Goal: Task Accomplishment & Management: Manage account settings

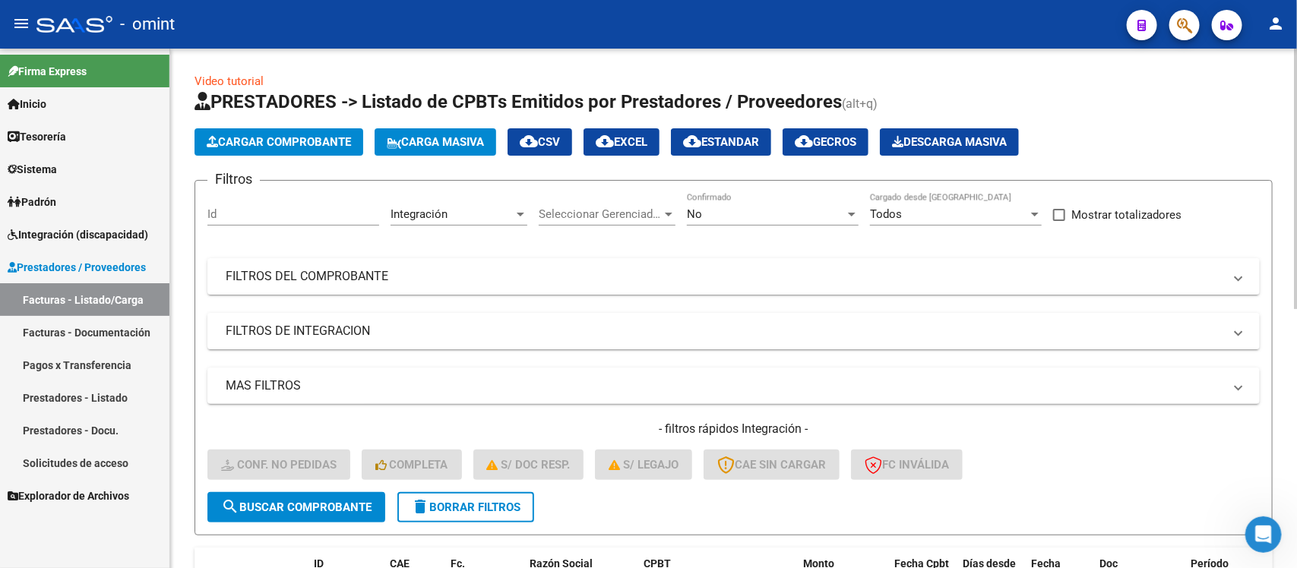
click at [248, 207] on input "Id" at bounding box center [293, 214] width 172 height 14
paste input "20750"
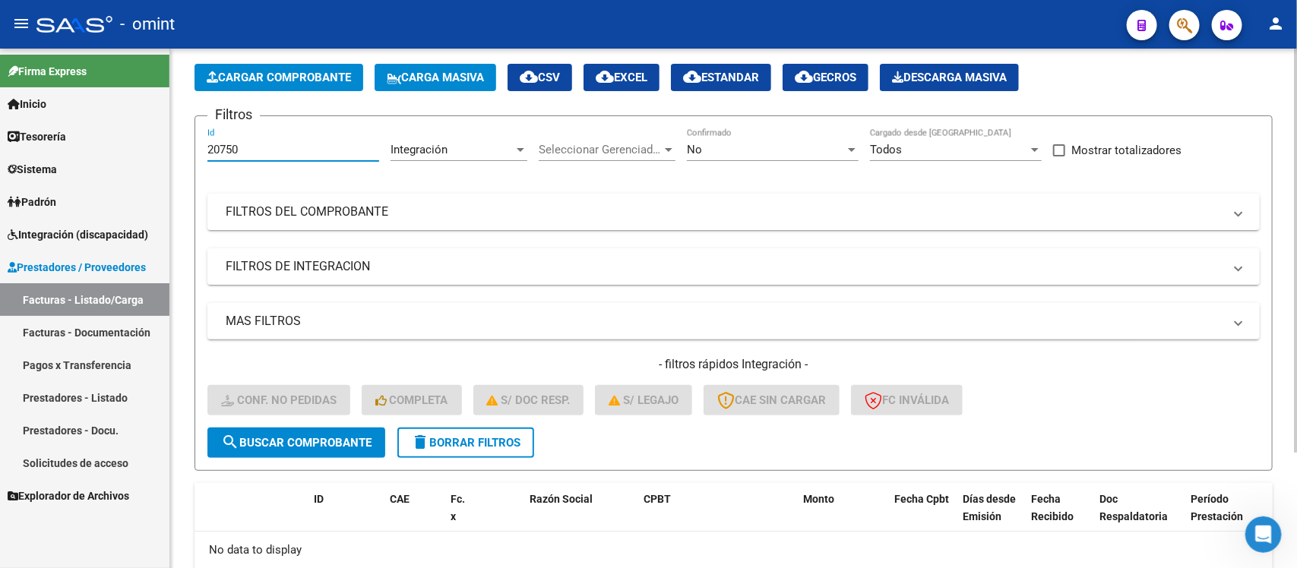
scroll to position [95, 0]
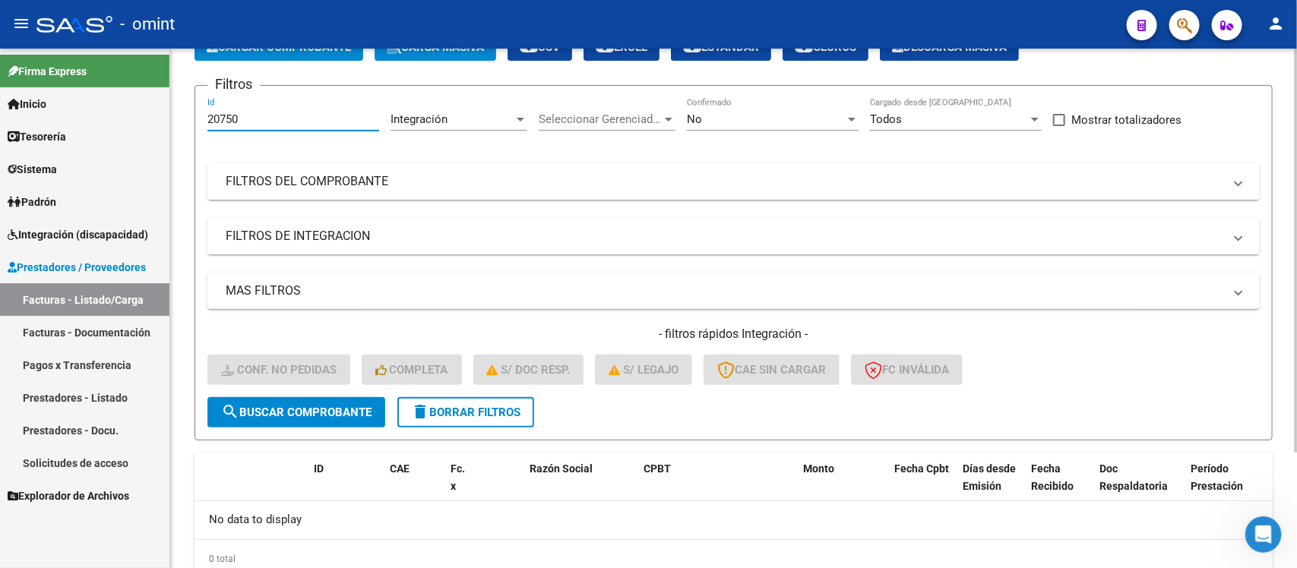
type input "20750"
click at [498, 397] on button "delete Borrar Filtros" at bounding box center [465, 412] width 137 height 30
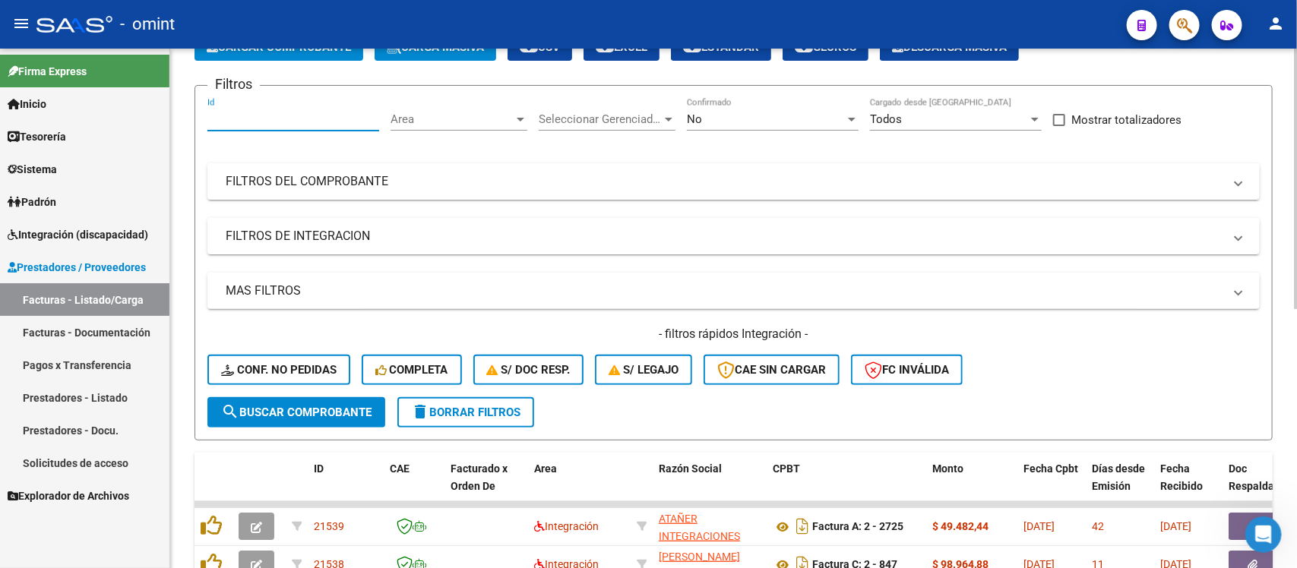
click at [266, 122] on input "Id" at bounding box center [293, 119] width 172 height 14
paste input "20750"
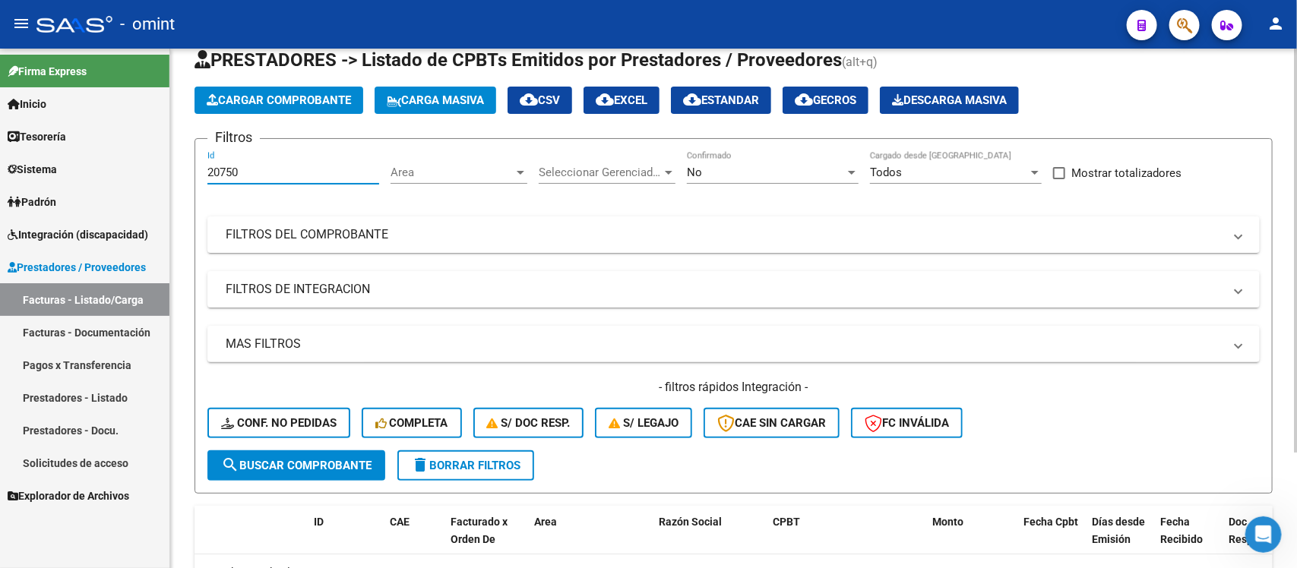
scroll to position [0, 0]
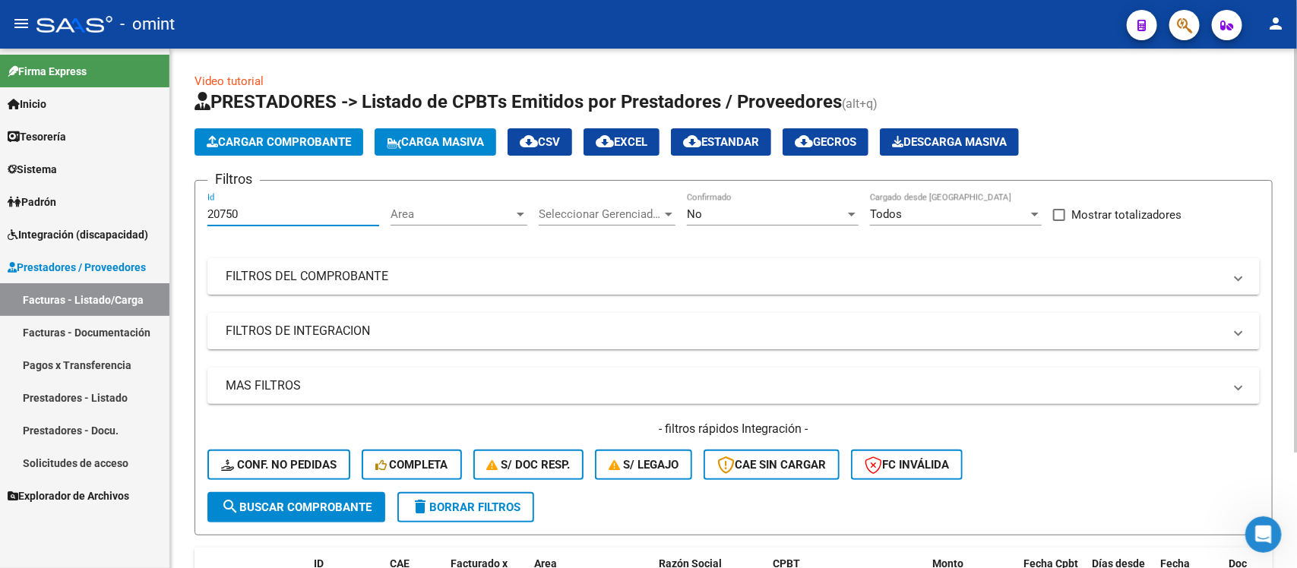
drag, startPoint x: 248, startPoint y: 215, endPoint x: 194, endPoint y: 214, distance: 54.7
click at [194, 214] on form "Filtros 20750 Id Area Area Seleccionar Gerenciador Seleccionar Gerenciador No C…" at bounding box center [733, 357] width 1078 height 355
paste input "18648"
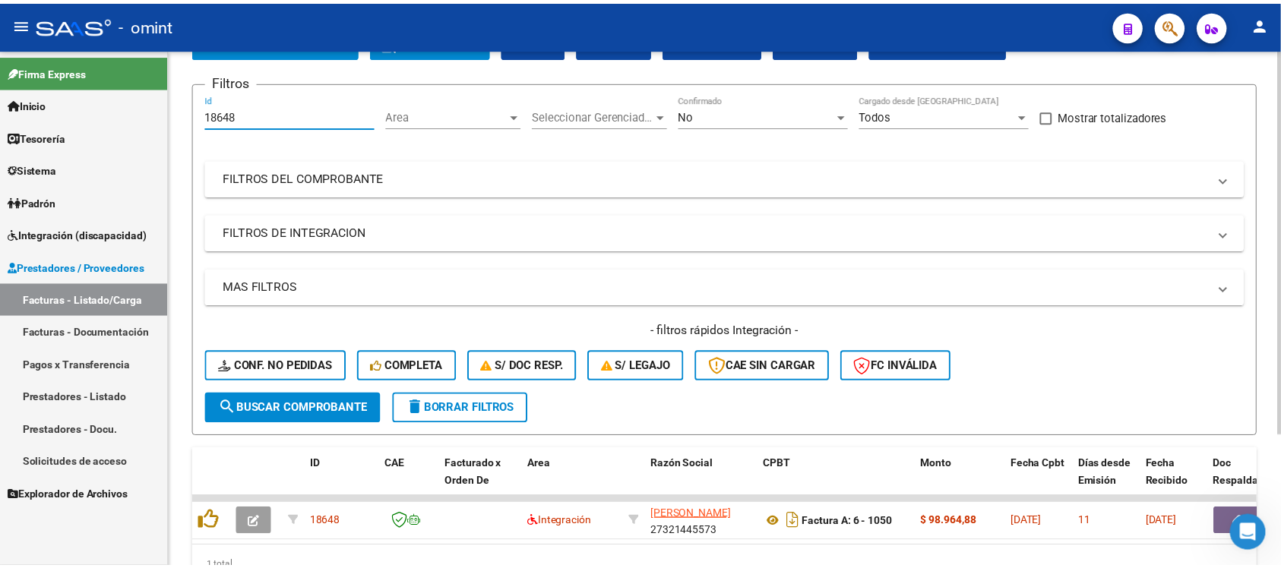
scroll to position [178, 0]
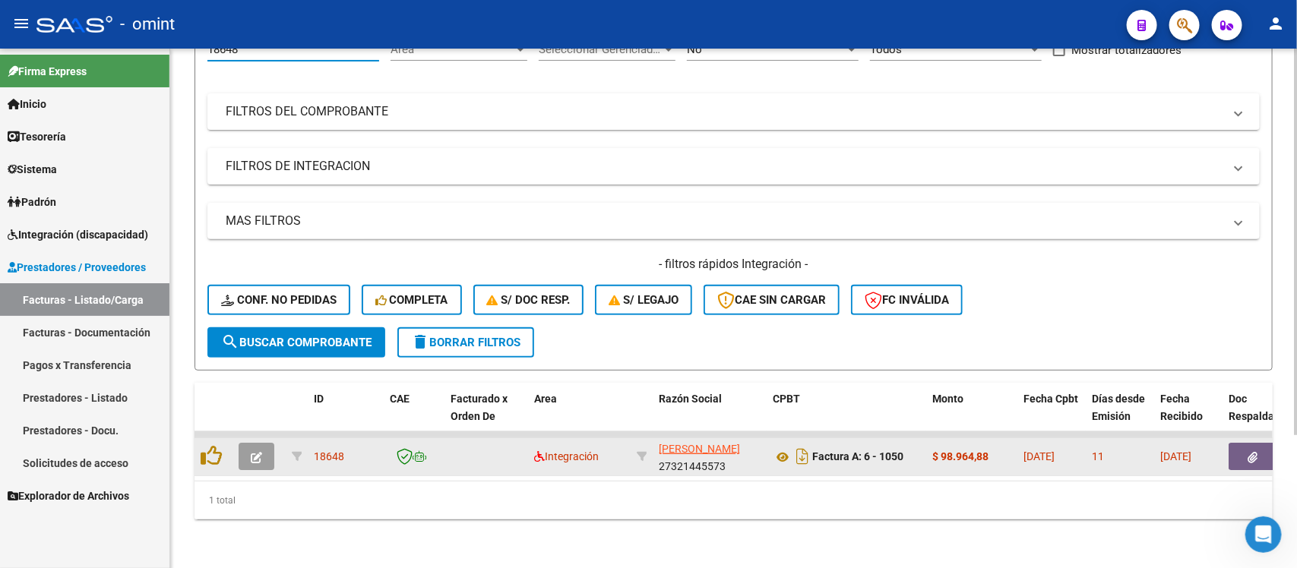
type input "18648"
click at [267, 443] on button "button" at bounding box center [256, 456] width 36 height 27
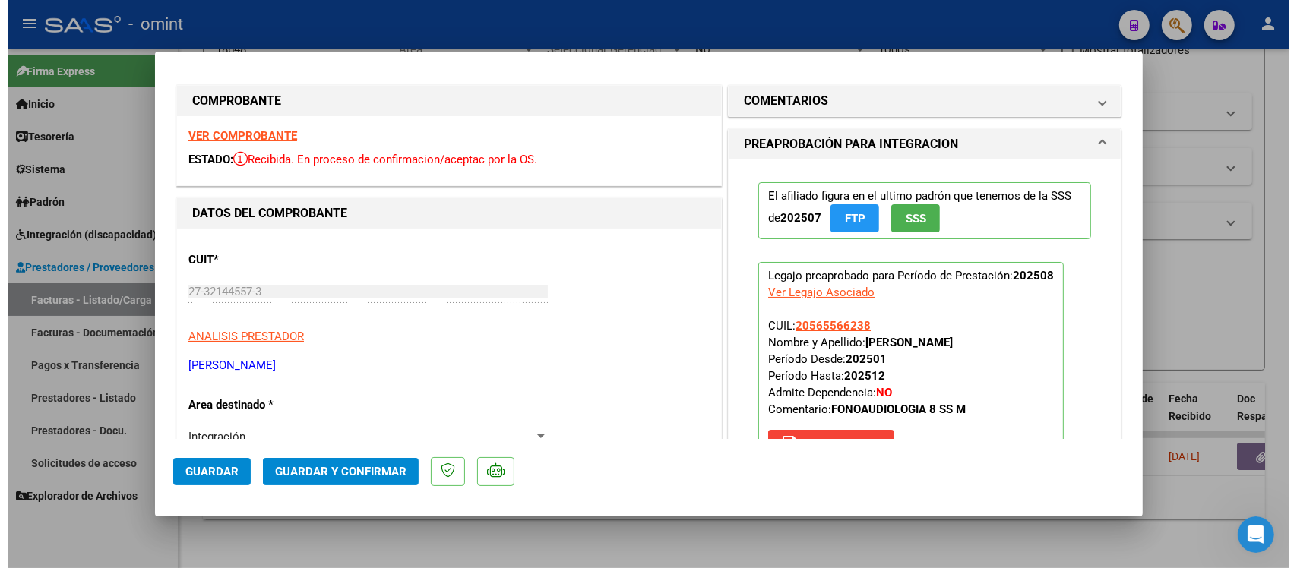
scroll to position [0, 0]
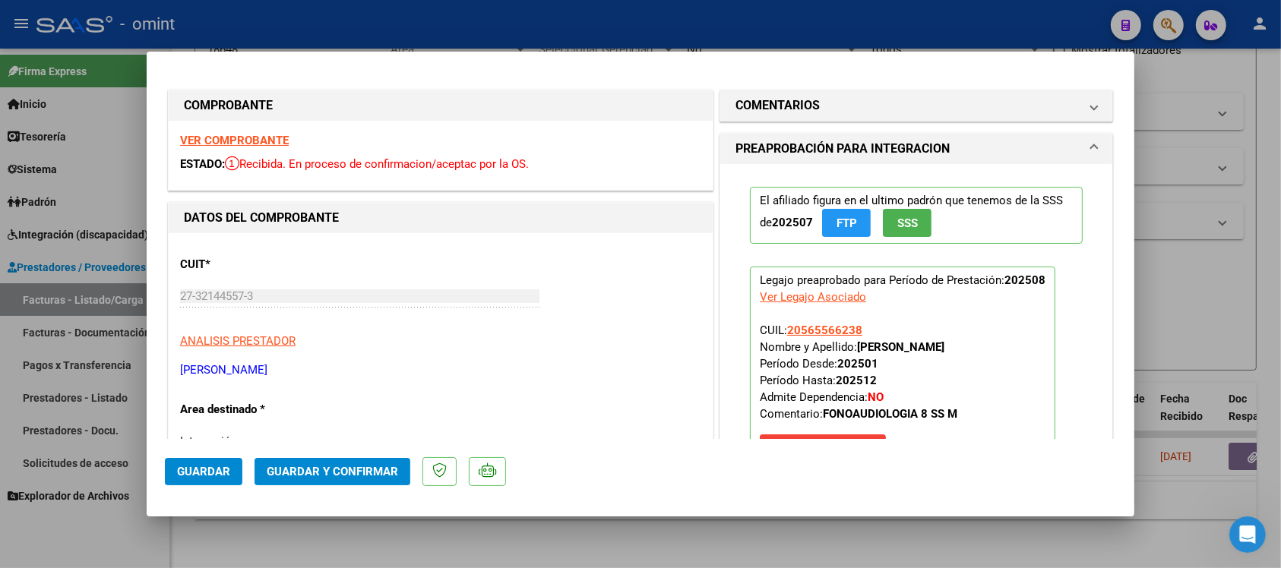
click at [468, 28] on div at bounding box center [640, 284] width 1281 height 568
type input "$ 0,00"
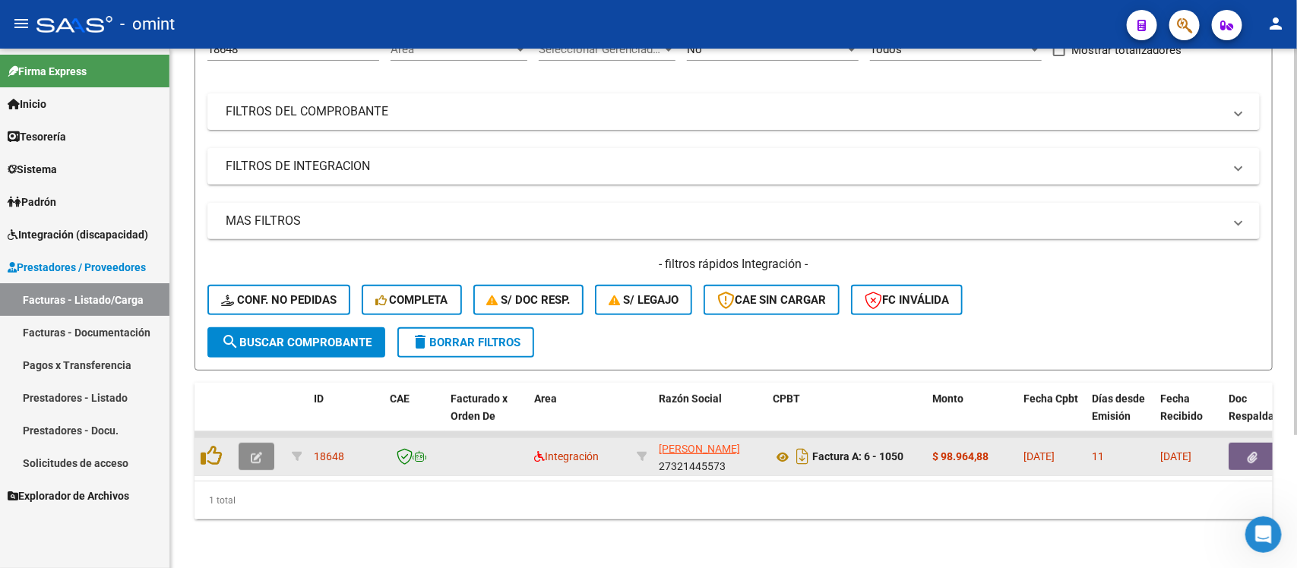
click at [248, 443] on button "button" at bounding box center [256, 456] width 36 height 27
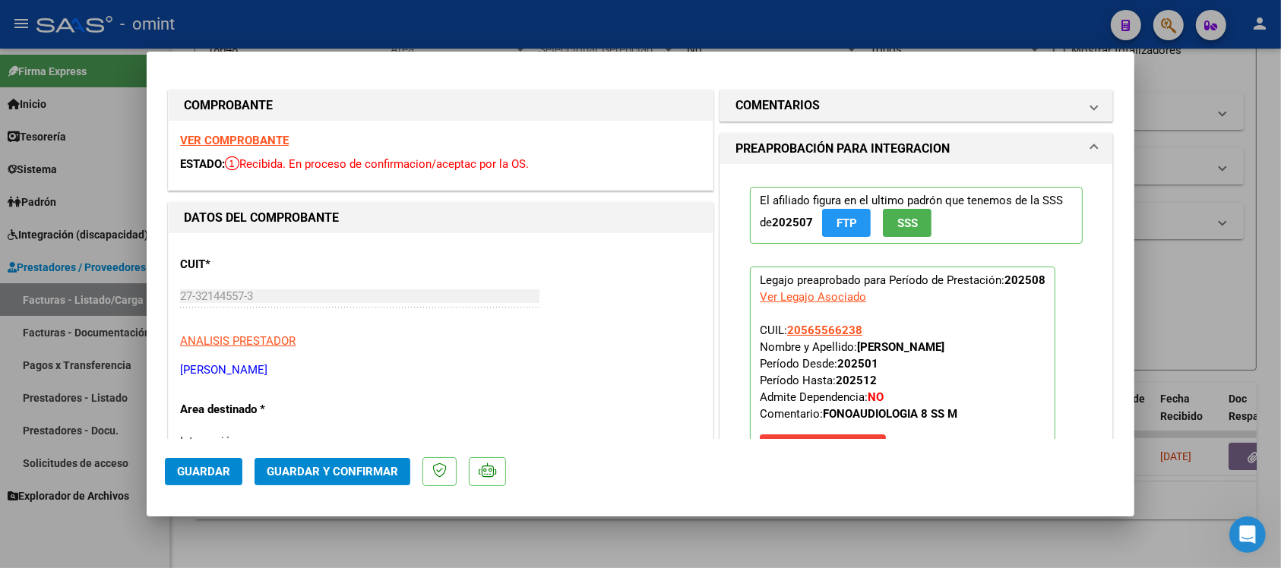
click at [274, 142] on strong "VER COMPROBANTE" at bounding box center [234, 141] width 109 height 14
click at [334, 462] on button "Guardar y Confirmar" at bounding box center [332, 471] width 156 height 27
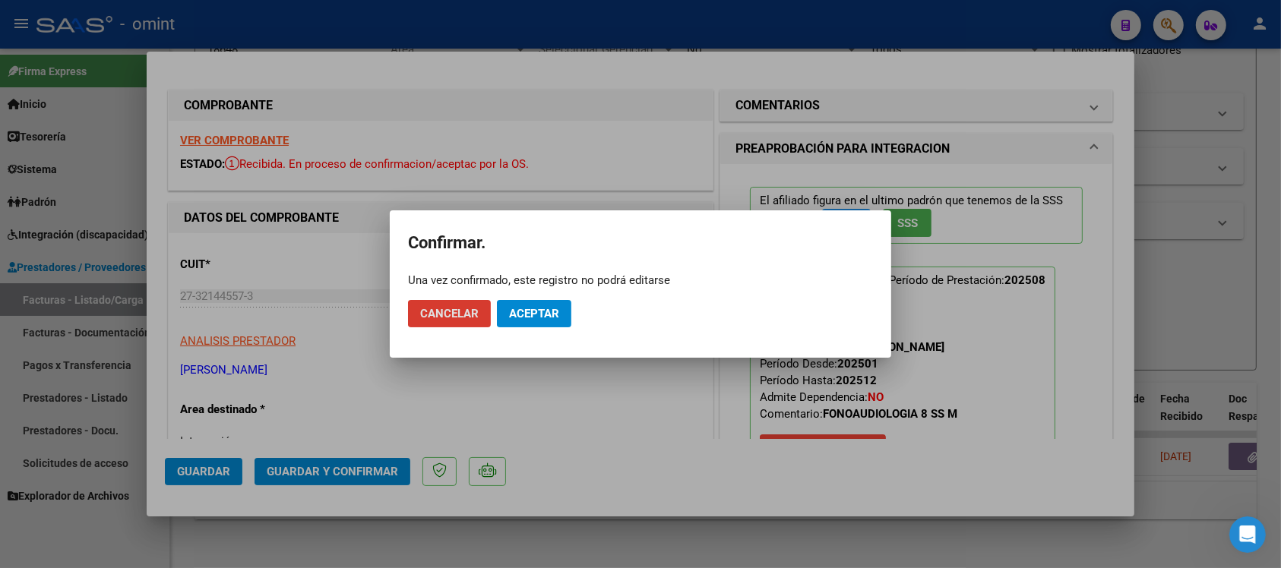
click at [539, 320] on span "Aceptar" at bounding box center [534, 314] width 50 height 14
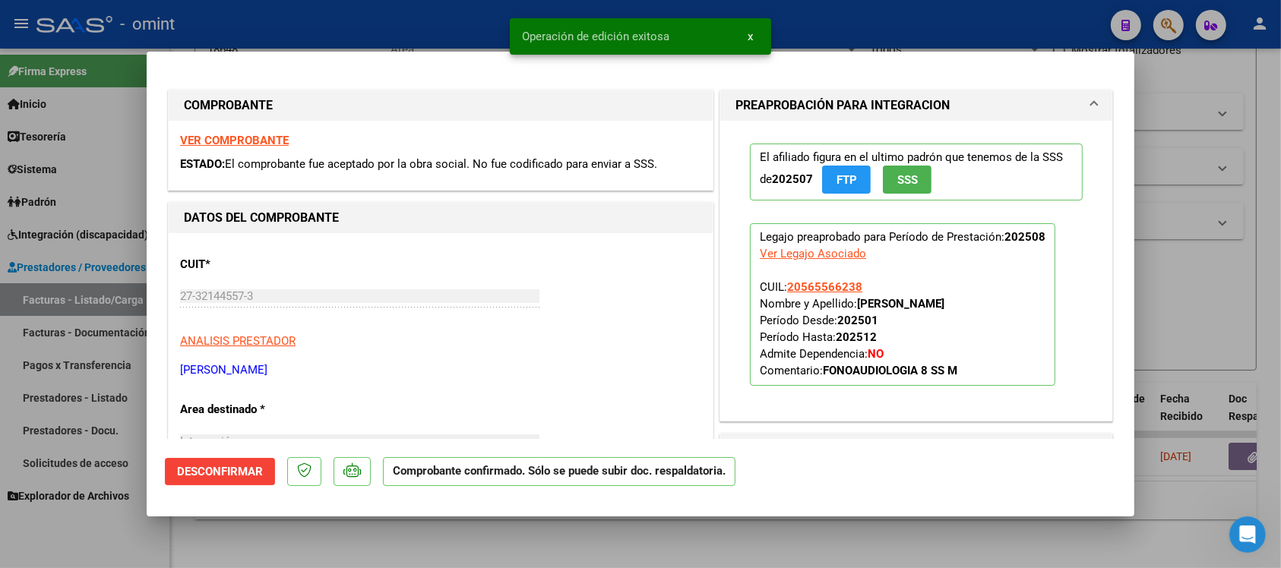
click at [449, 28] on div at bounding box center [640, 284] width 1281 height 568
type input "$ 0,00"
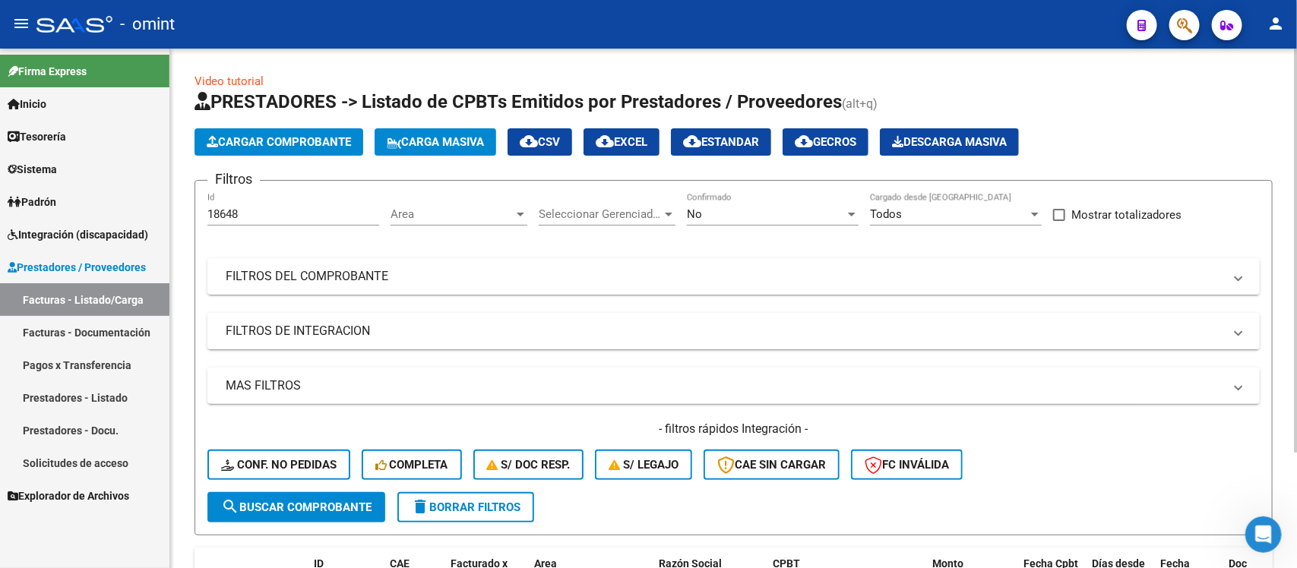
drag, startPoint x: 309, startPoint y: 226, endPoint x: 264, endPoint y: 218, distance: 45.5
click at [255, 239] on div "Filtros 18648 Id Area Area Seleccionar Gerenciador Seleccionar Gerenciador No C…" at bounding box center [733, 342] width 1052 height 299
click at [267, 210] on input "18648" at bounding box center [293, 214] width 172 height 14
drag, startPoint x: 262, startPoint y: 213, endPoint x: 167, endPoint y: 248, distance: 101.2
click at [167, 248] on mat-sidenav-container "Firma Express Inicio Calendario SSS Instructivos Contacto OS Tesorería Extracto…" at bounding box center [648, 309] width 1297 height 520
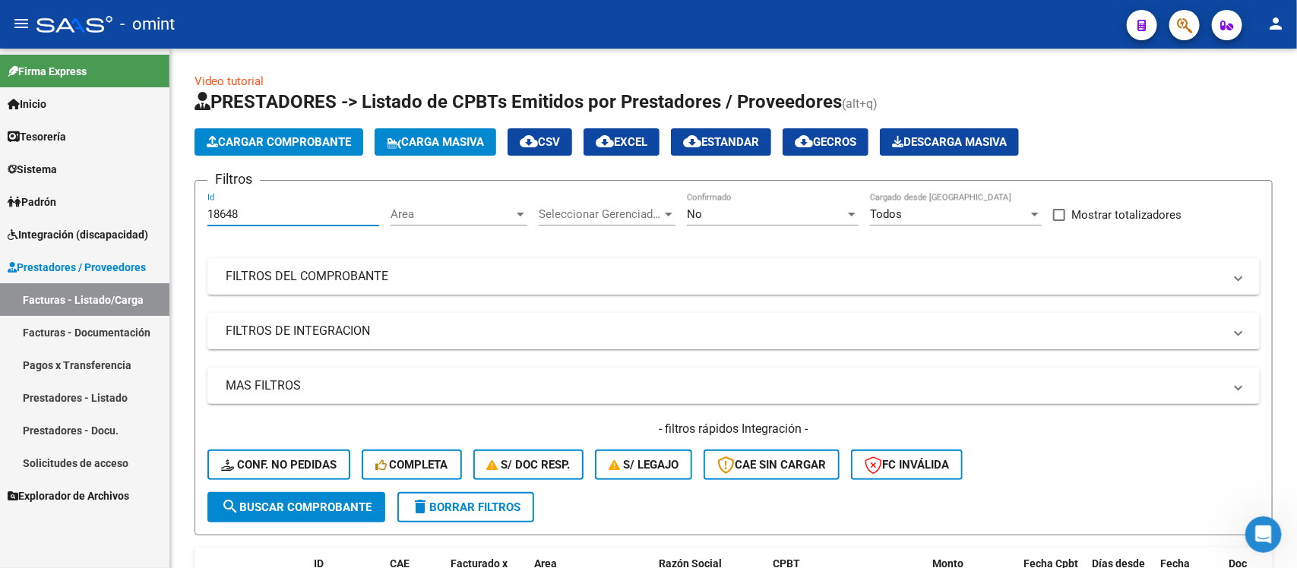
paste input "20203"
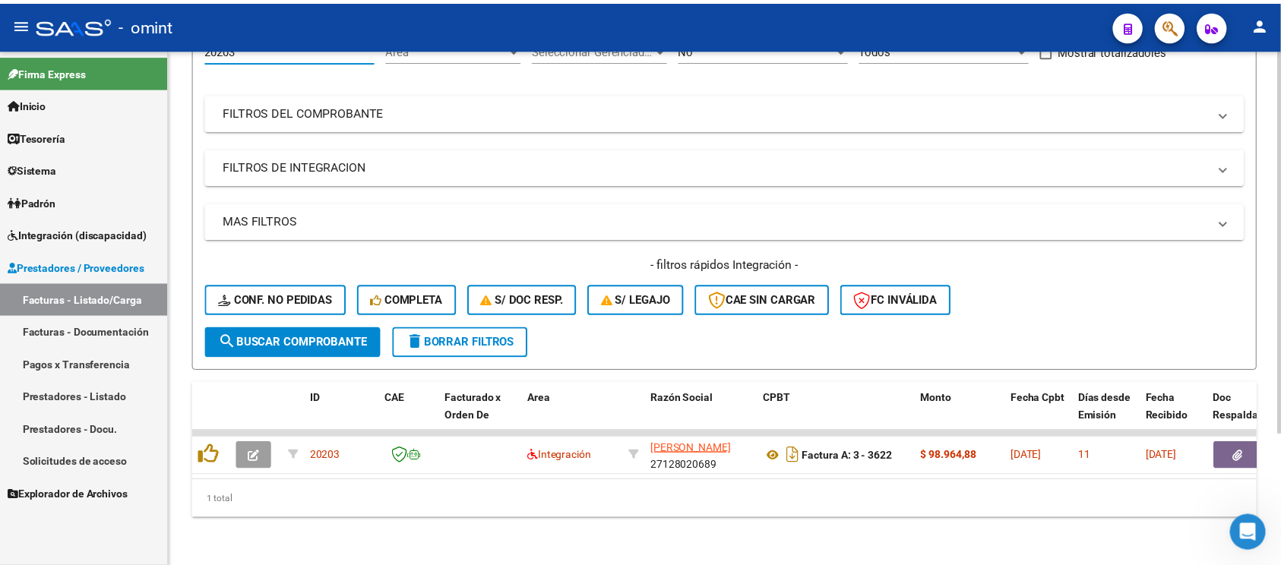
scroll to position [178, 0]
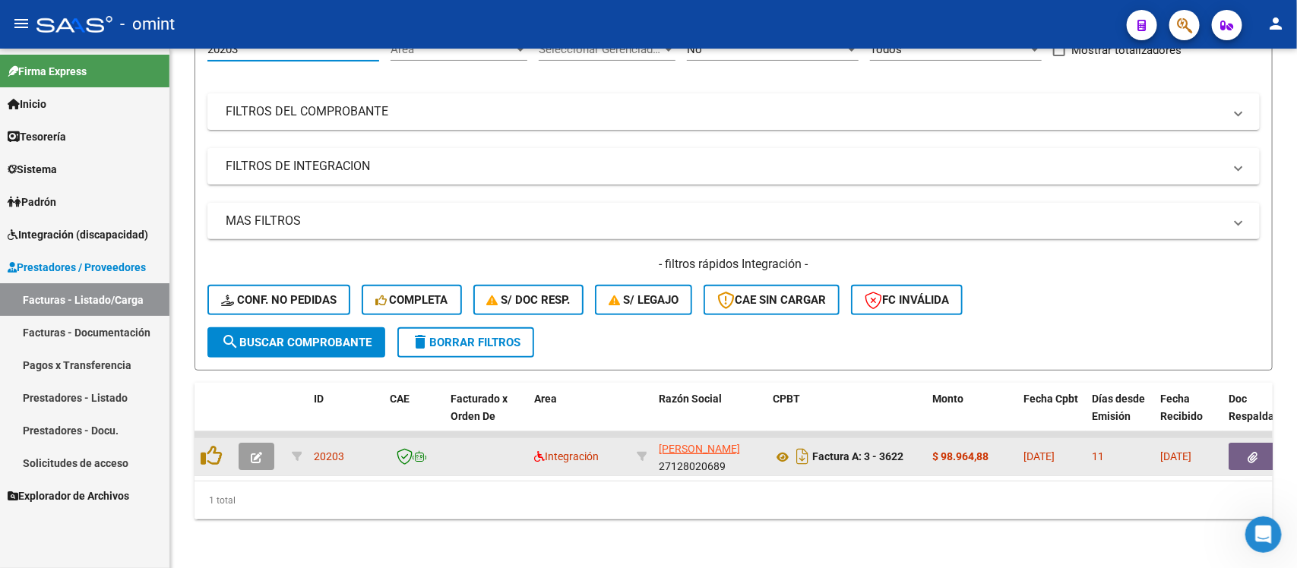
type input "20203"
click at [255, 453] on button "button" at bounding box center [256, 456] width 36 height 27
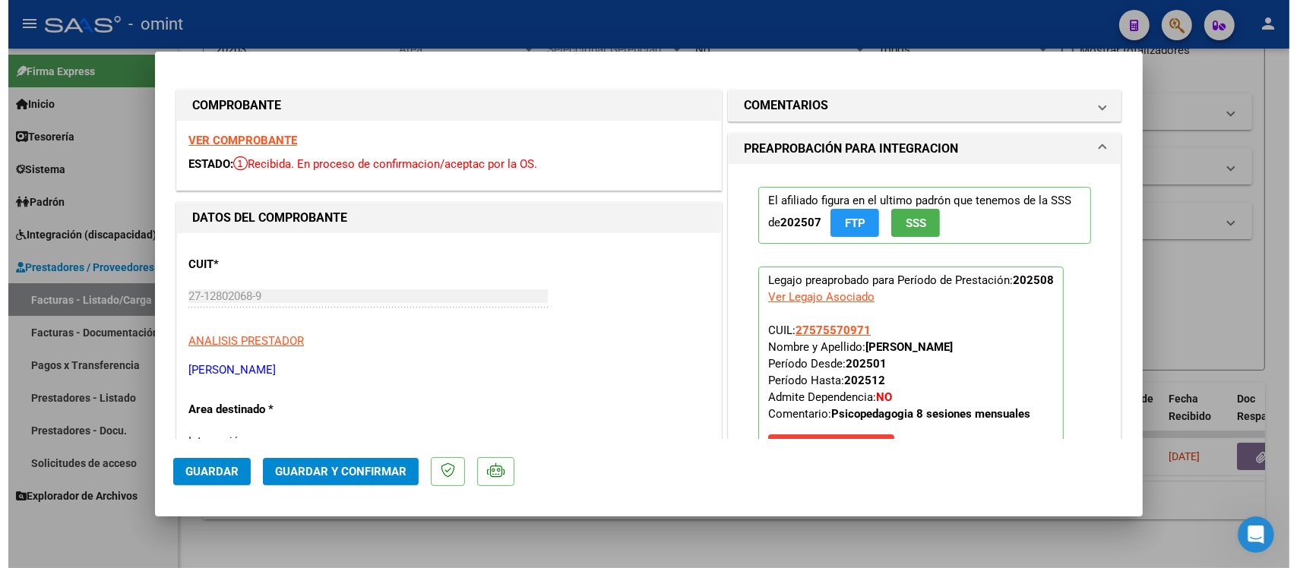
scroll to position [95, 0]
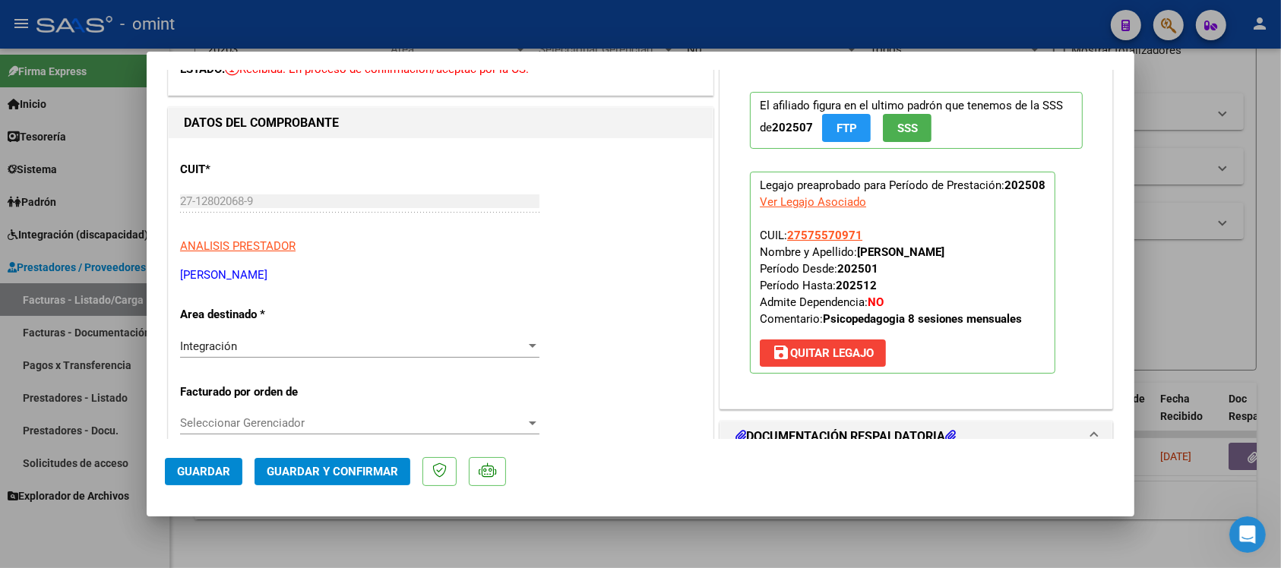
click at [560, 27] on div at bounding box center [640, 284] width 1281 height 568
type input "$ 0,00"
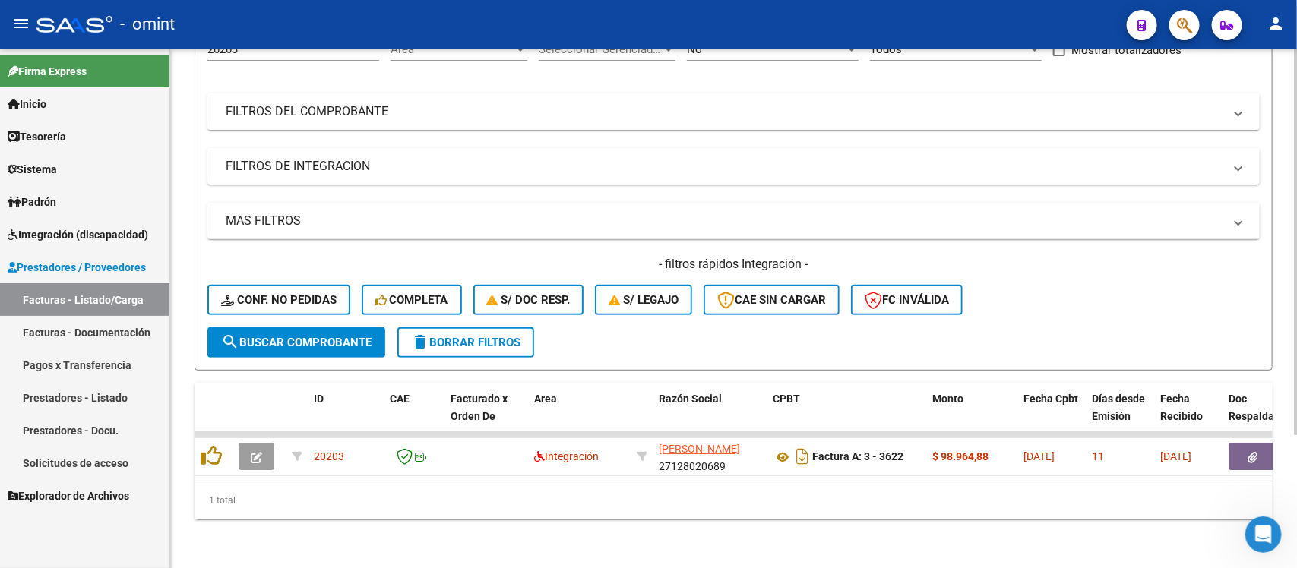
scroll to position [0, 0]
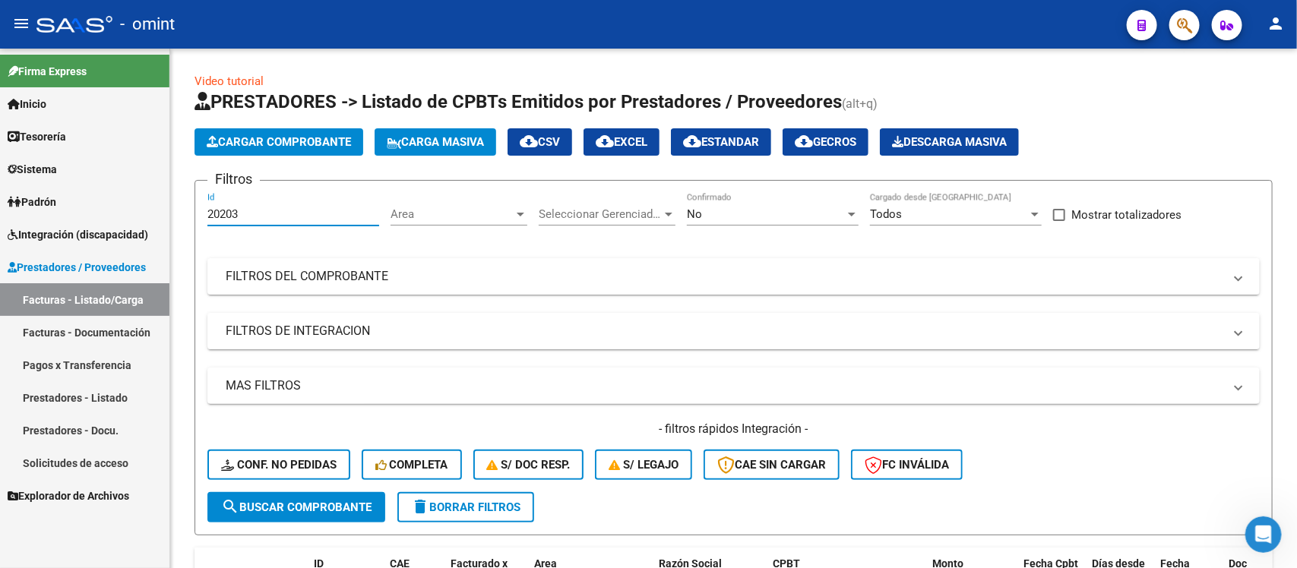
drag, startPoint x: 252, startPoint y: 210, endPoint x: 112, endPoint y: 289, distance: 161.2
click at [112, 289] on mat-sidenav-container "Firma Express Inicio Calendario SSS Instructivos Contacto OS Tesorería Extracto…" at bounding box center [648, 309] width 1297 height 520
paste input "18637"
drag, startPoint x: 285, startPoint y: 211, endPoint x: 196, endPoint y: 219, distance: 89.2
click at [196, 219] on form "Filtros 18637 Id Area Area Seleccionar Gerenciador Seleccionar Gerenciador No C…" at bounding box center [733, 357] width 1078 height 355
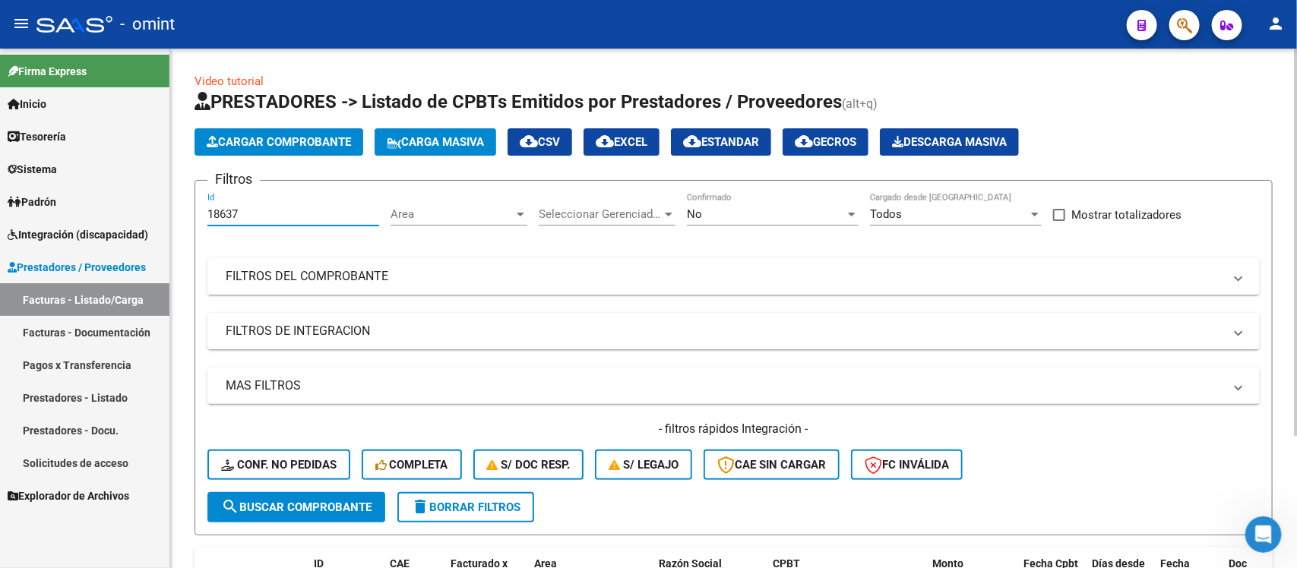
paste input "284"
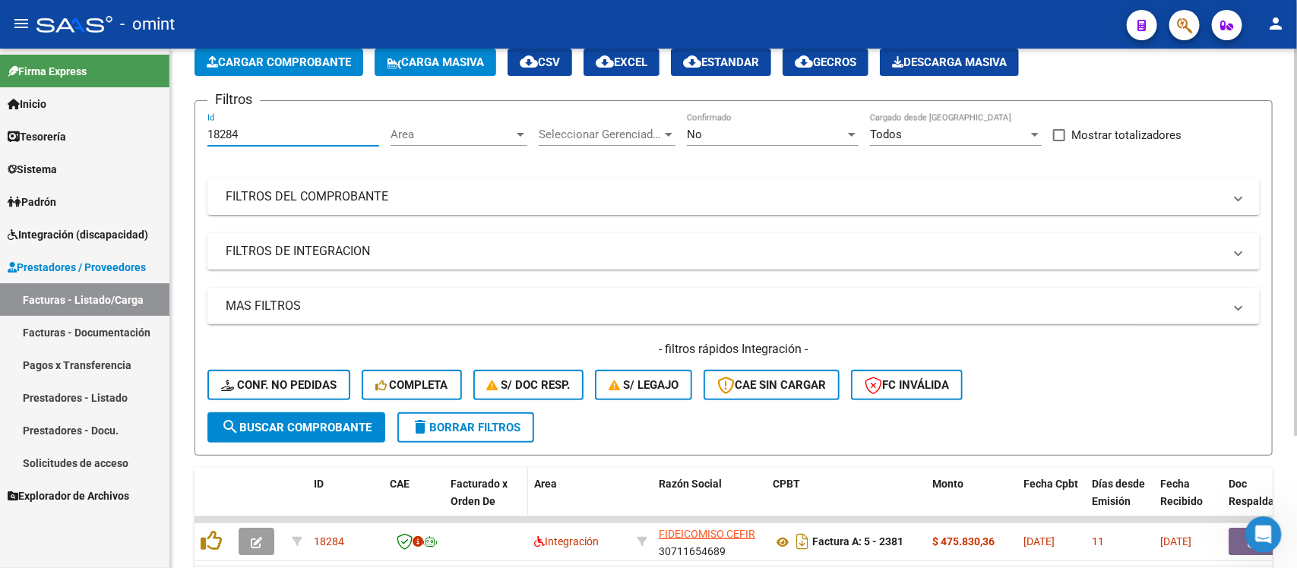
scroll to position [178, 0]
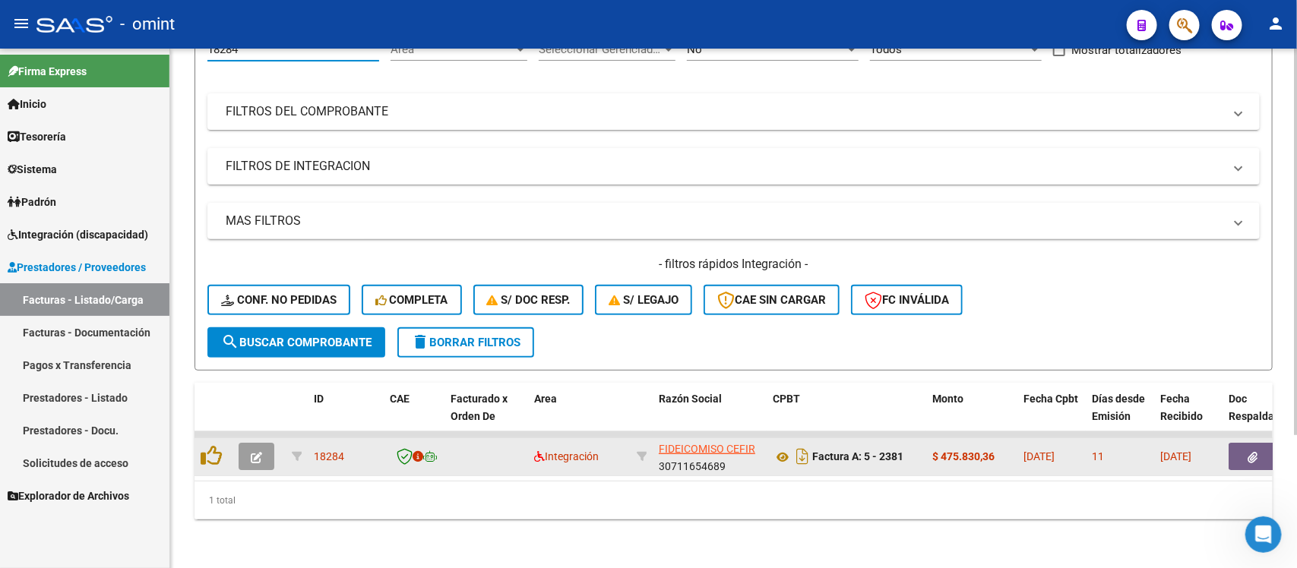
type input "18284"
click at [256, 452] on icon "button" at bounding box center [256, 457] width 11 height 11
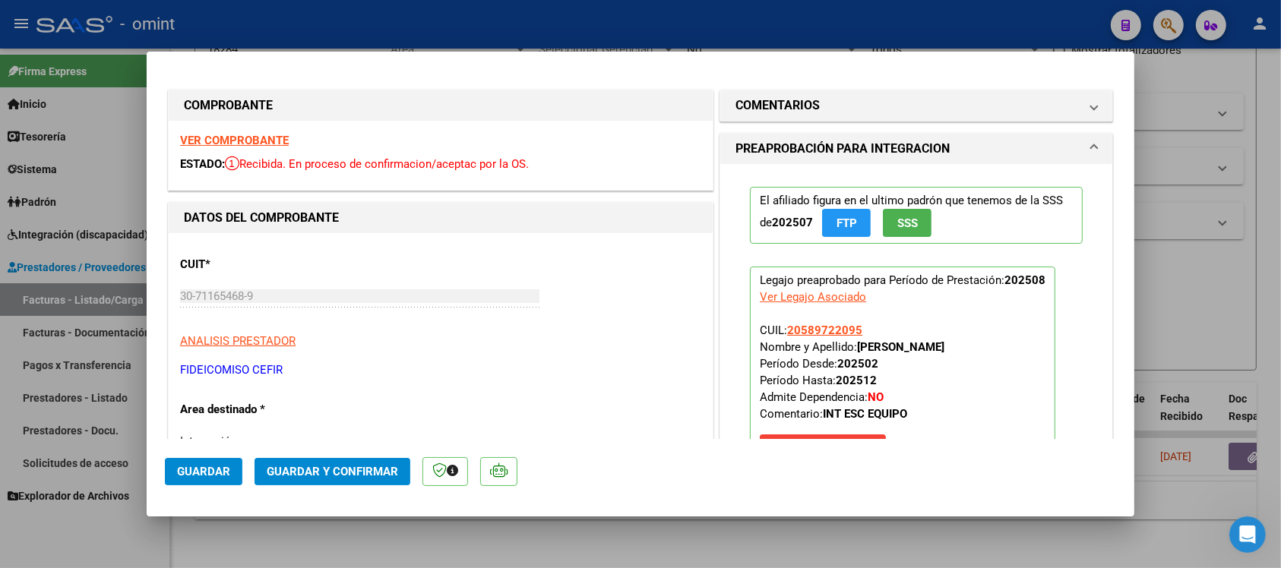
click at [578, 21] on div at bounding box center [640, 284] width 1281 height 568
type input "$ 0,00"
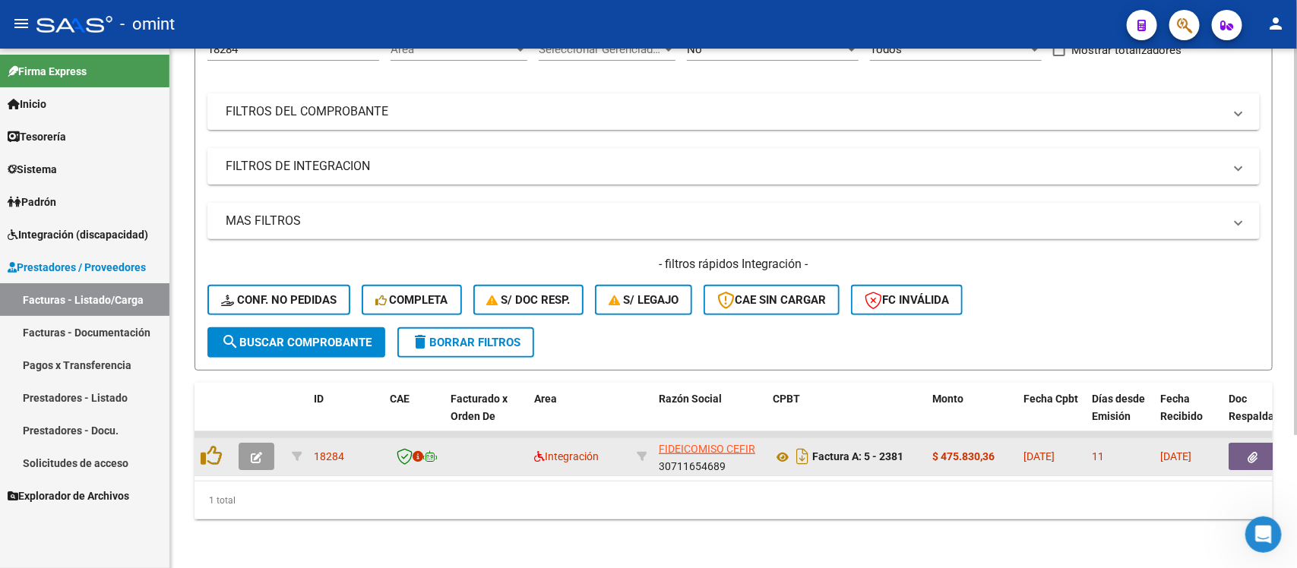
scroll to position [0, 0]
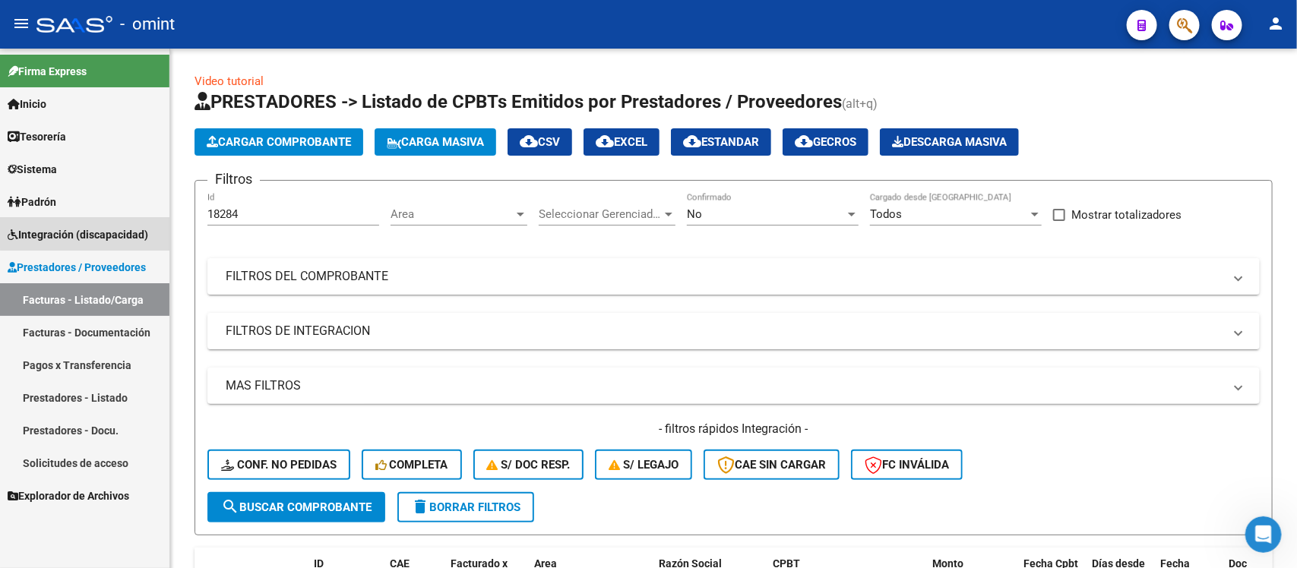
click at [116, 220] on link "Integración (discapacidad)" at bounding box center [84, 234] width 169 height 33
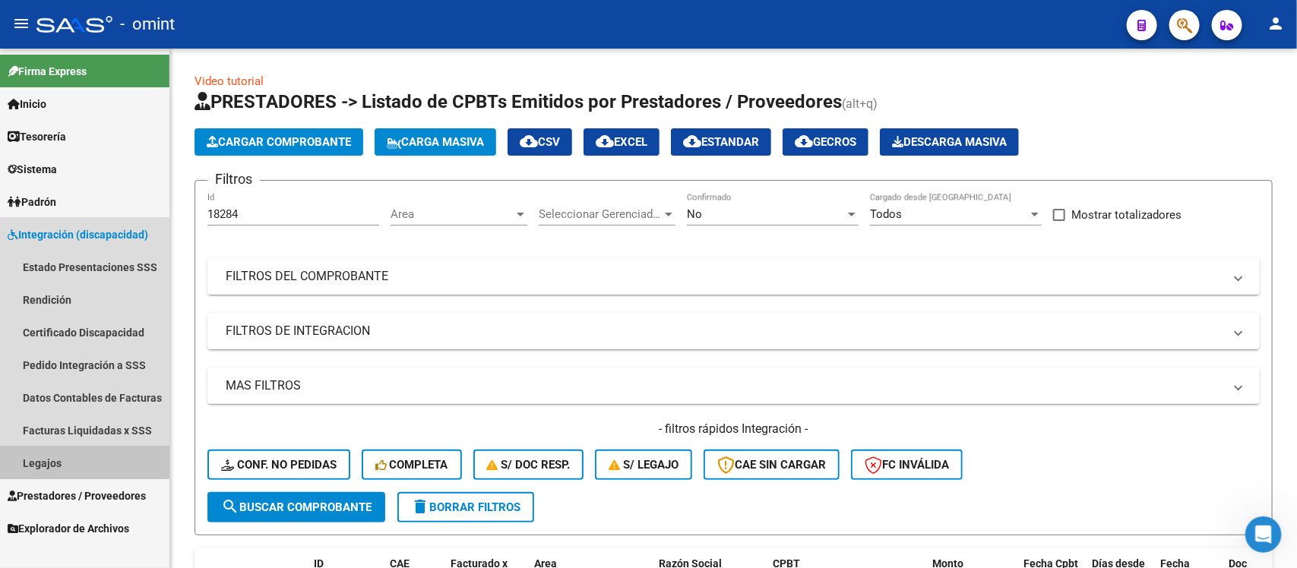
click at [67, 456] on link "Legajos" at bounding box center [84, 463] width 169 height 33
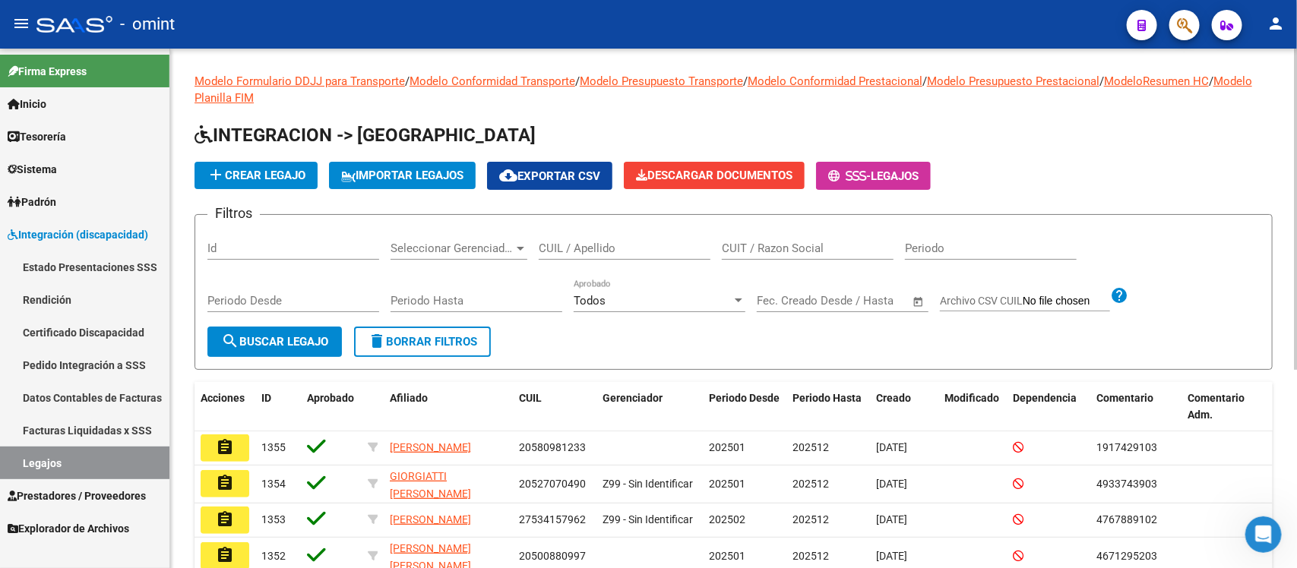
click at [648, 243] on input "CUIL / Apellido" at bounding box center [625, 249] width 172 height 14
paste input "De Asunto [PERSON_NAME] [PERSON_NAME] RV: FCS DISCAPACIDAD SIN RECUPERO EN SAAS…"
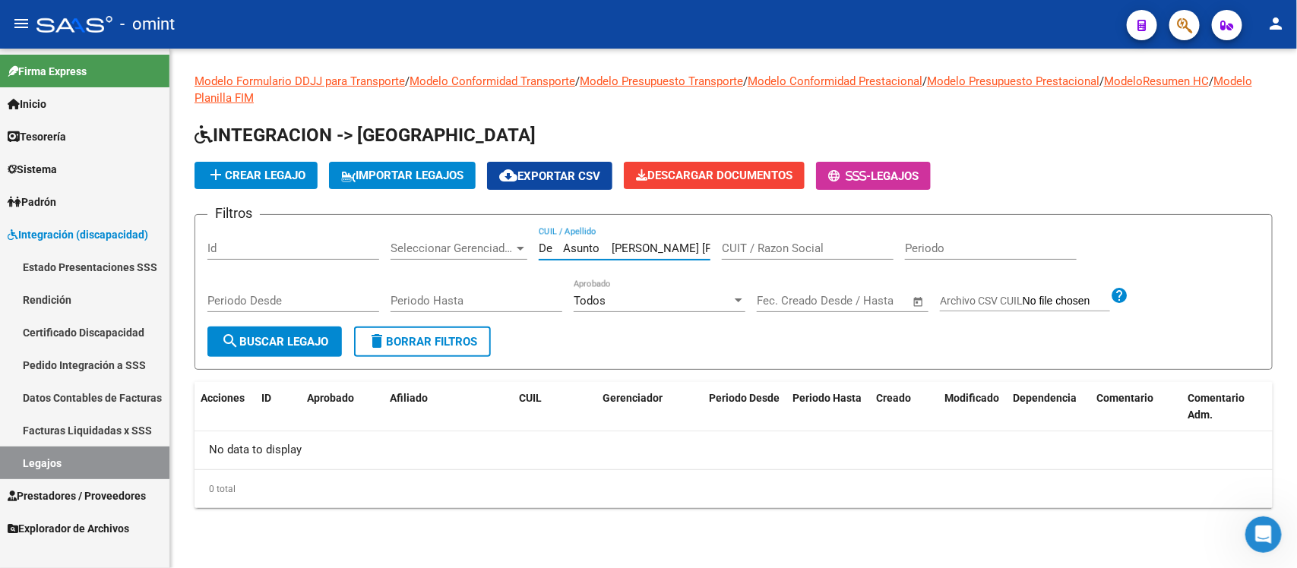
click at [662, 243] on input "De Asunto [PERSON_NAME] [PERSON_NAME] RV: FCS DISCAPACIDAD SIN RECUPERO EN SAAS…" at bounding box center [625, 249] width 172 height 14
paste input "55800363"
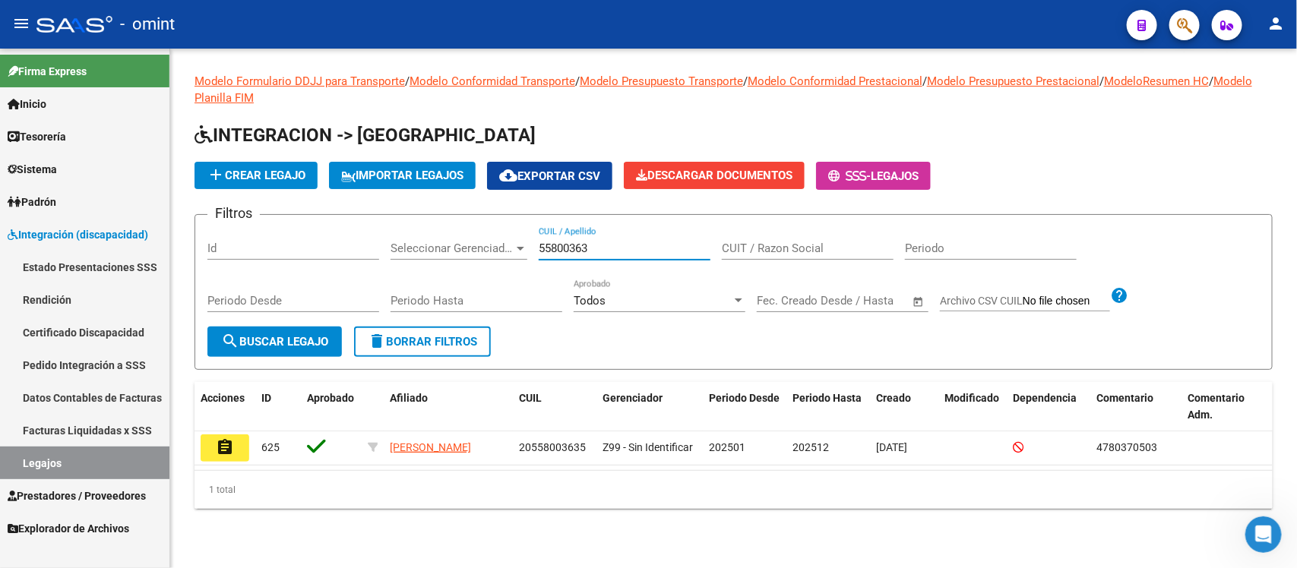
type input "55800363"
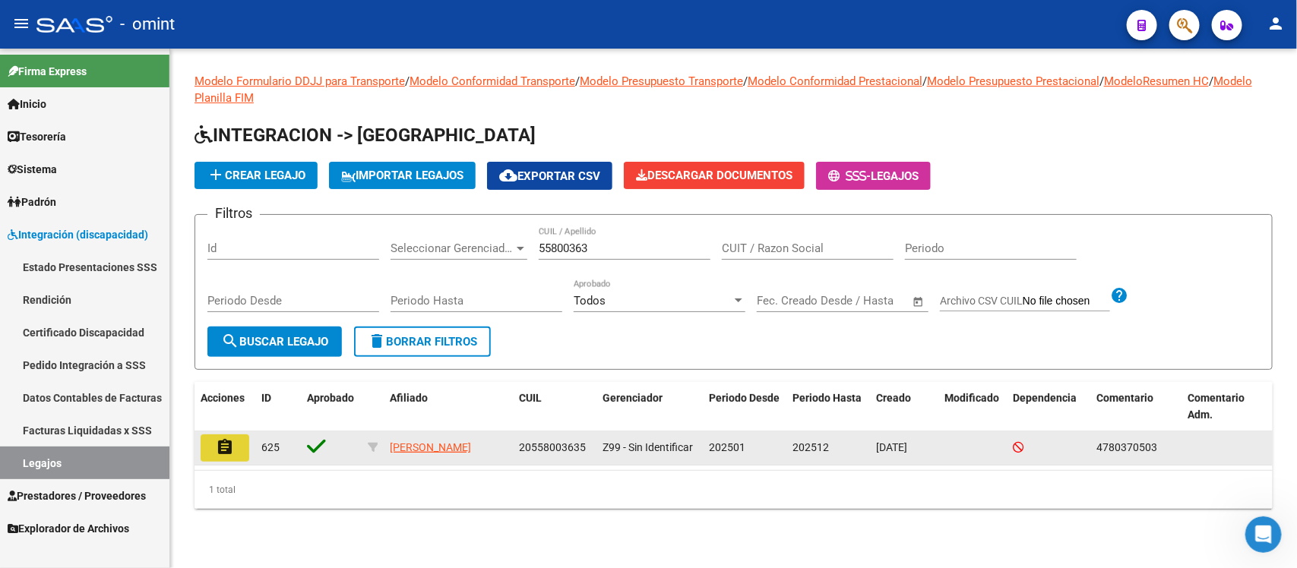
click at [232, 450] on mat-icon "assignment" at bounding box center [225, 447] width 18 height 18
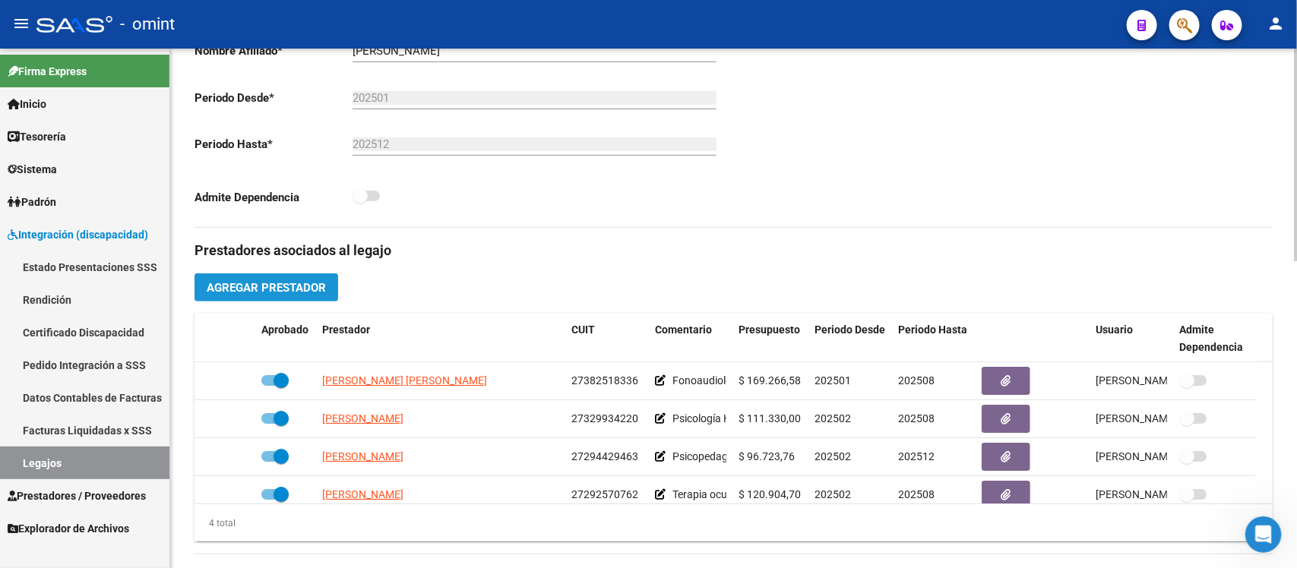
click at [314, 282] on span "Agregar Prestador" at bounding box center [266, 288] width 119 height 14
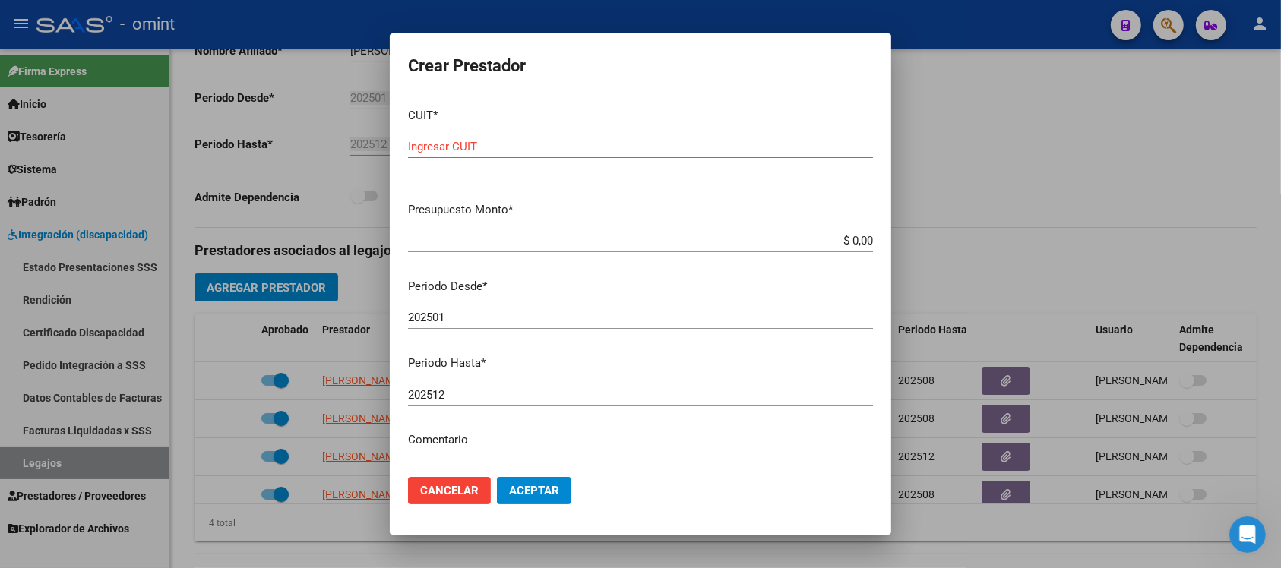
click at [950, 112] on div at bounding box center [640, 284] width 1281 height 568
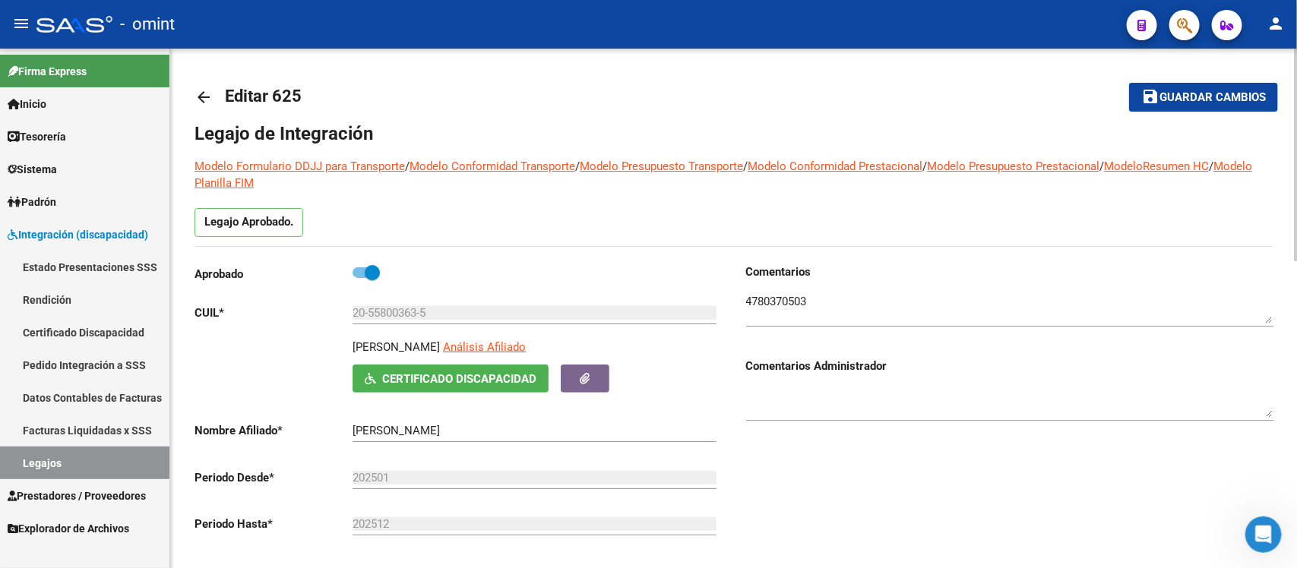
click at [771, 294] on textarea at bounding box center [1009, 308] width 527 height 30
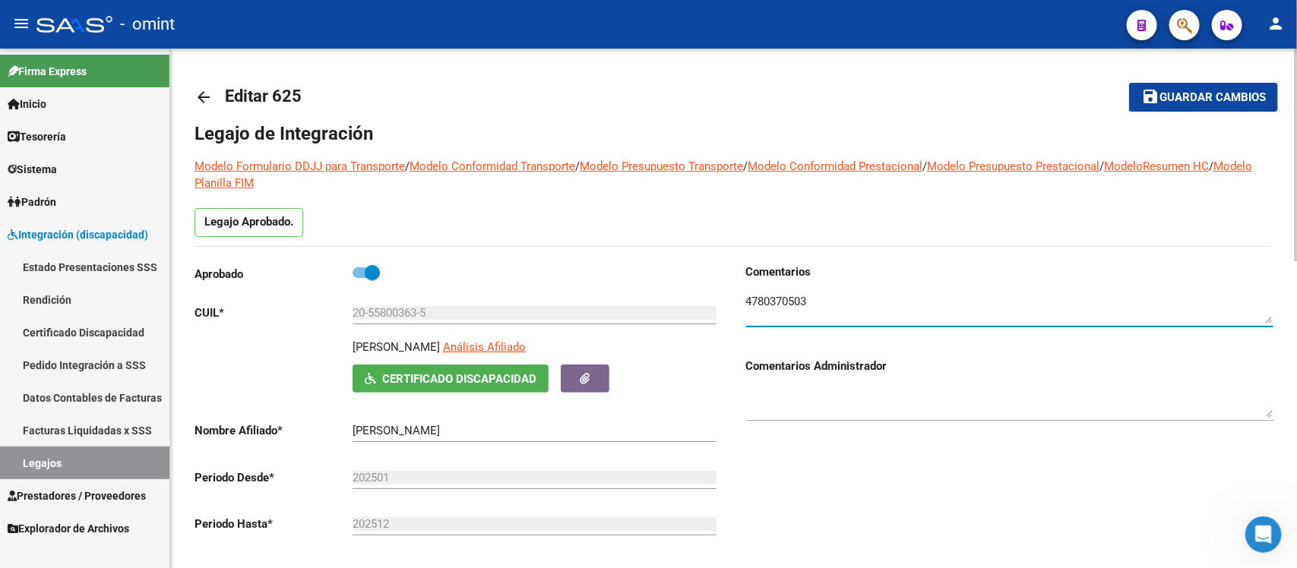
click at [771, 294] on textarea at bounding box center [1009, 308] width 527 height 30
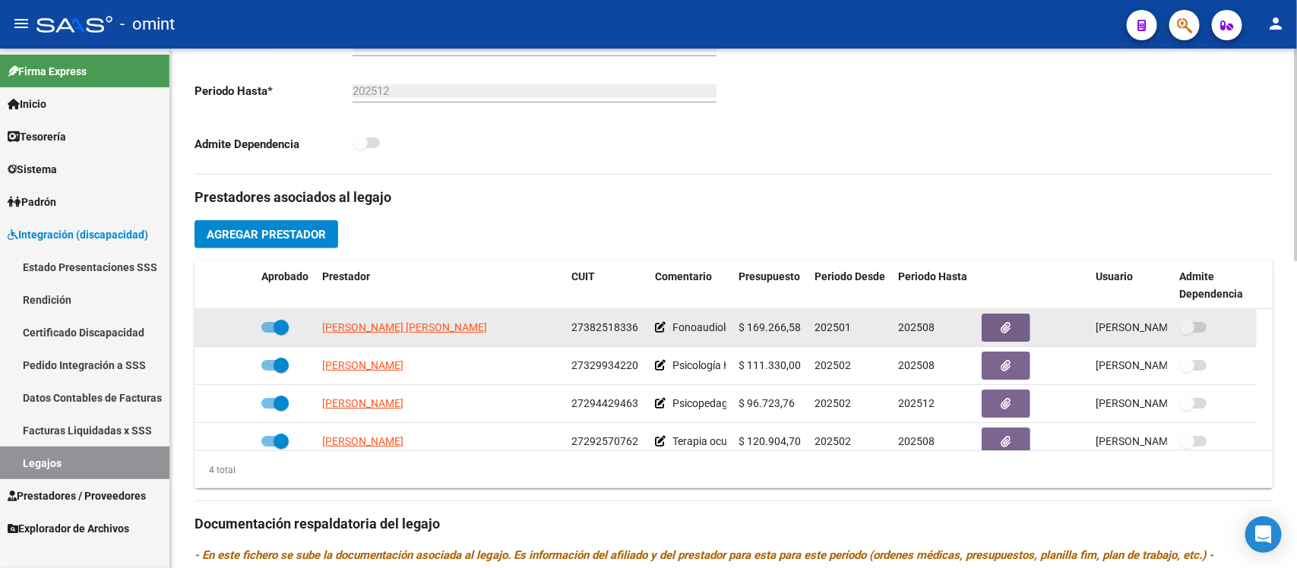
scroll to position [475, 0]
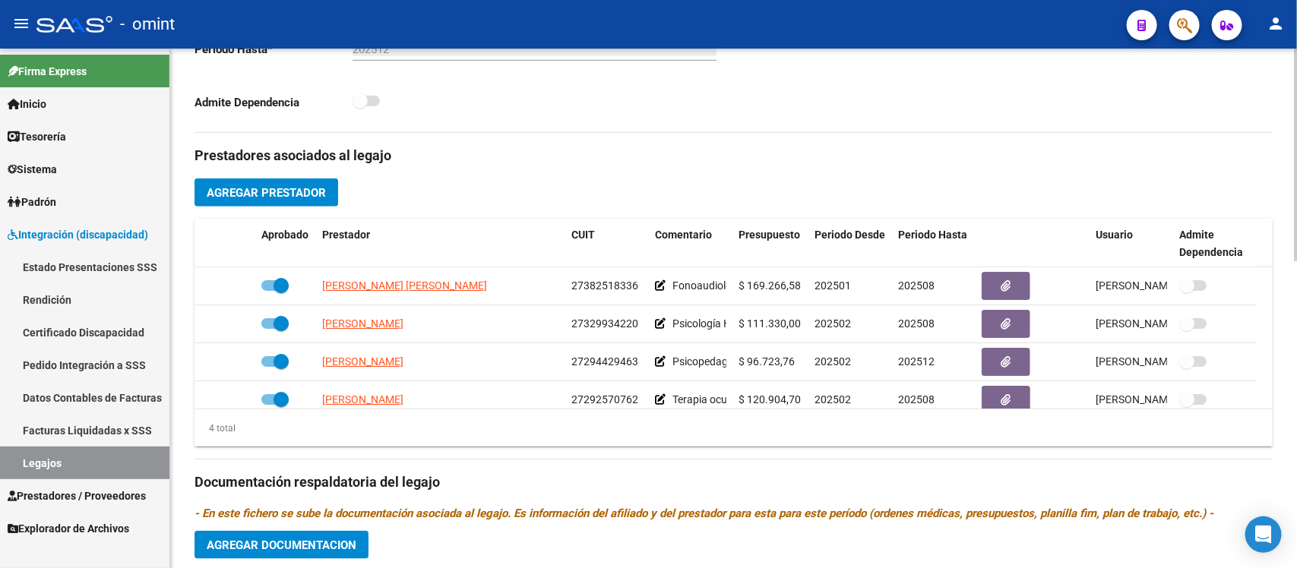
click at [270, 198] on span "Agregar Prestador" at bounding box center [266, 193] width 119 height 14
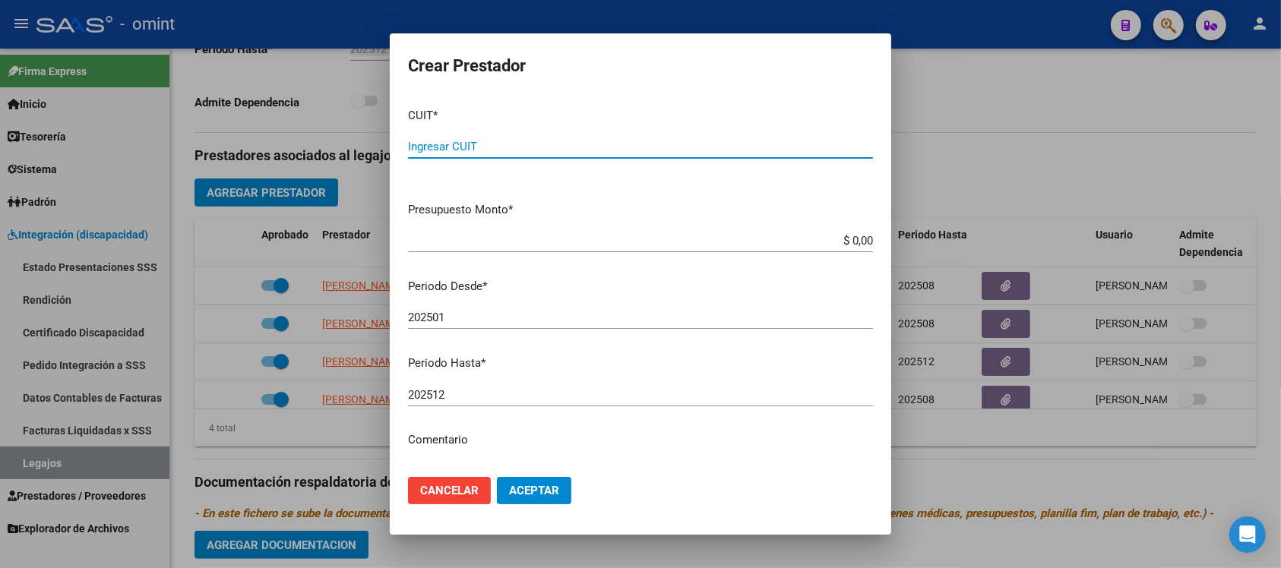
paste input "20-14671455-3"
type input "20-14671455-3"
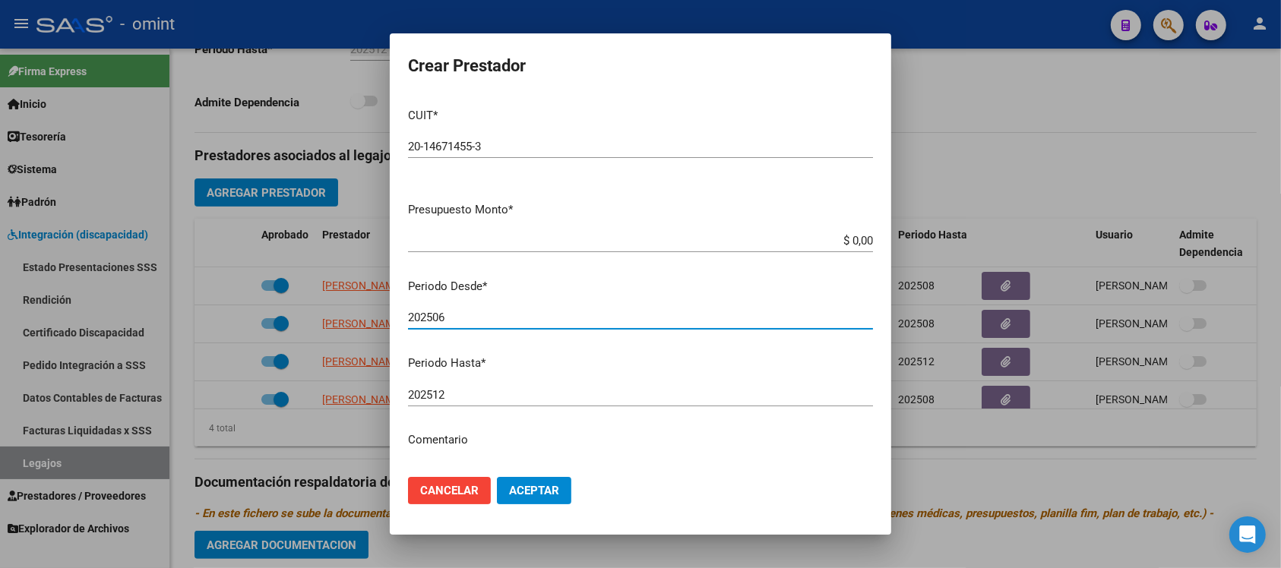
type input "202506"
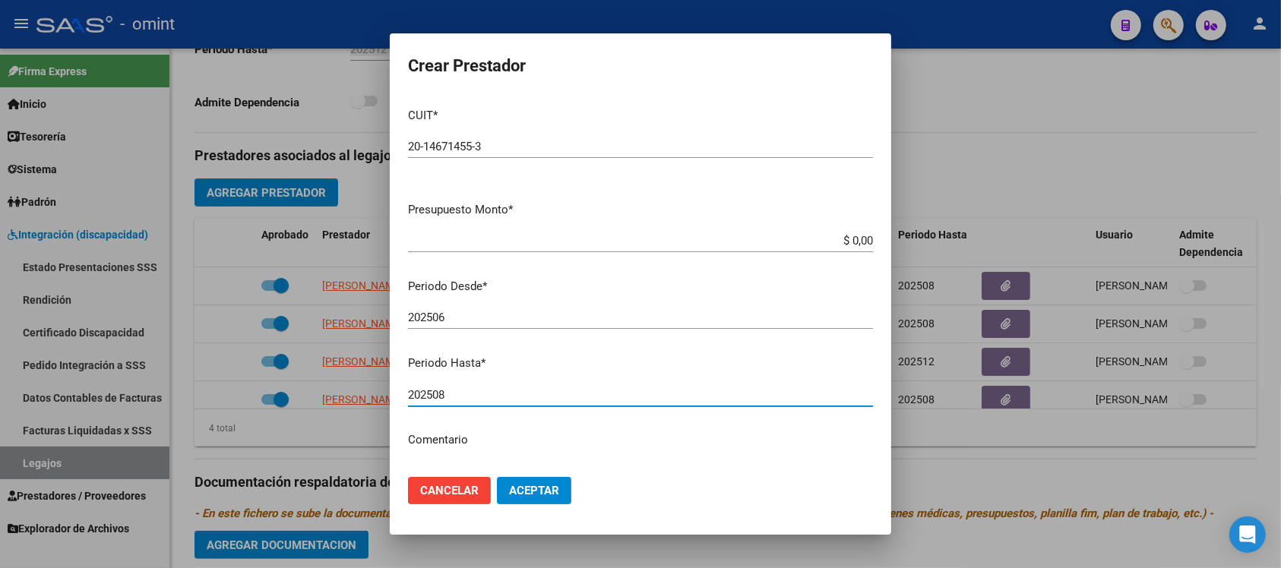
type input "202508"
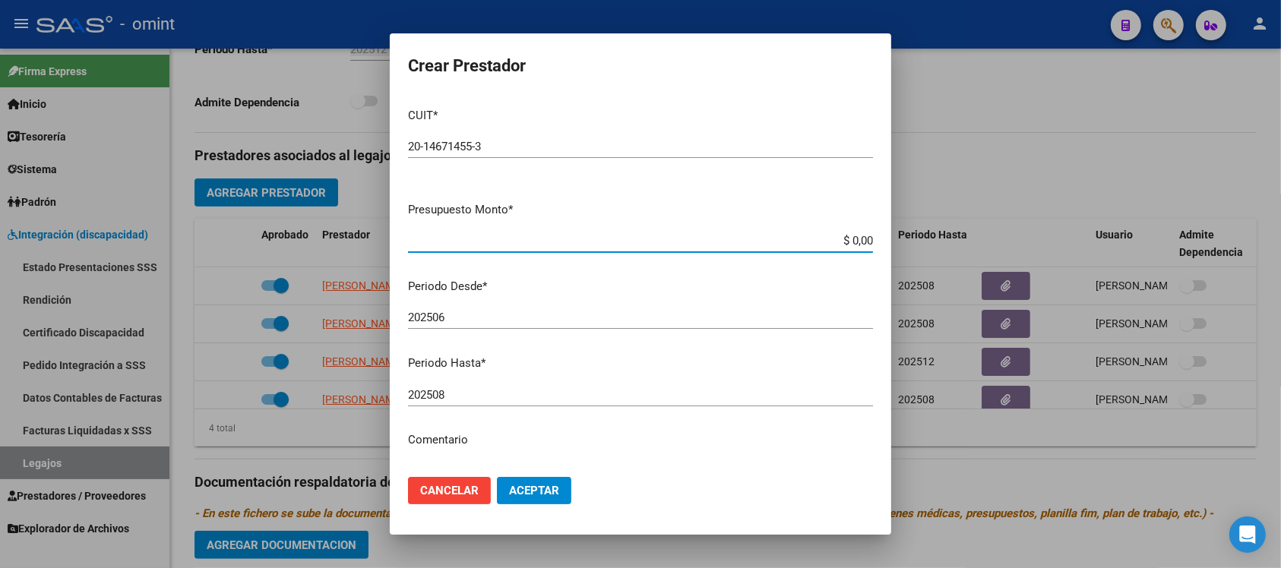
click at [507, 245] on input "$ 0,00" at bounding box center [640, 241] width 465 height 14
type input "$ 465.054,85"
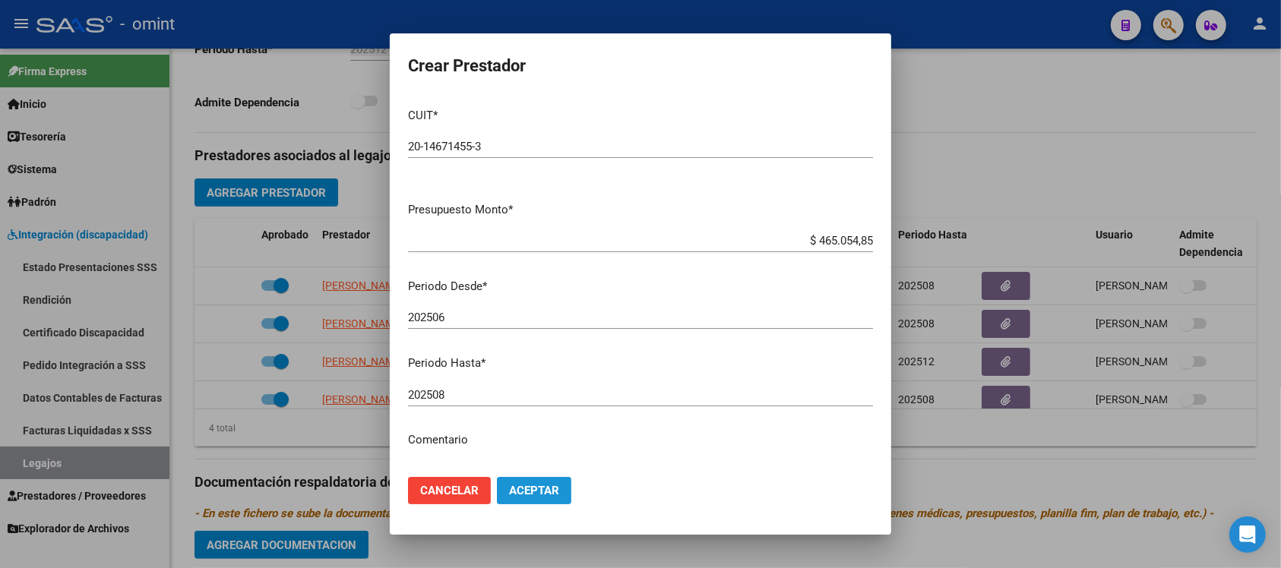
click at [511, 499] on button "Aceptar" at bounding box center [534, 490] width 74 height 27
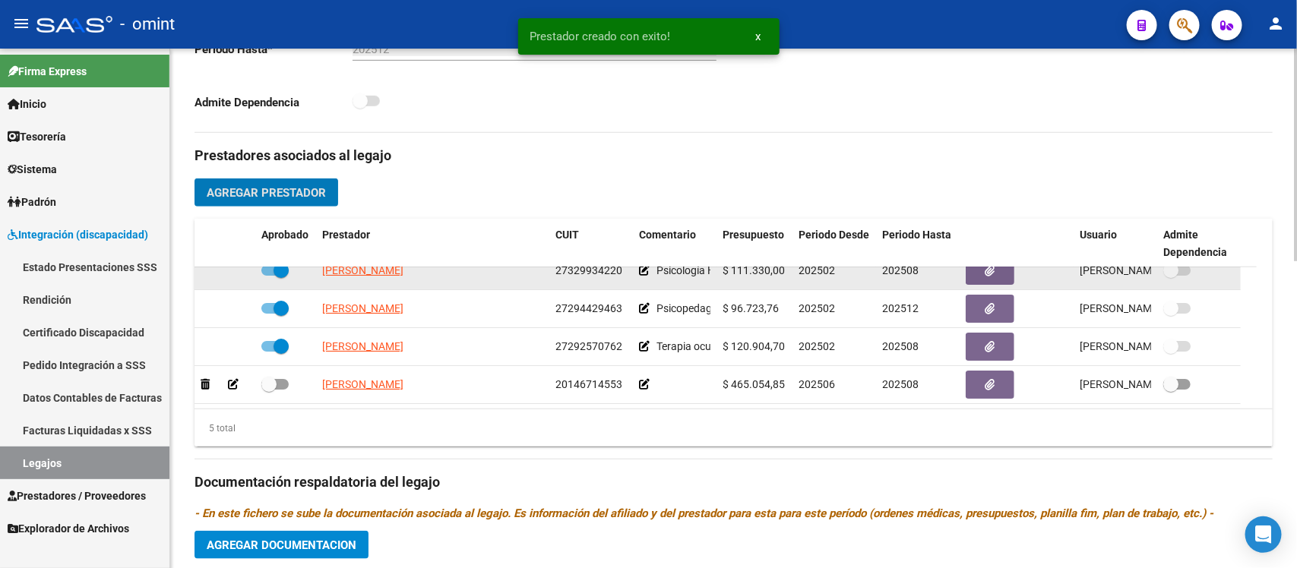
scroll to position [70, 0]
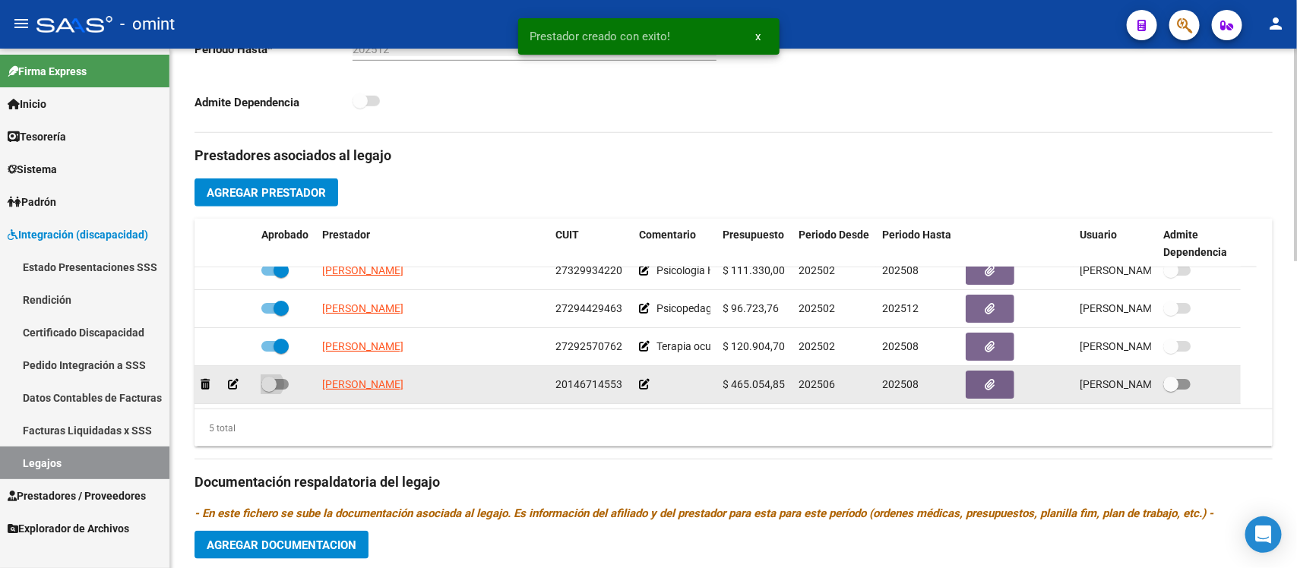
click at [275, 377] on span at bounding box center [268, 384] width 15 height 15
click at [269, 390] on input "checkbox" at bounding box center [268, 390] width 1 height 1
checkbox input "true"
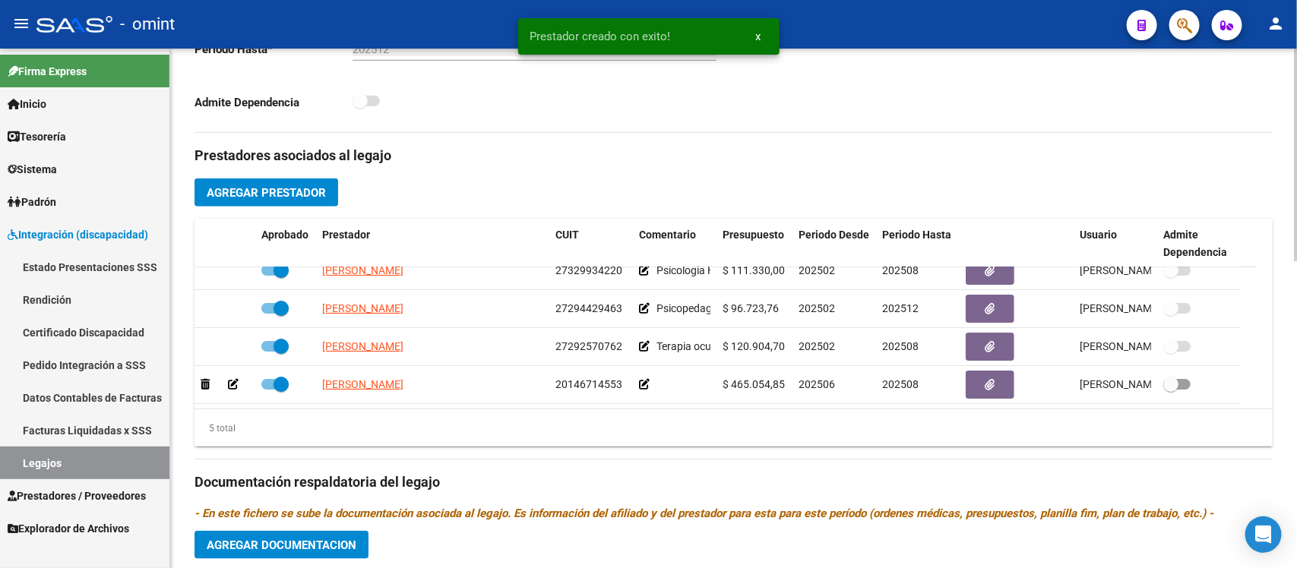
scroll to position [54, 0]
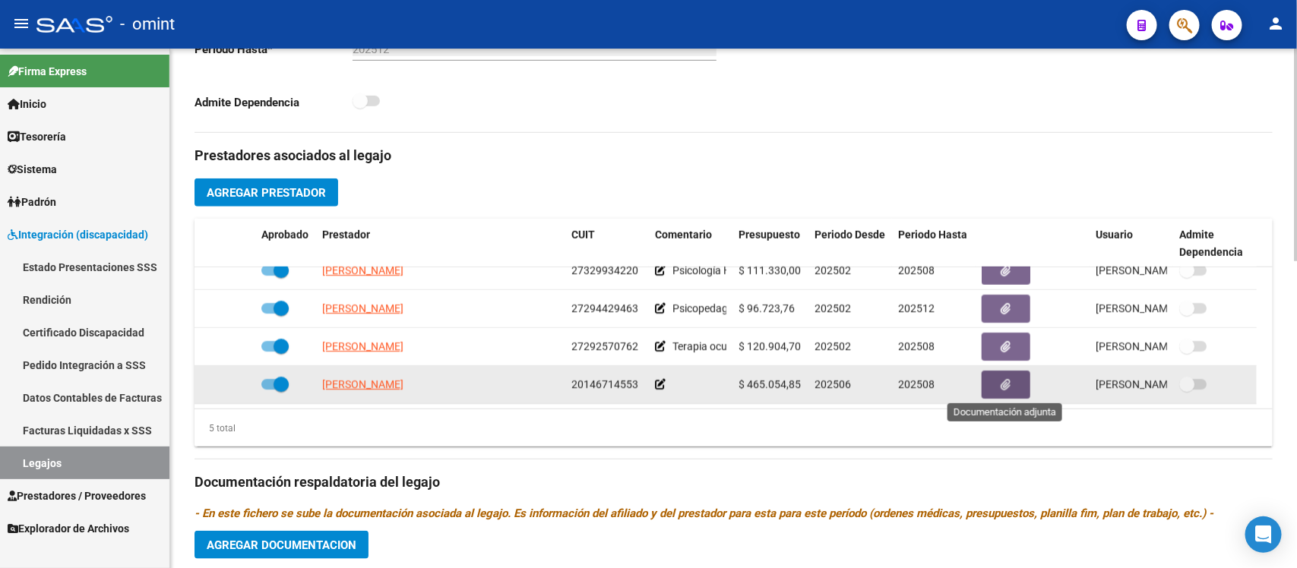
click at [989, 389] on button "button" at bounding box center [1005, 385] width 49 height 28
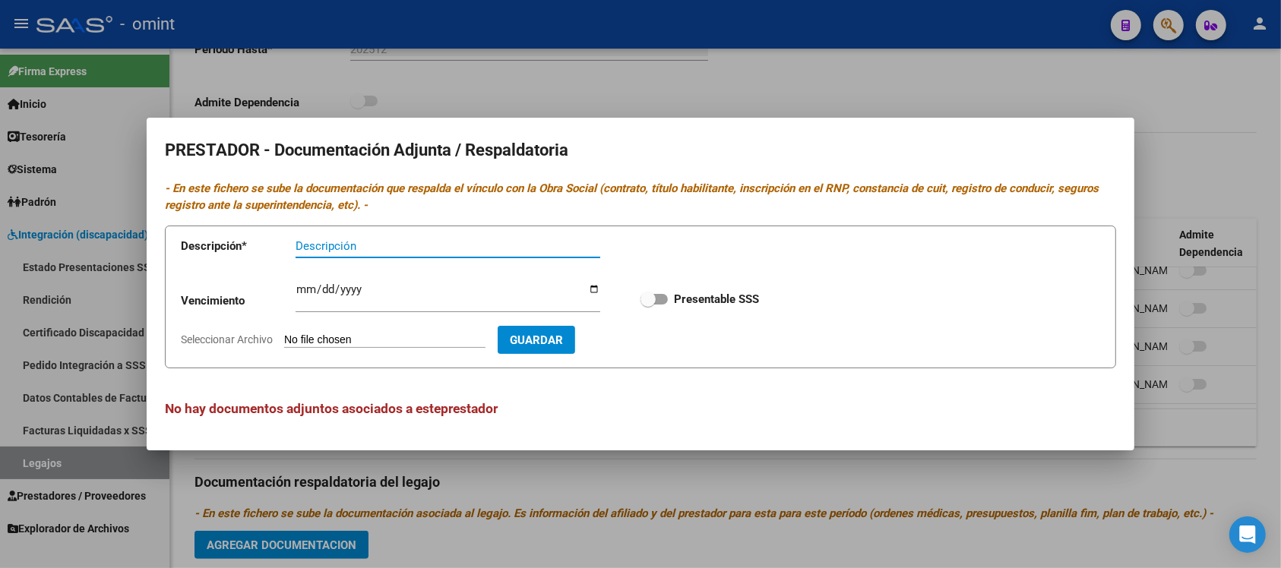
click at [505, 465] on div at bounding box center [640, 284] width 1281 height 568
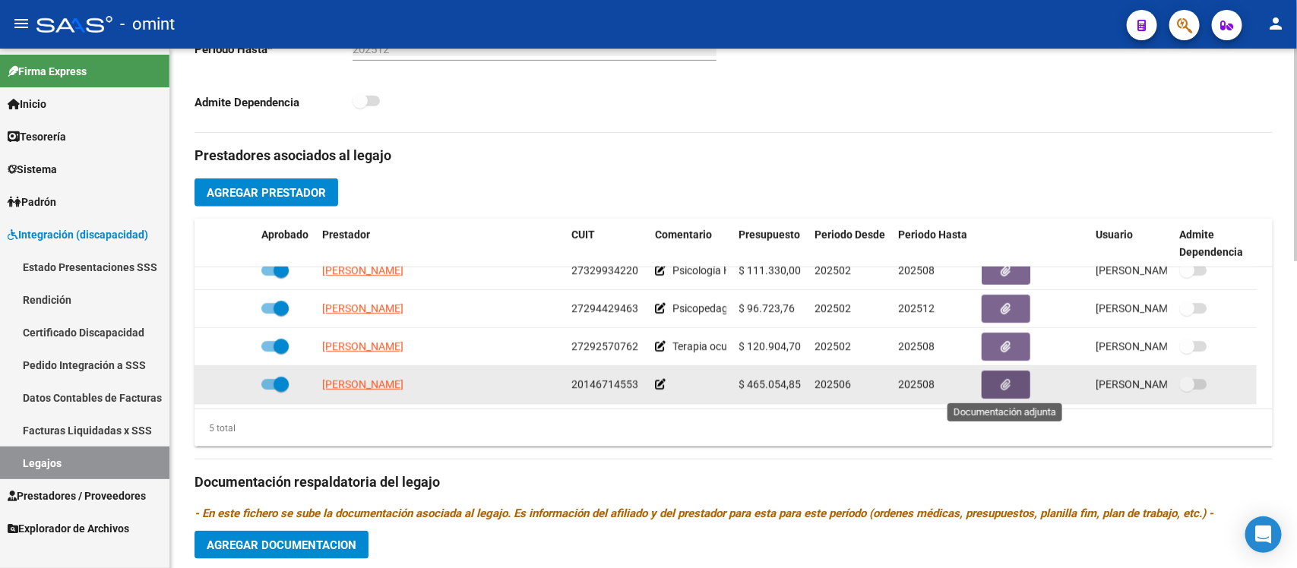
click at [985, 391] on button "button" at bounding box center [1005, 385] width 49 height 28
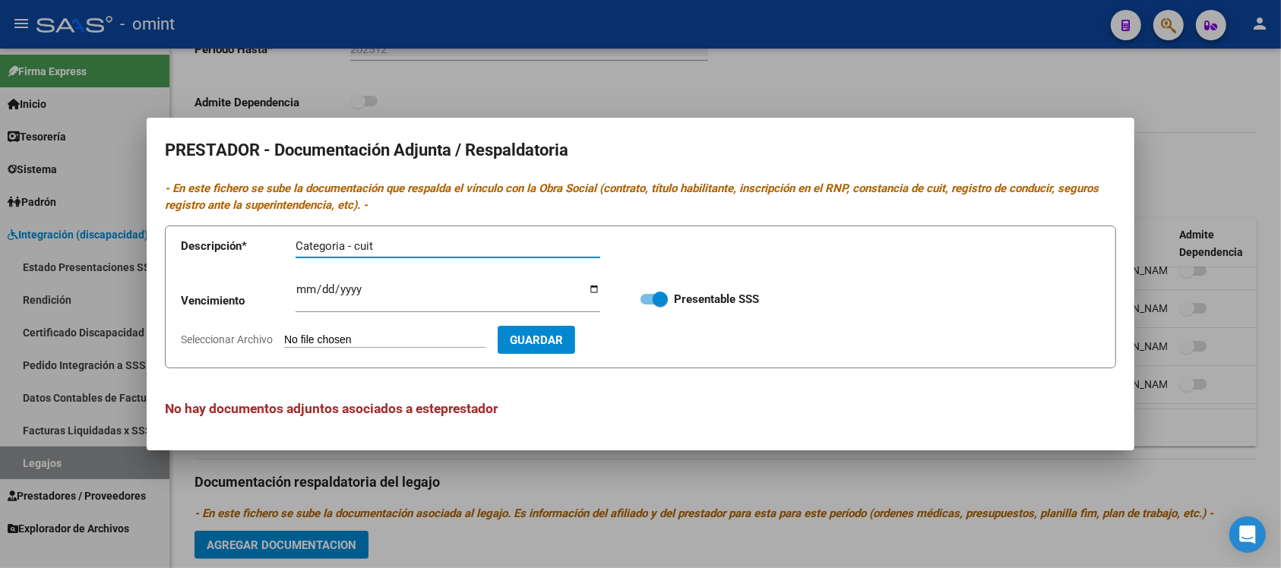
type input "Categoria - cuit"
click at [431, 338] on input "Seleccionar Archivo" at bounding box center [384, 340] width 201 height 14
type input "C:\fakepath\ilovepdf_merged.pdf"
click at [590, 290] on input "Ingresar vencimiento" at bounding box center [447, 295] width 305 height 24
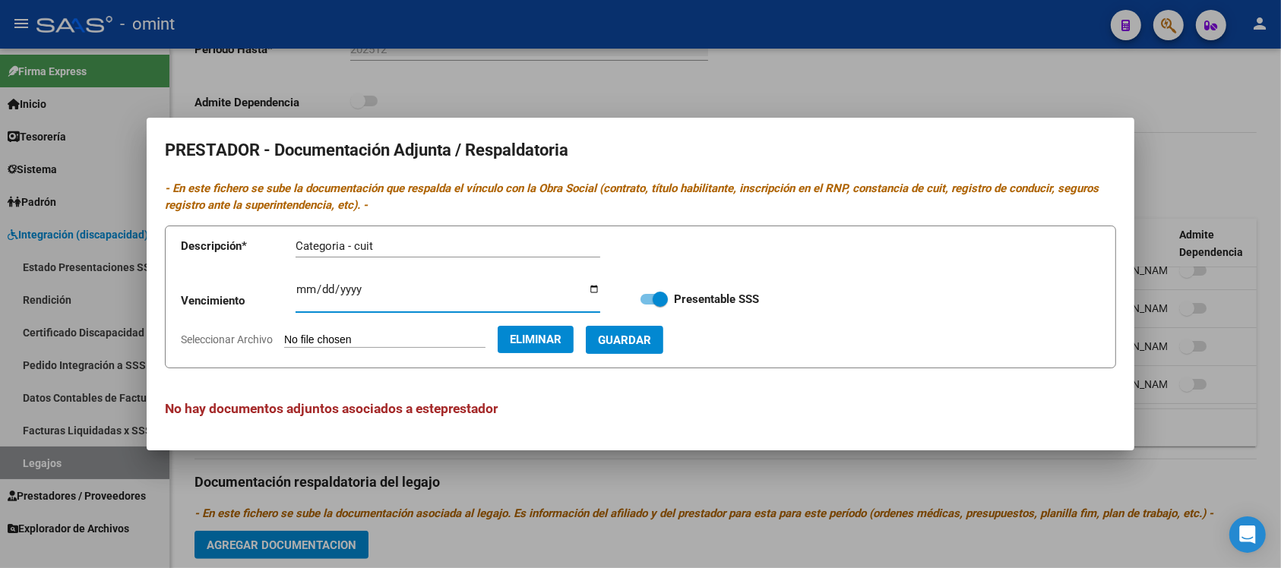
type input "2025-12-31"
click at [642, 342] on span "Guardar" at bounding box center [624, 340] width 53 height 14
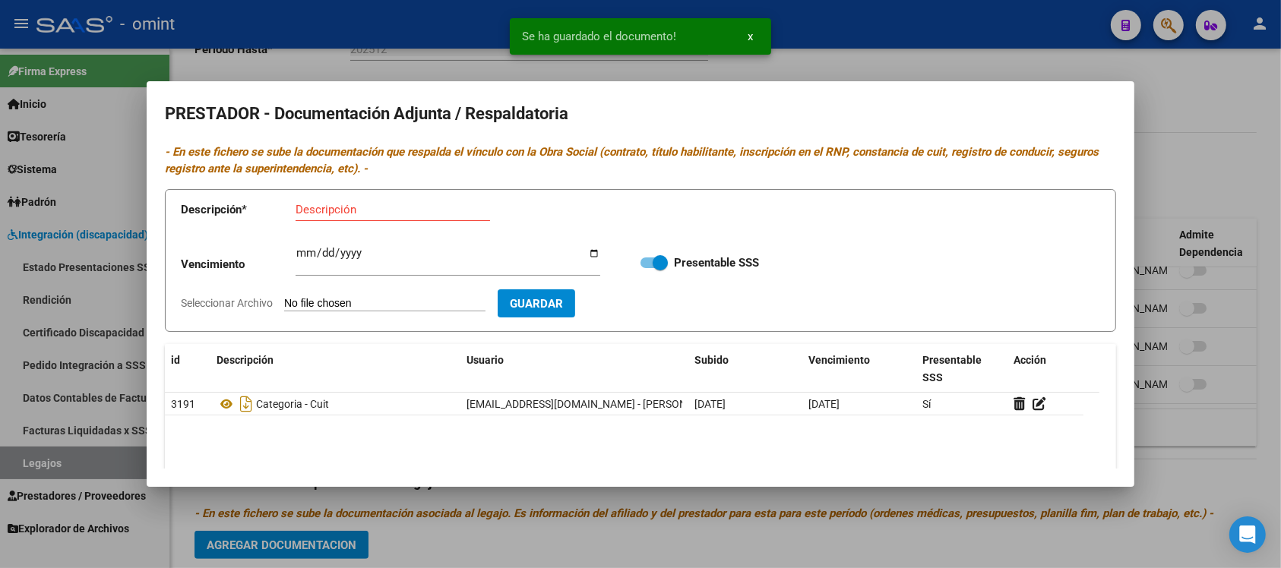
click at [690, 72] on div "Se ha guardado el documento! x" at bounding box center [640, 36] width 298 height 73
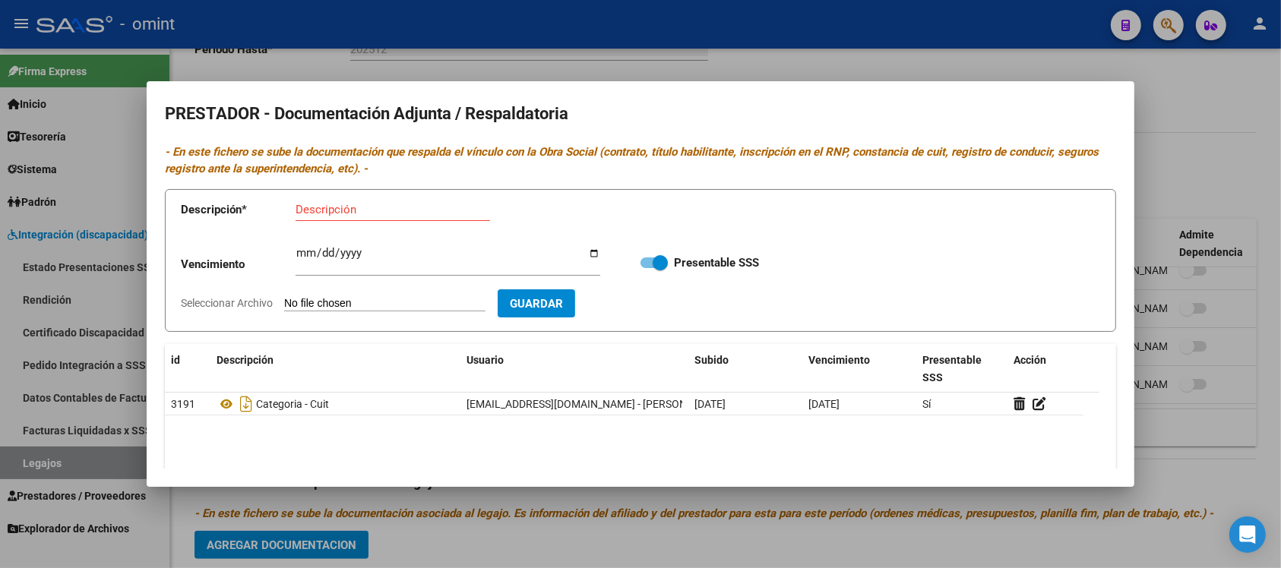
click at [924, 55] on div at bounding box center [640, 284] width 1281 height 568
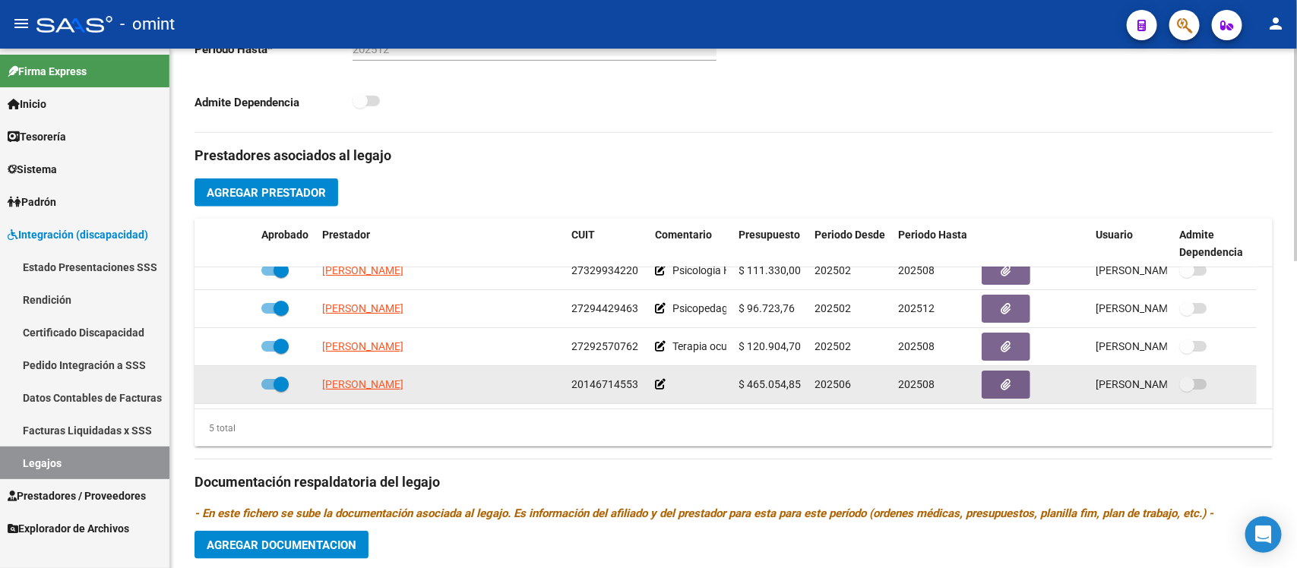
click at [659, 382] on icon at bounding box center [660, 384] width 11 height 11
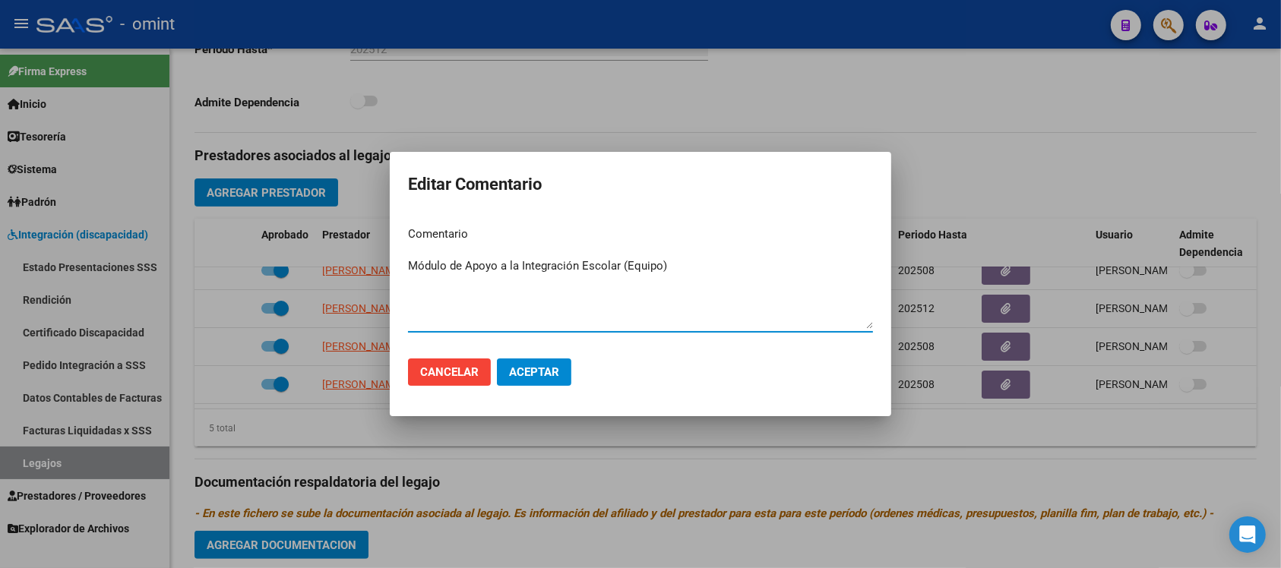
type textarea "Módulo de Apoyo a la Integración Escolar (Equipo)"
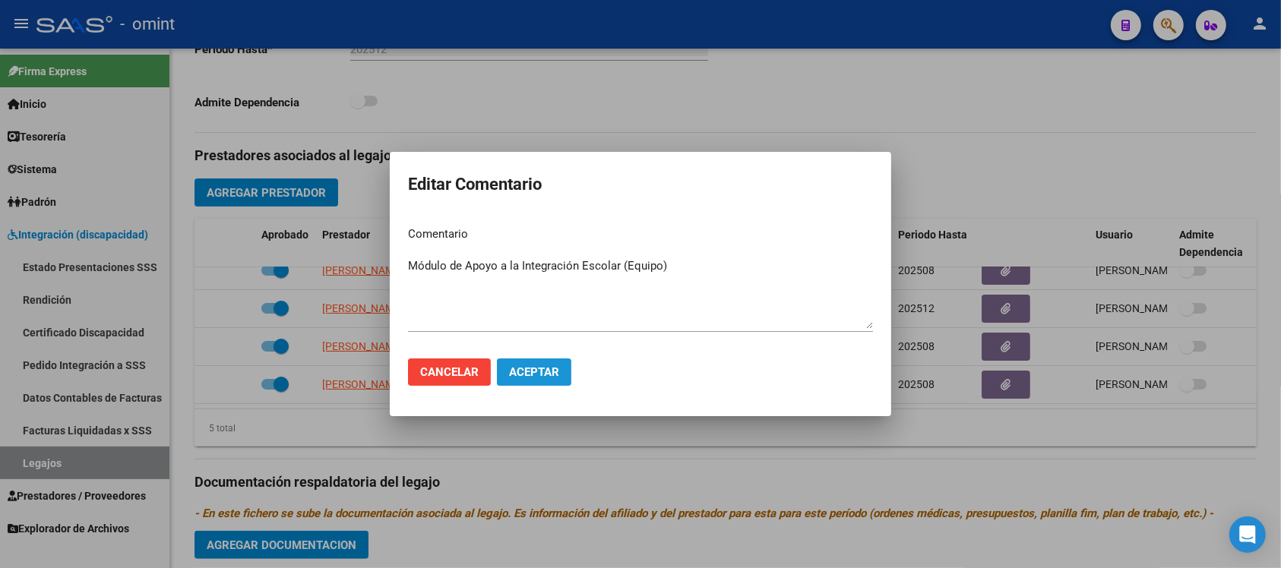
click at [551, 365] on span "Aceptar" at bounding box center [534, 372] width 50 height 14
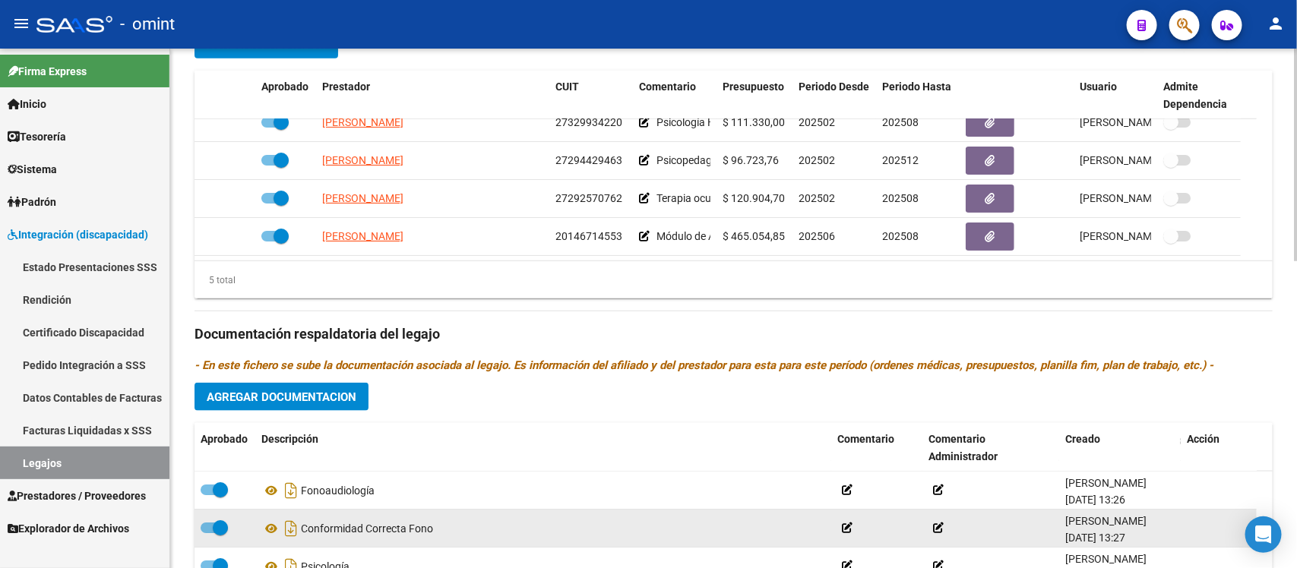
scroll to position [753, 0]
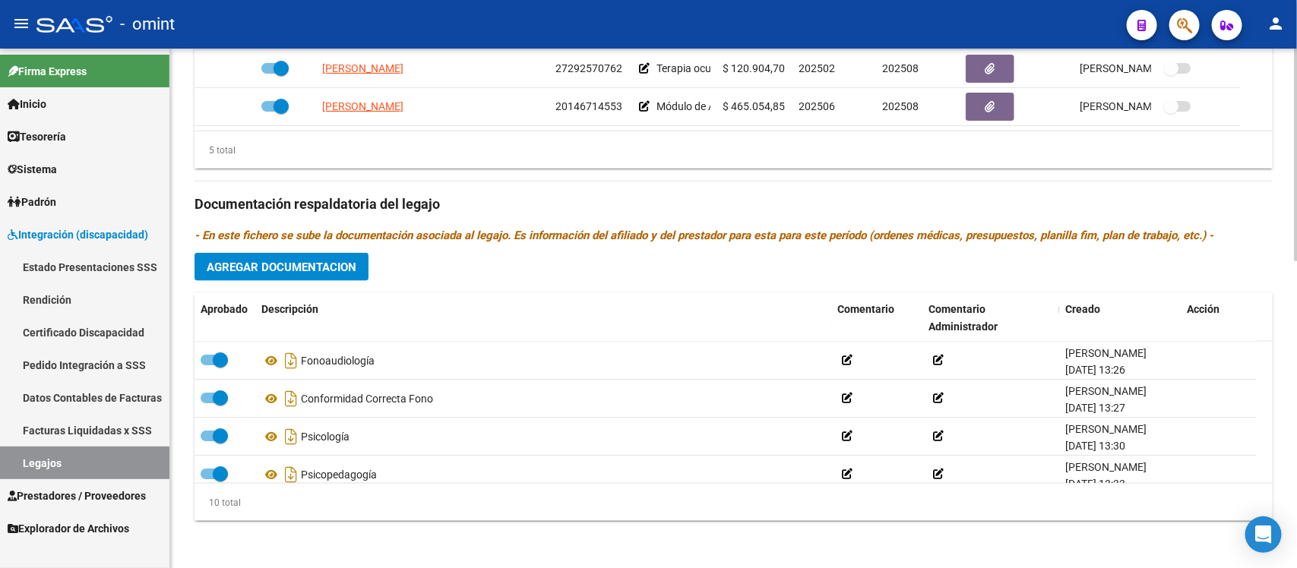
click at [234, 261] on span "Agregar Documentacion" at bounding box center [282, 268] width 150 height 14
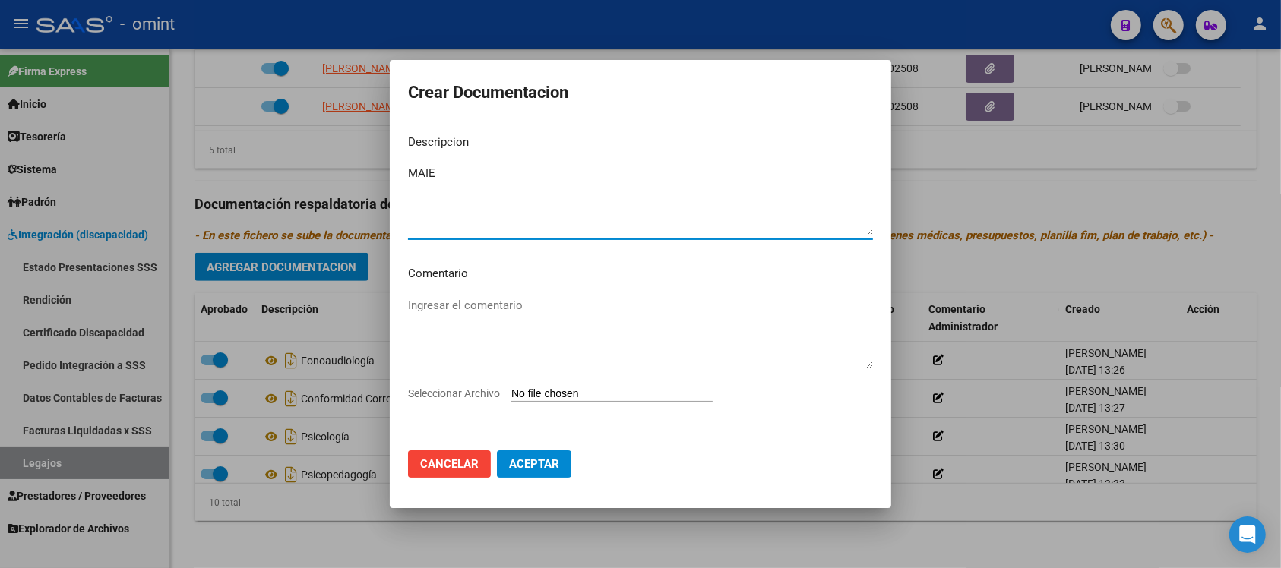
type textarea "MAIE"
click at [624, 385] on div "Seleccionar Archivo" at bounding box center [640, 399] width 465 height 29
click at [628, 399] on input "Seleccionar Archivo" at bounding box center [611, 394] width 201 height 14
type input "C:\fakepath\ilovepdf_merged (1).pdf"
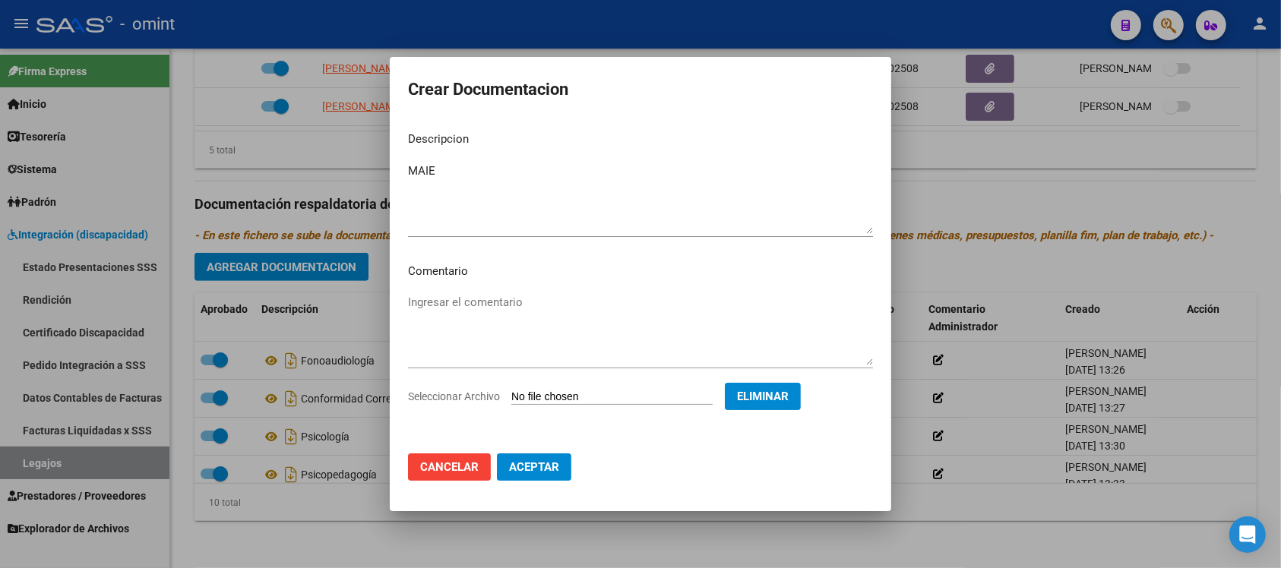
click at [545, 484] on mat-dialog-actions "Cancelar Aceptar" at bounding box center [640, 467] width 465 height 52
click at [545, 469] on span "Aceptar" at bounding box center [534, 467] width 50 height 14
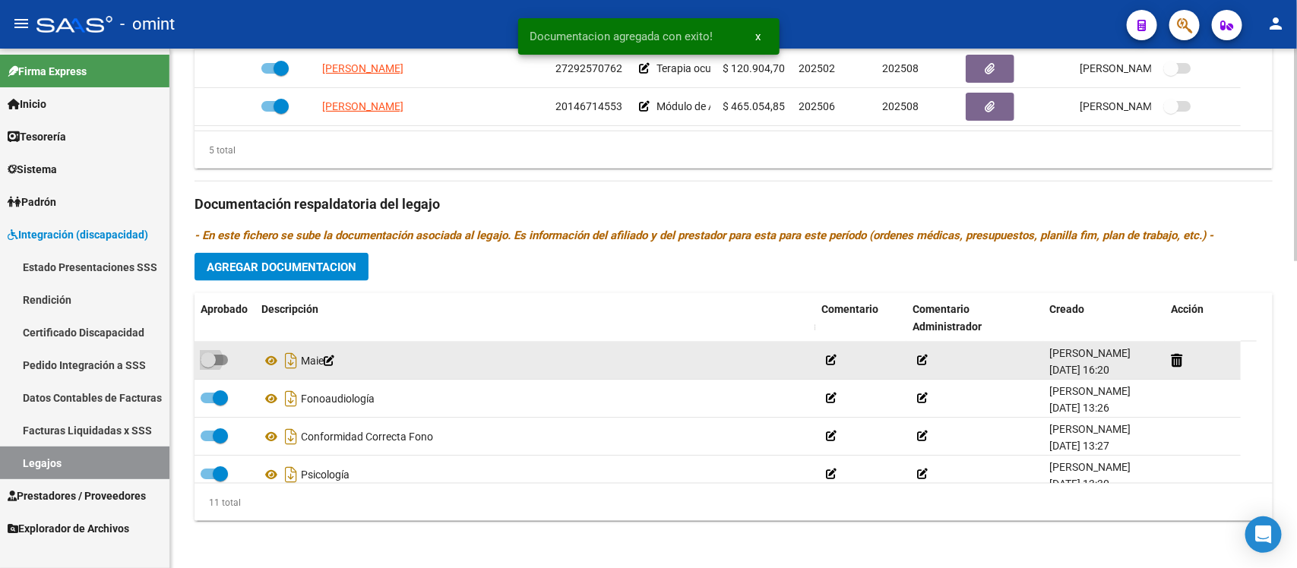
click at [204, 357] on span at bounding box center [208, 359] width 15 height 15
click at [207, 365] on input "checkbox" at bounding box center [207, 365] width 1 height 1
checkbox input "true"
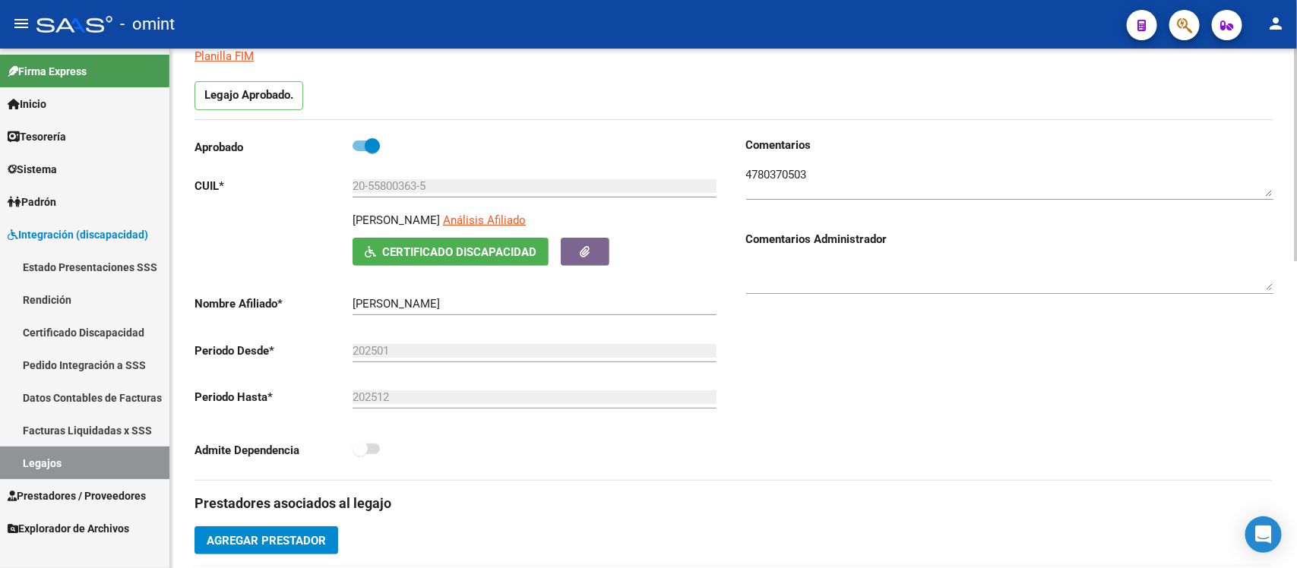
scroll to position [0, 0]
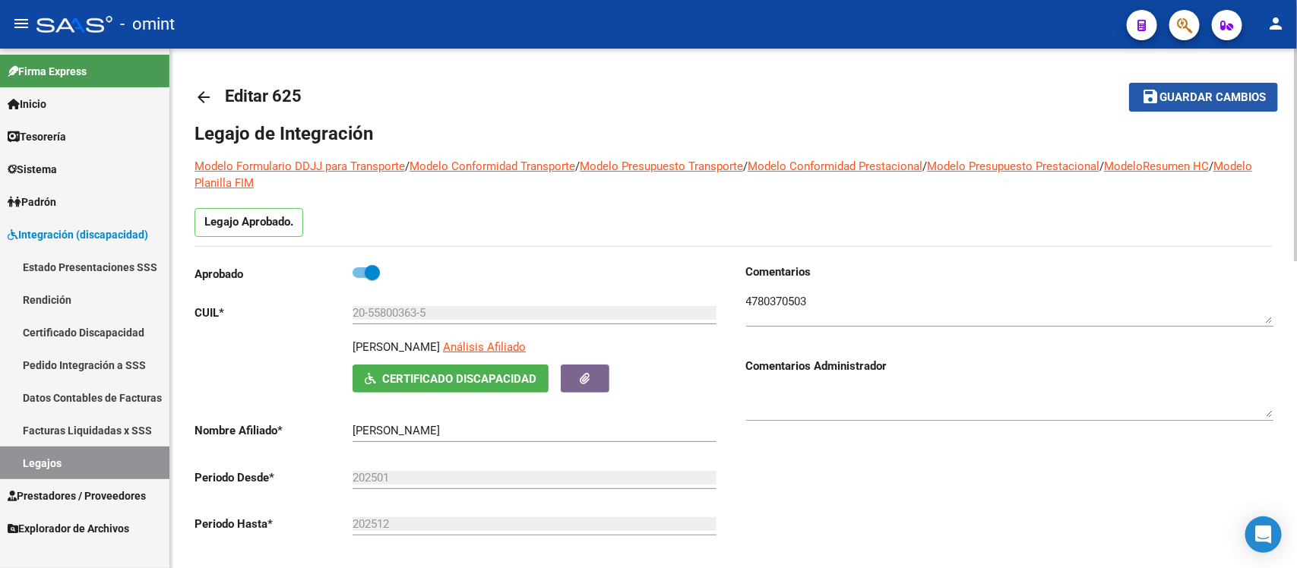
click at [1178, 103] on span "Guardar cambios" at bounding box center [1212, 98] width 106 height 14
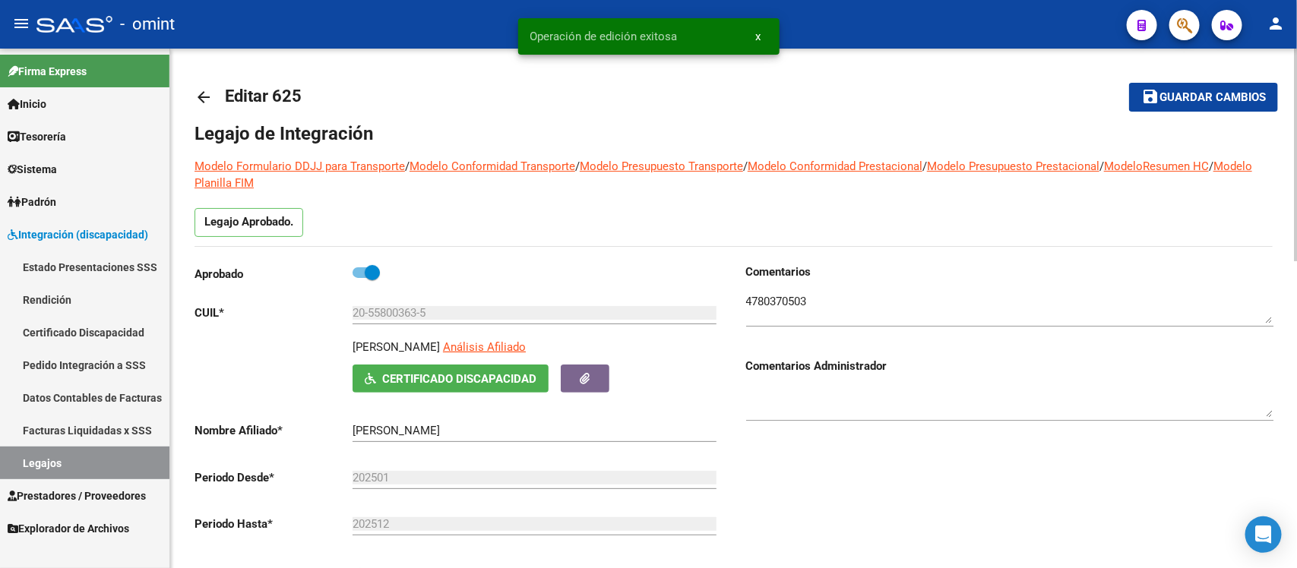
click at [202, 88] on mat-icon "arrow_back" at bounding box center [203, 97] width 18 height 18
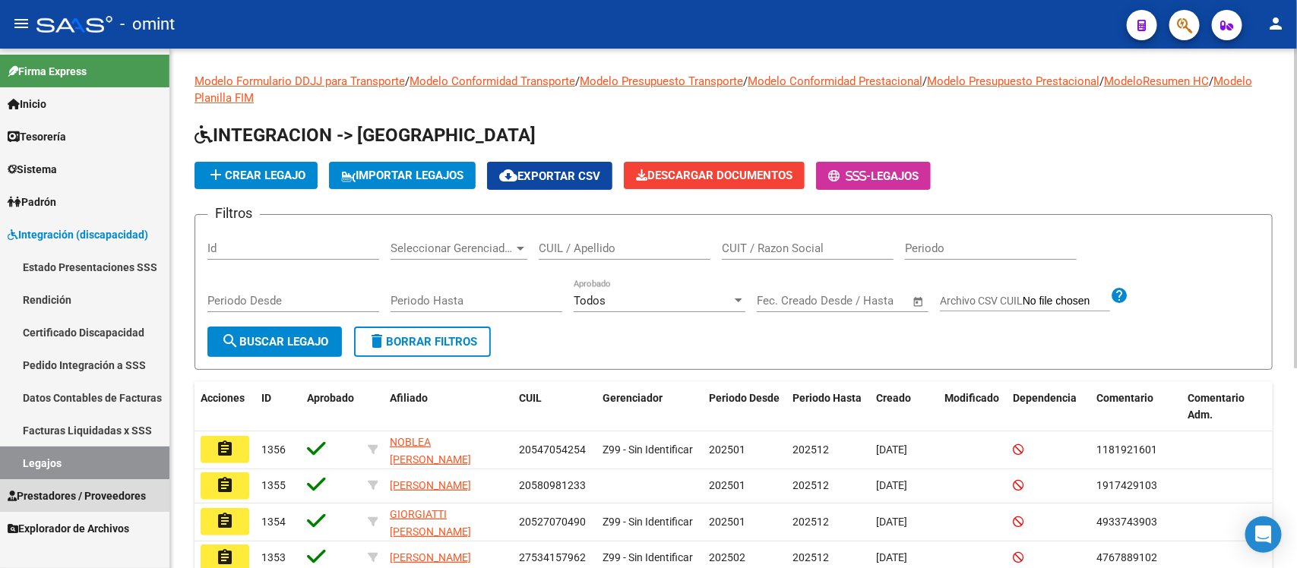
click at [84, 502] on span "Prestadores / Proveedores" at bounding box center [77, 496] width 138 height 17
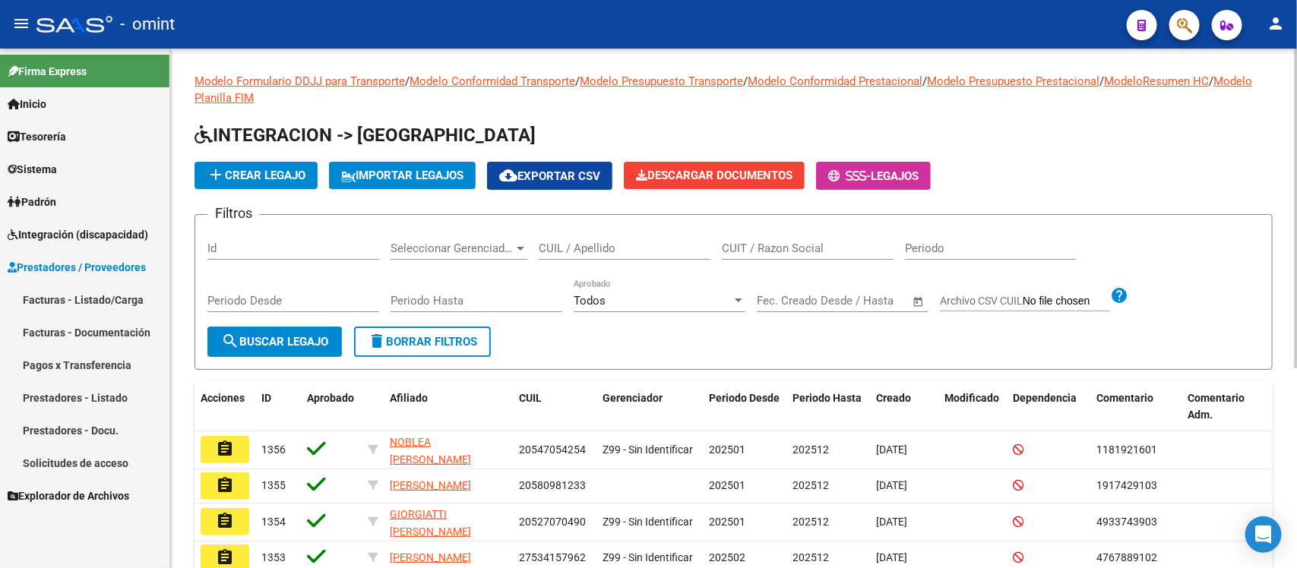
click at [59, 301] on link "Facturas - Listado/Carga" at bounding box center [84, 299] width 169 height 33
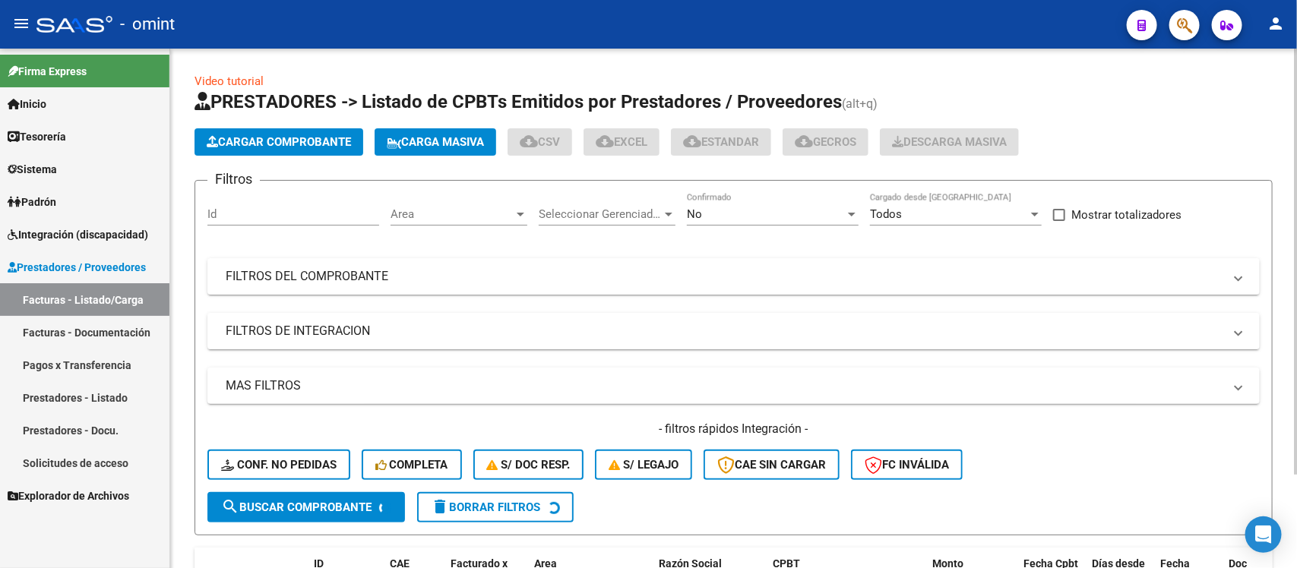
click at [243, 205] on div "Id" at bounding box center [293, 209] width 172 height 33
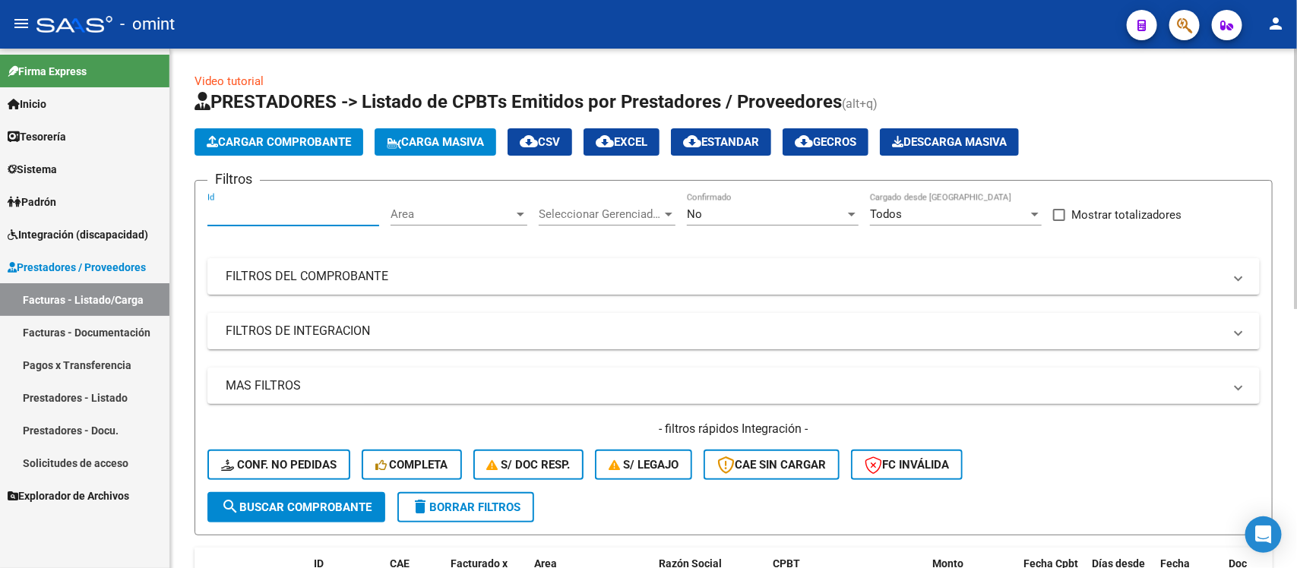
click at [243, 214] on input "Id" at bounding box center [293, 214] width 172 height 14
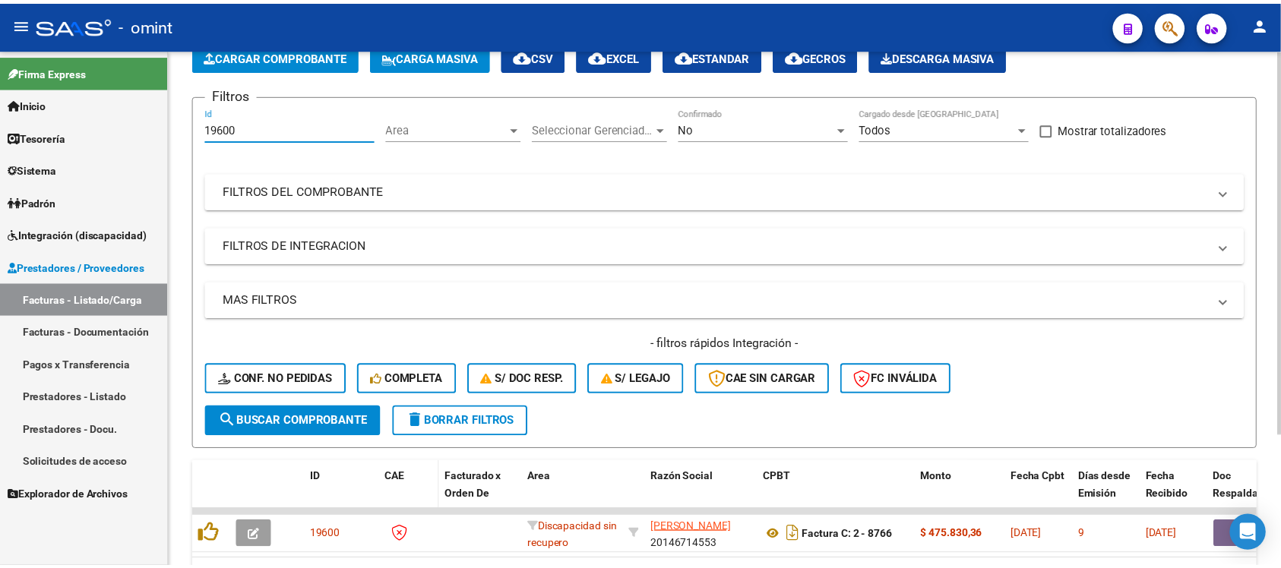
scroll to position [178, 0]
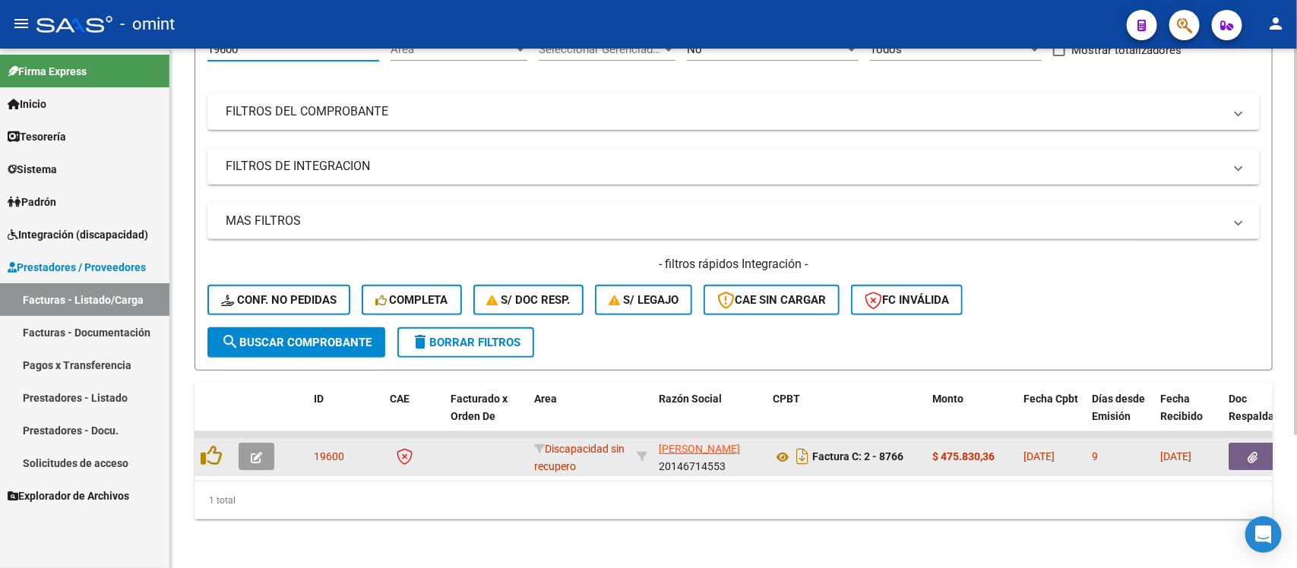
type input "19600"
click at [244, 443] on button "button" at bounding box center [256, 456] width 36 height 27
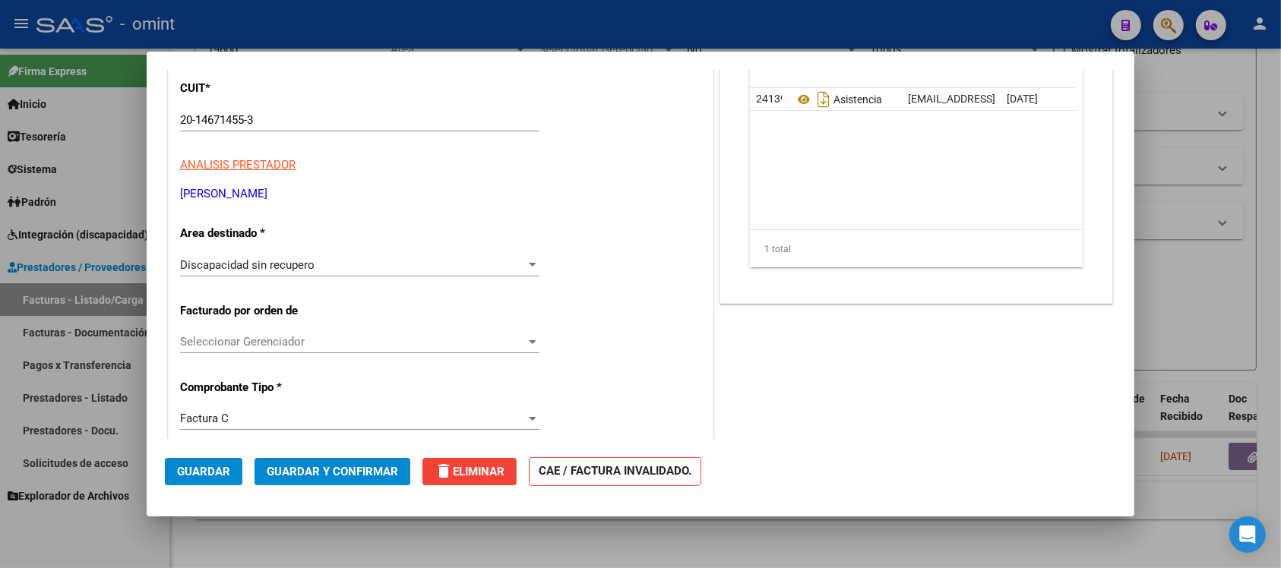
scroll to position [190, 0]
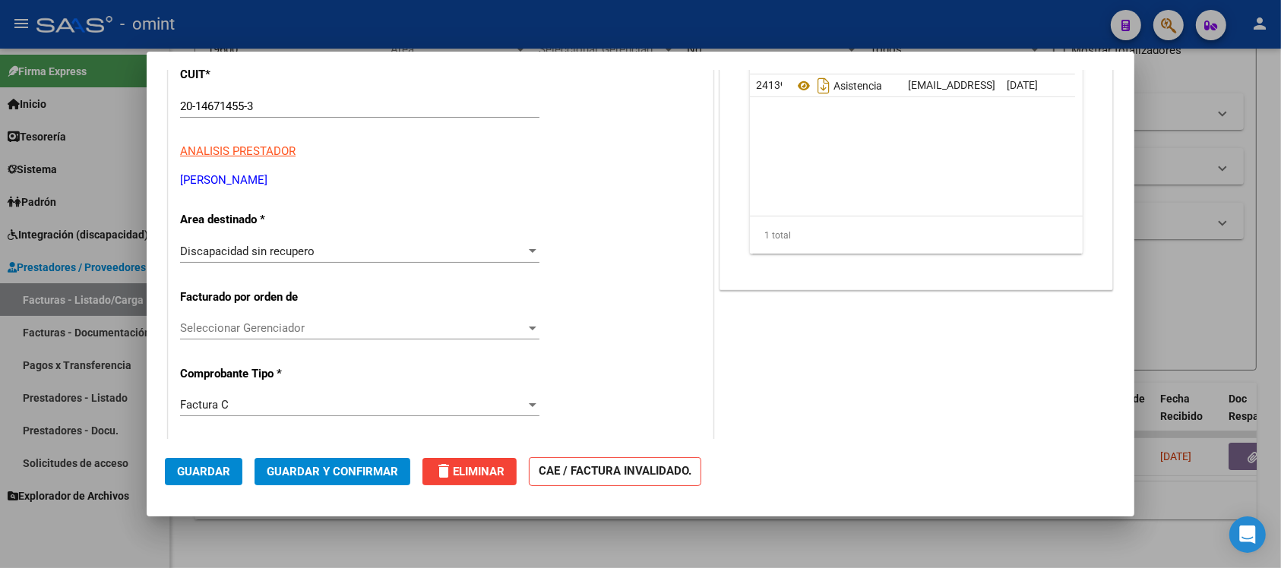
click at [308, 249] on span "Discapacidad sin recupero" at bounding box center [247, 252] width 134 height 14
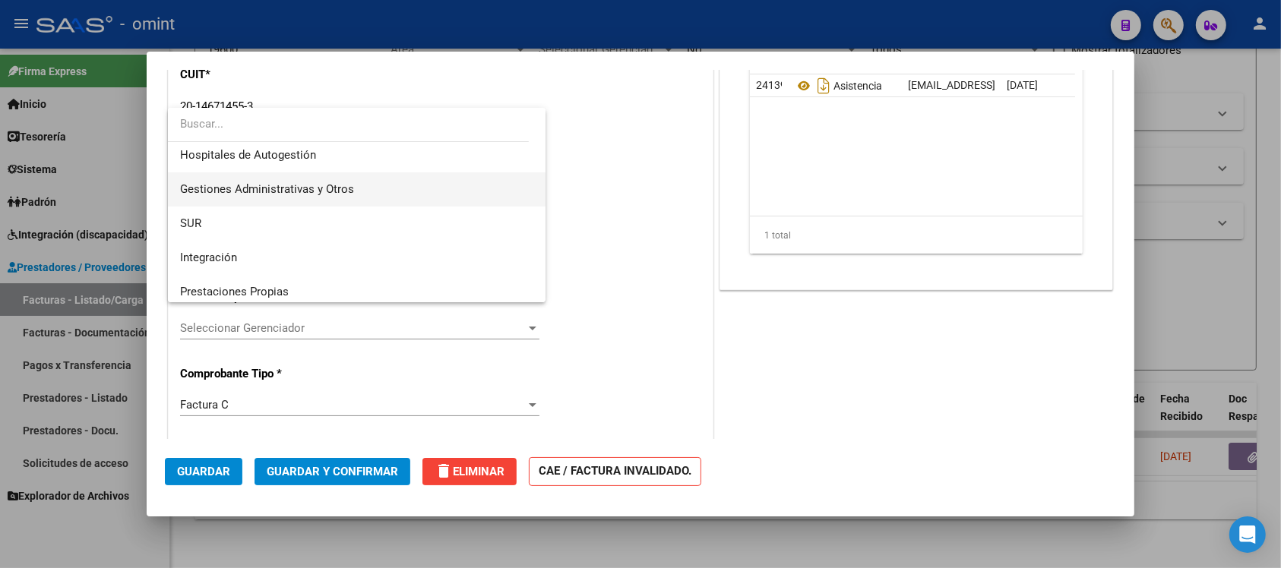
scroll to position [0, 0]
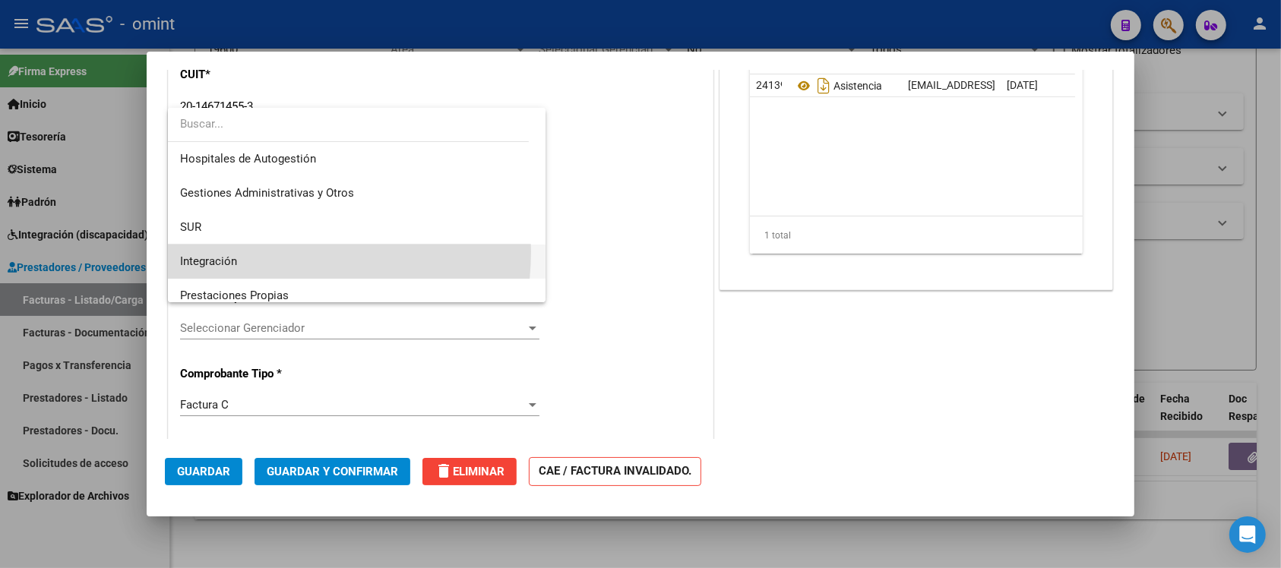
click at [268, 251] on span "Integración" at bounding box center [356, 262] width 353 height 34
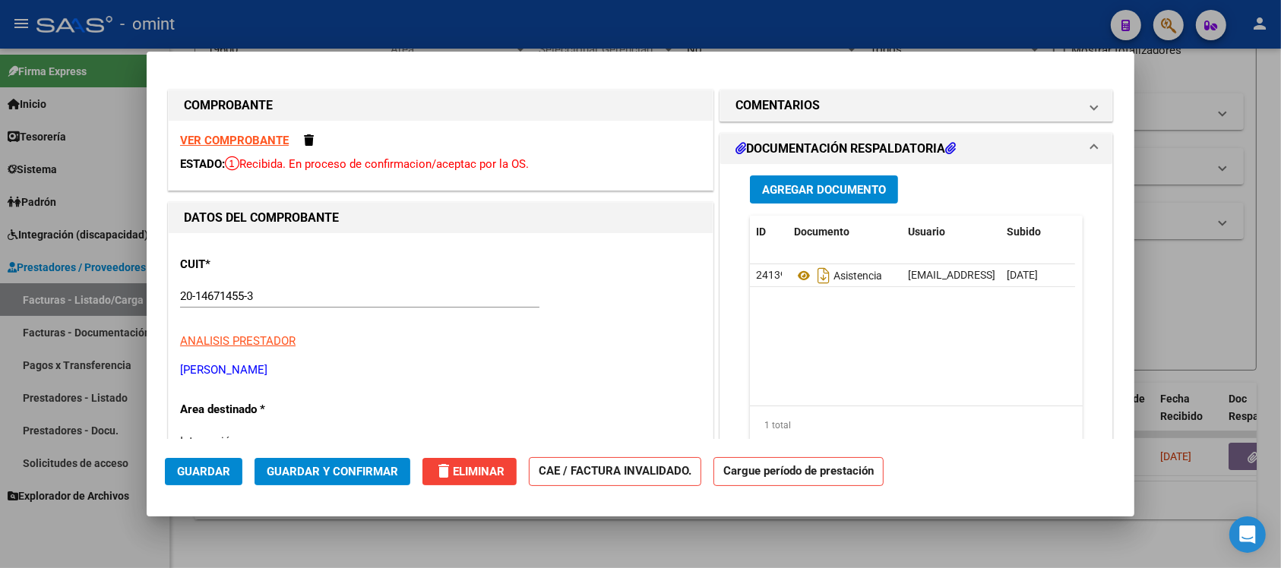
click at [258, 146] on strong "VER COMPROBANTE" at bounding box center [234, 141] width 109 height 14
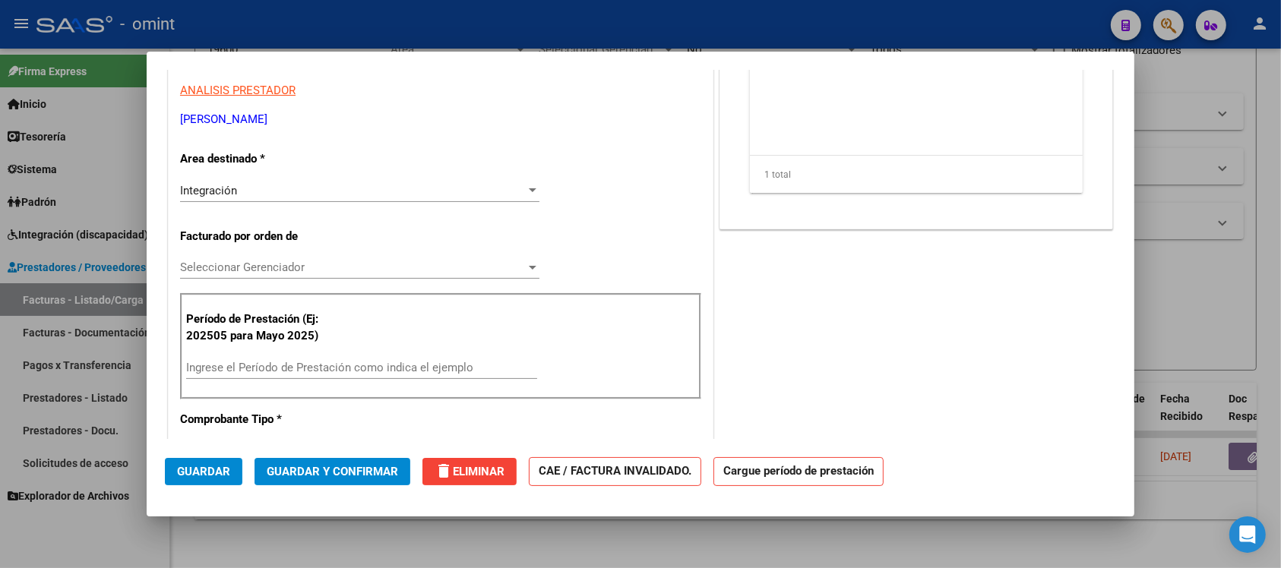
scroll to position [285, 0]
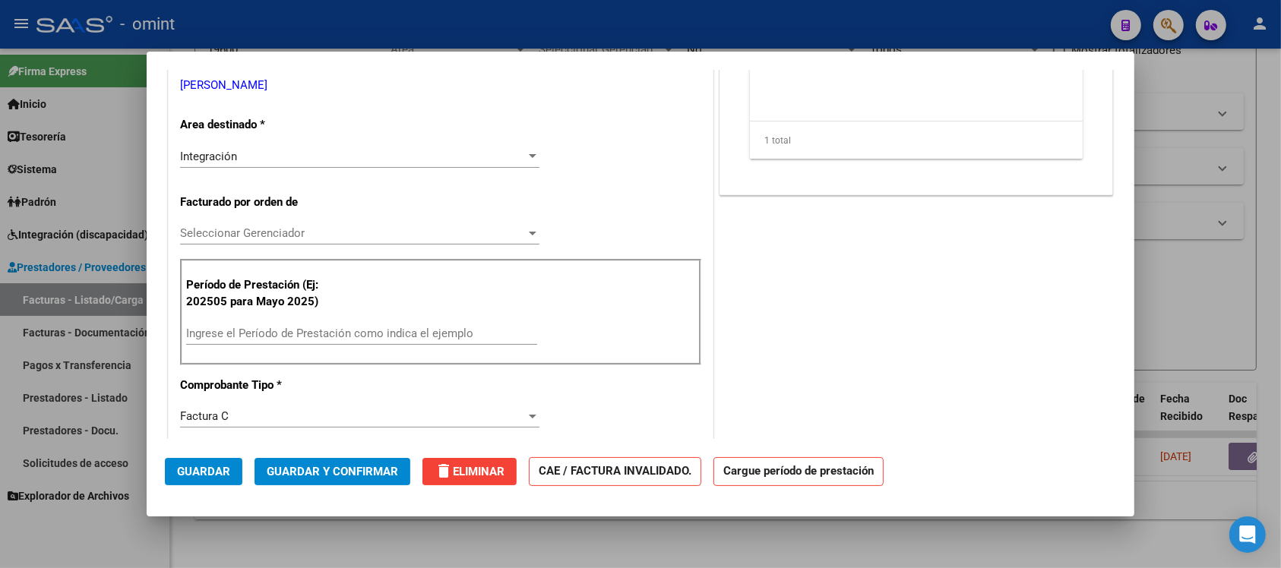
click at [270, 144] on div "CUIT * 20-14671455-3 Ingresar CUIT ANALISIS PRESTADOR FARIÑA ANDRES EDUARDO ARC…" at bounding box center [441, 578] width 544 height 1260
click at [266, 147] on div "Integración Seleccionar Area" at bounding box center [359, 156] width 359 height 23
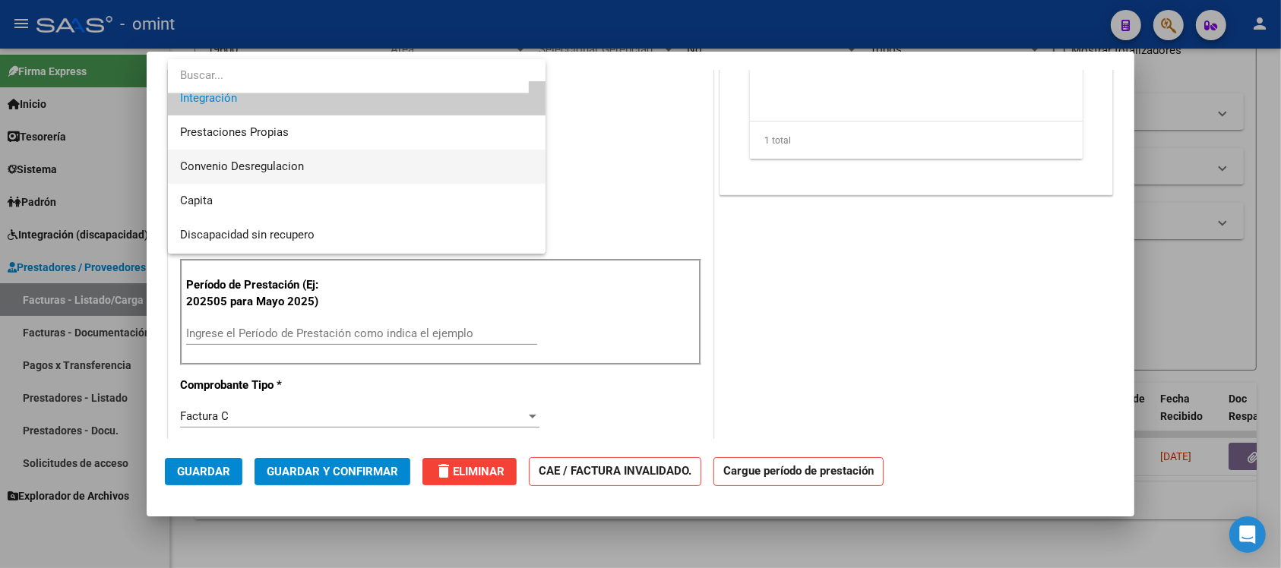
scroll to position [147, 0]
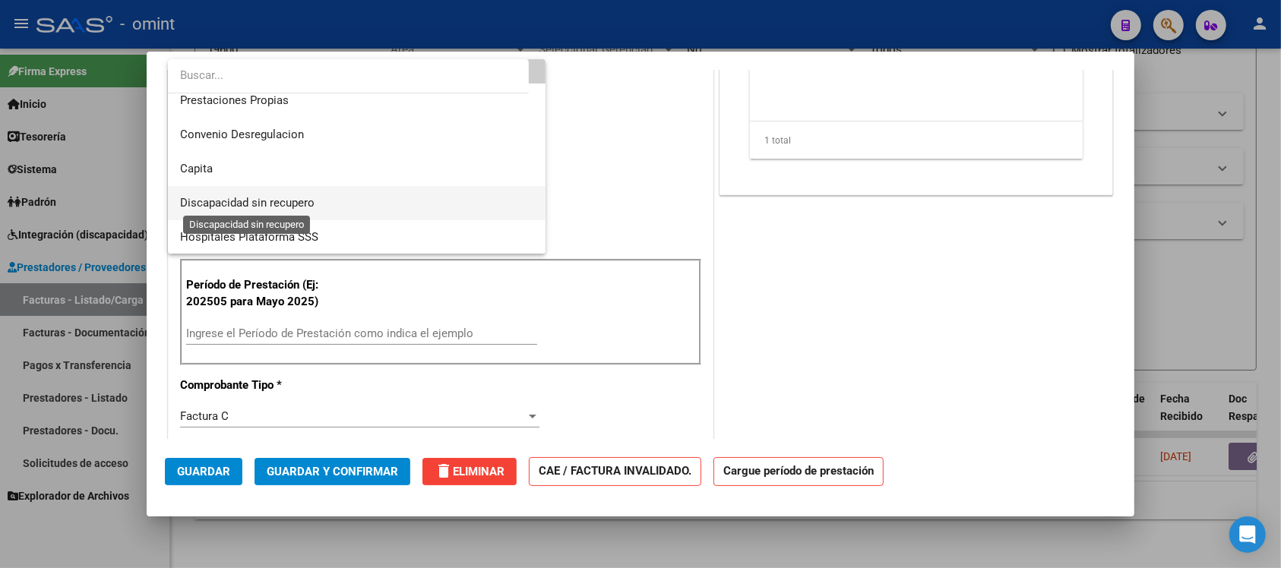
click at [290, 209] on span "Discapacidad sin recupero" at bounding box center [247, 203] width 134 height 14
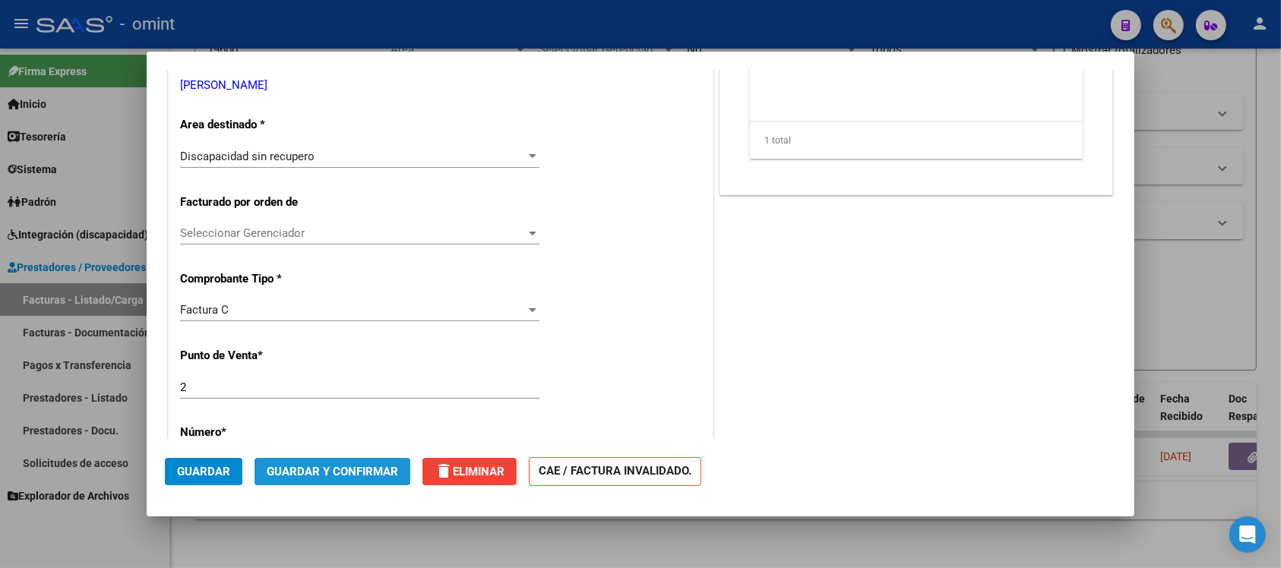
click at [317, 475] on span "Guardar y Confirmar" at bounding box center [332, 472] width 131 height 14
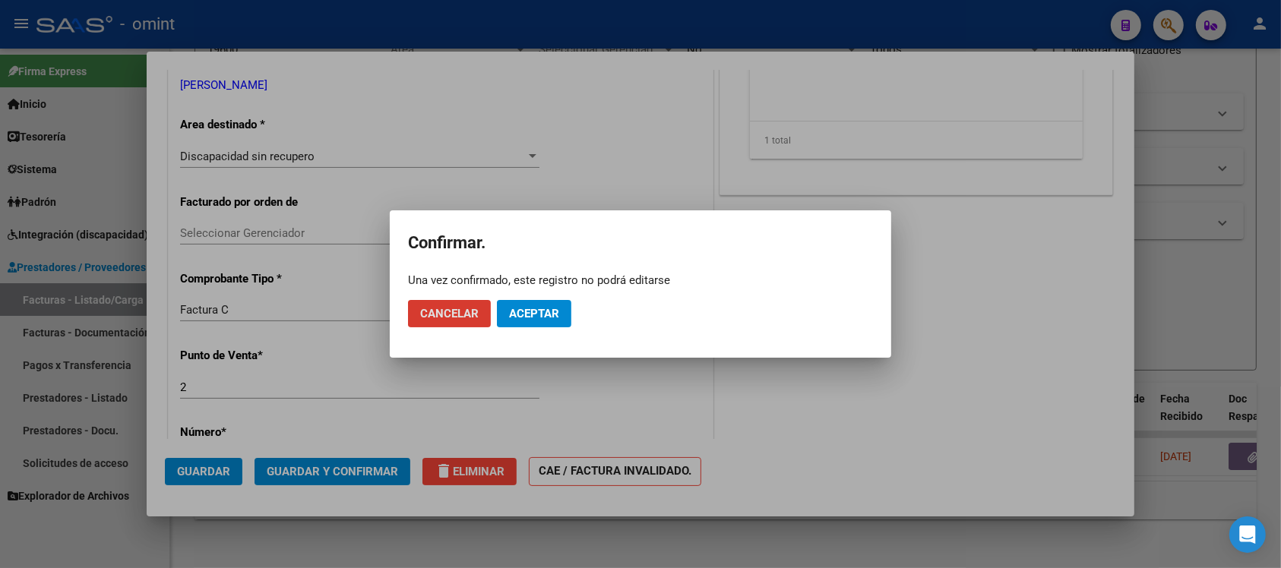
click at [518, 308] on span "Aceptar" at bounding box center [534, 314] width 50 height 14
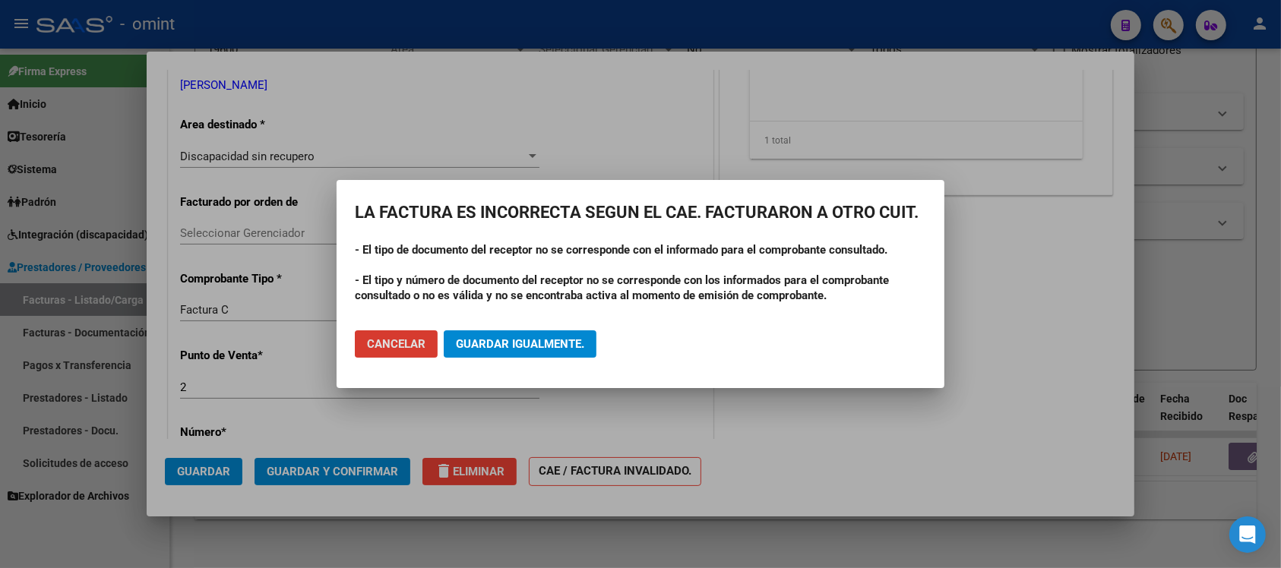
click at [414, 340] on span "Cancelar" at bounding box center [396, 344] width 58 height 14
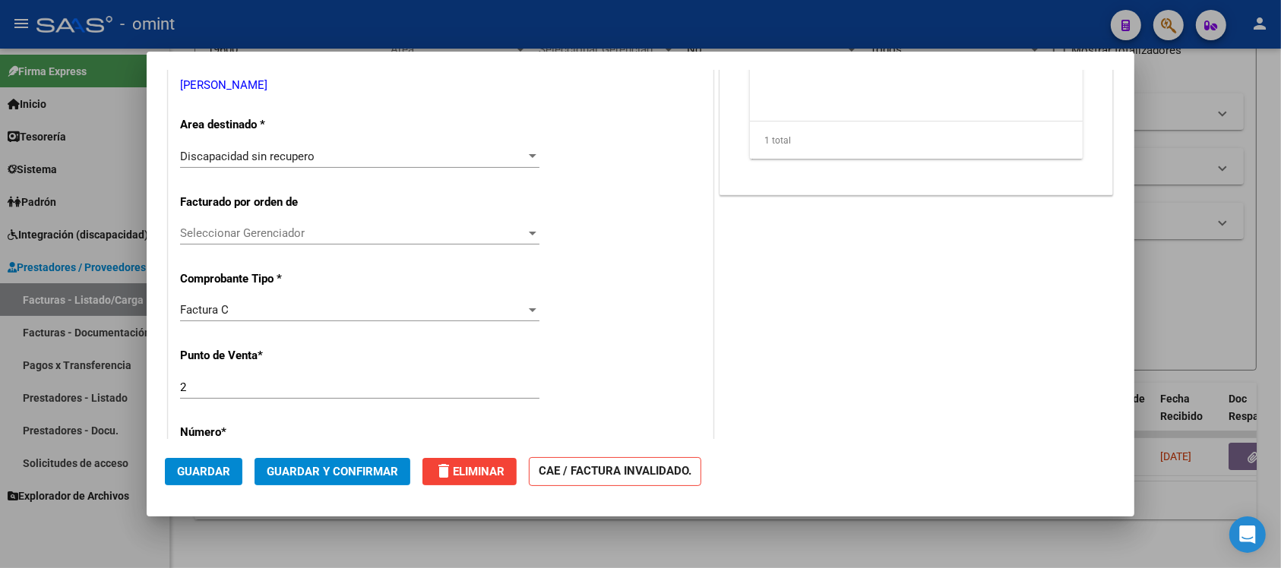
click at [491, 473] on span "delete Eliminar" at bounding box center [469, 472] width 70 height 14
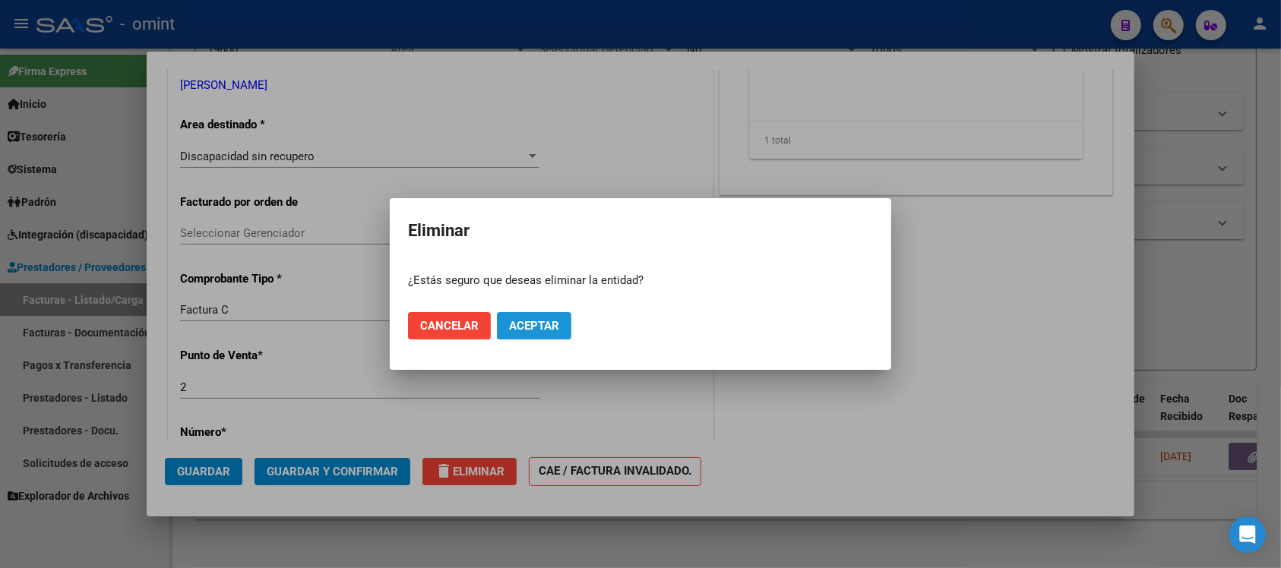
click at [533, 324] on span "Aceptar" at bounding box center [534, 326] width 50 height 14
type input "$ 0,00"
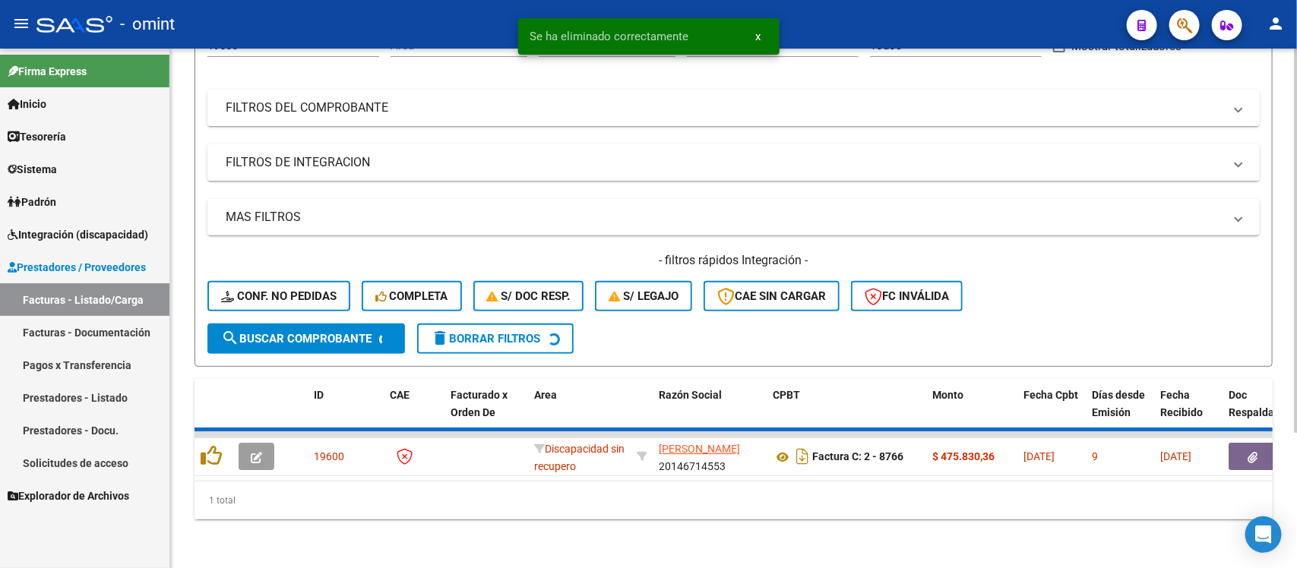
scroll to position [150, 0]
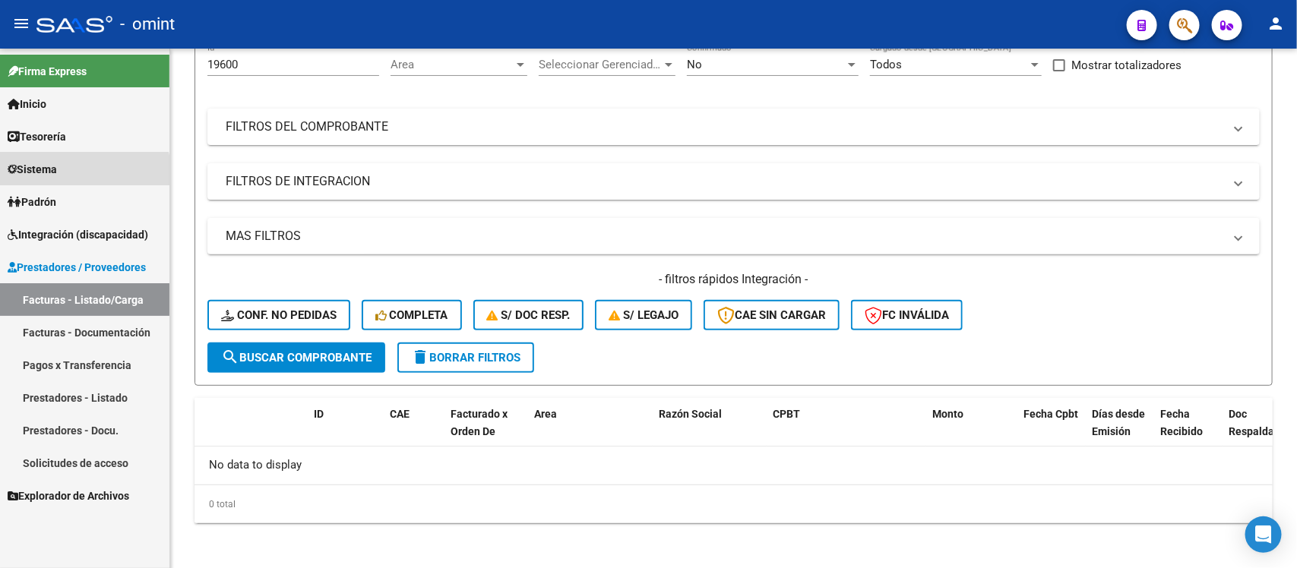
click at [76, 178] on link "Sistema" at bounding box center [84, 169] width 169 height 33
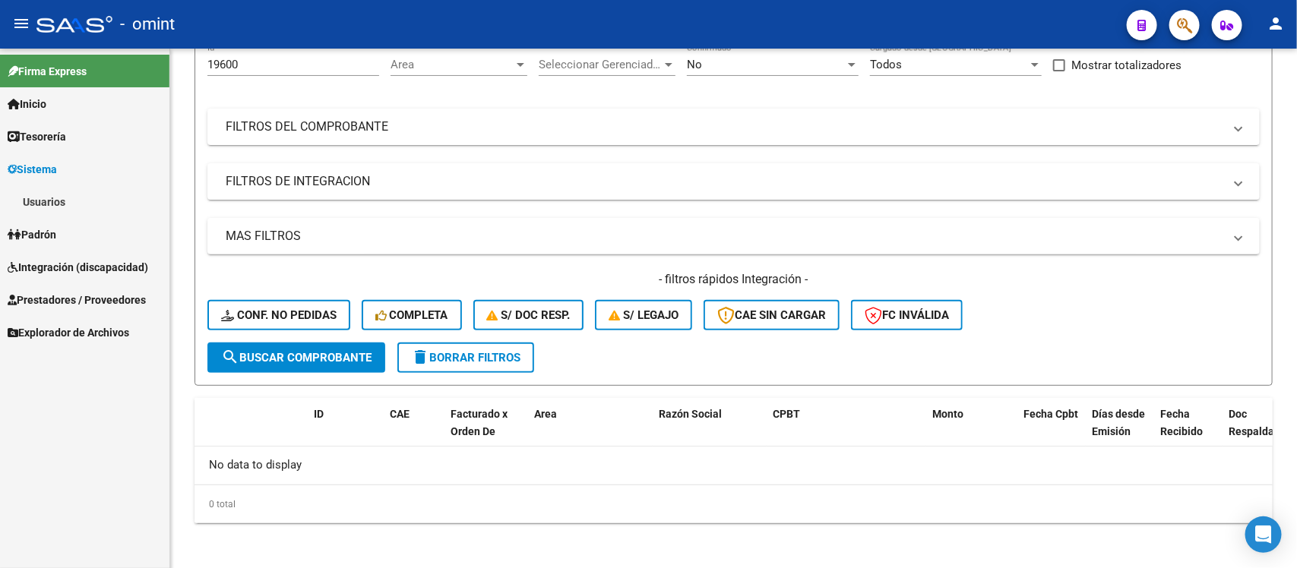
click at [76, 203] on link "Usuarios" at bounding box center [84, 201] width 169 height 33
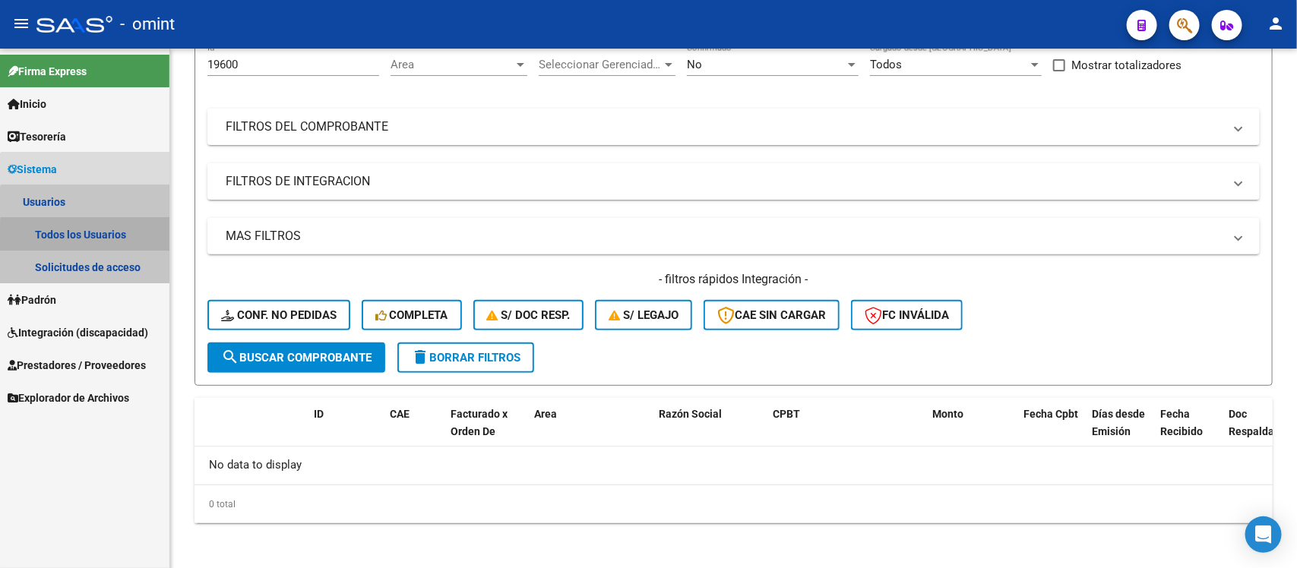
click at [101, 236] on link "Todos los Usuarios" at bounding box center [84, 234] width 169 height 33
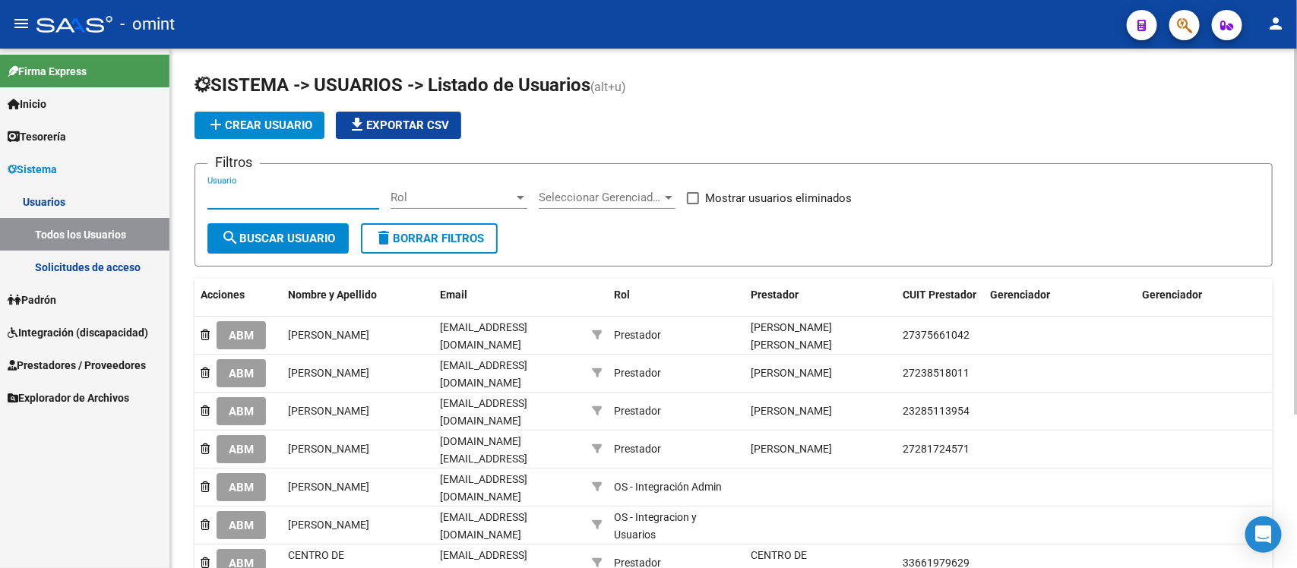
click at [293, 191] on input "Usuario" at bounding box center [293, 198] width 172 height 14
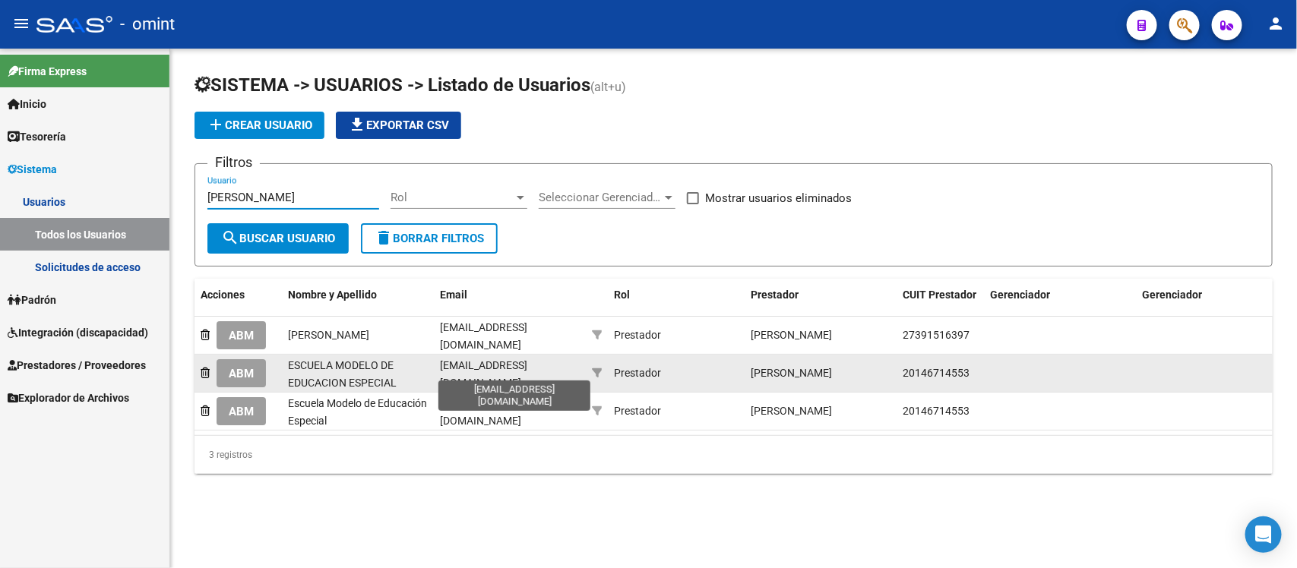
type input "FARIÑA"
click at [488, 374] on span "escuelaemdee@hotmail.com" at bounding box center [483, 374] width 87 height 30
click at [488, 372] on span "escuelaemdee@hotmail.com" at bounding box center [483, 374] width 87 height 30
copy span "escuelaemdee@hotmail.com"
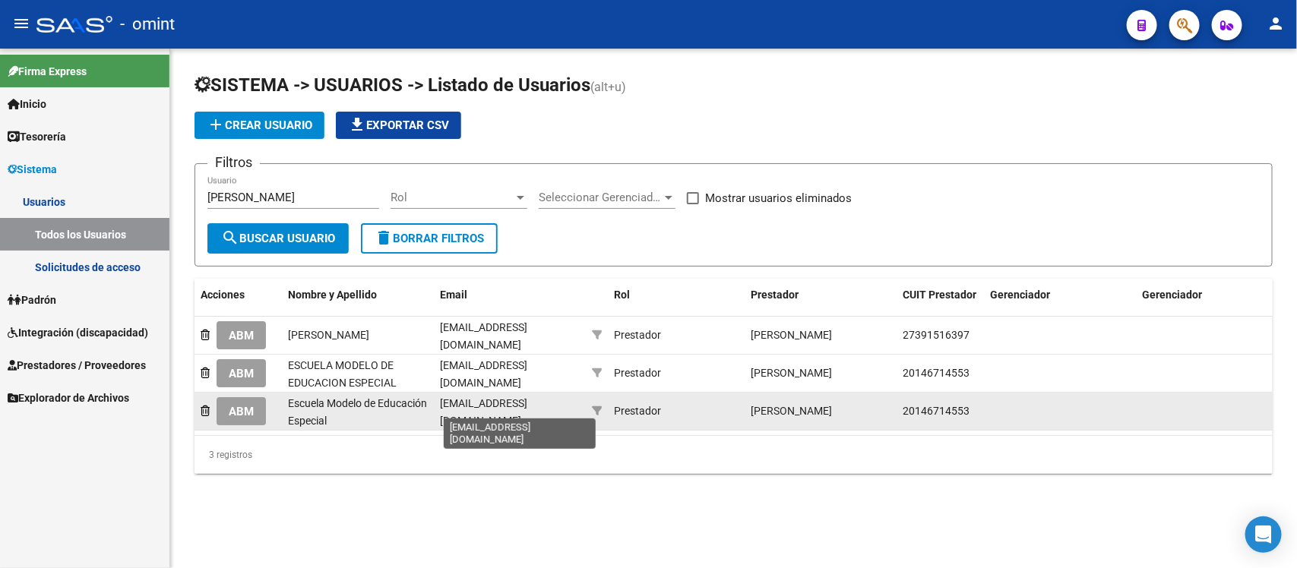
click at [518, 401] on span "escuelaemdeeadm@hotmail.com" at bounding box center [483, 412] width 87 height 30
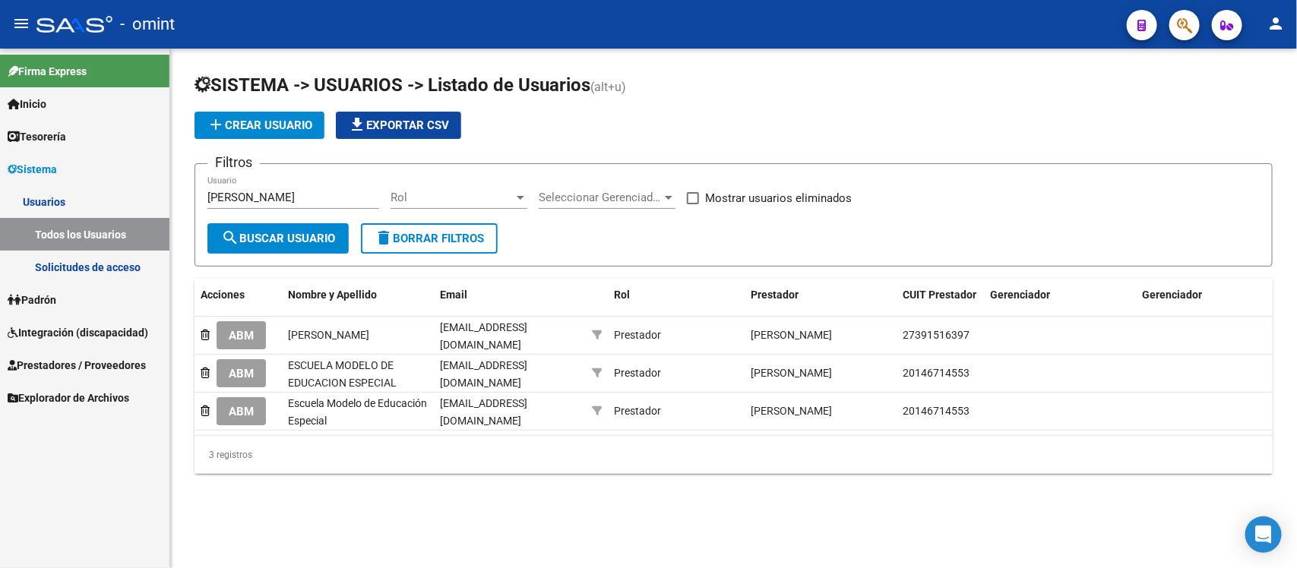
copy span "escuelaemdeeadm@hotmail.com"
